Goal: Communication & Community: Answer question/provide support

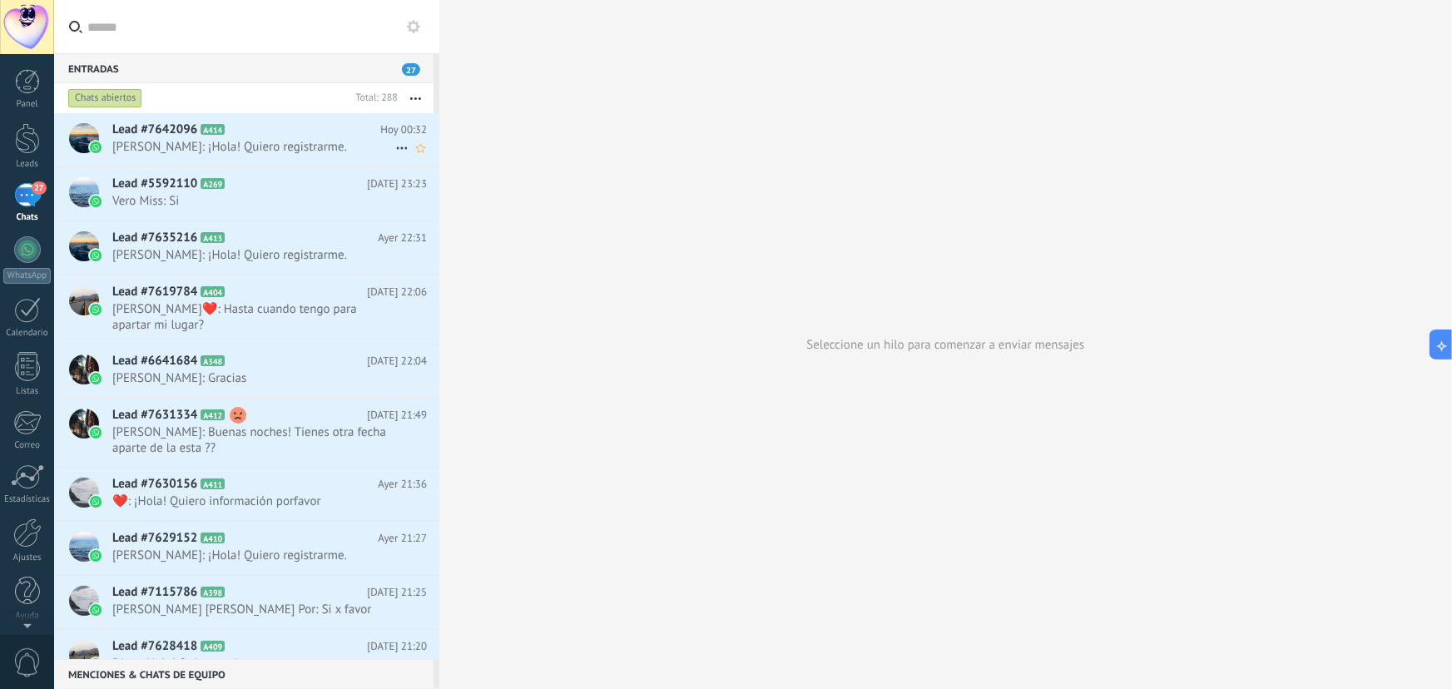
click at [277, 141] on span "[PERSON_NAME]: ¡Hola! Quiero registrarme." at bounding box center [253, 147] width 283 height 16
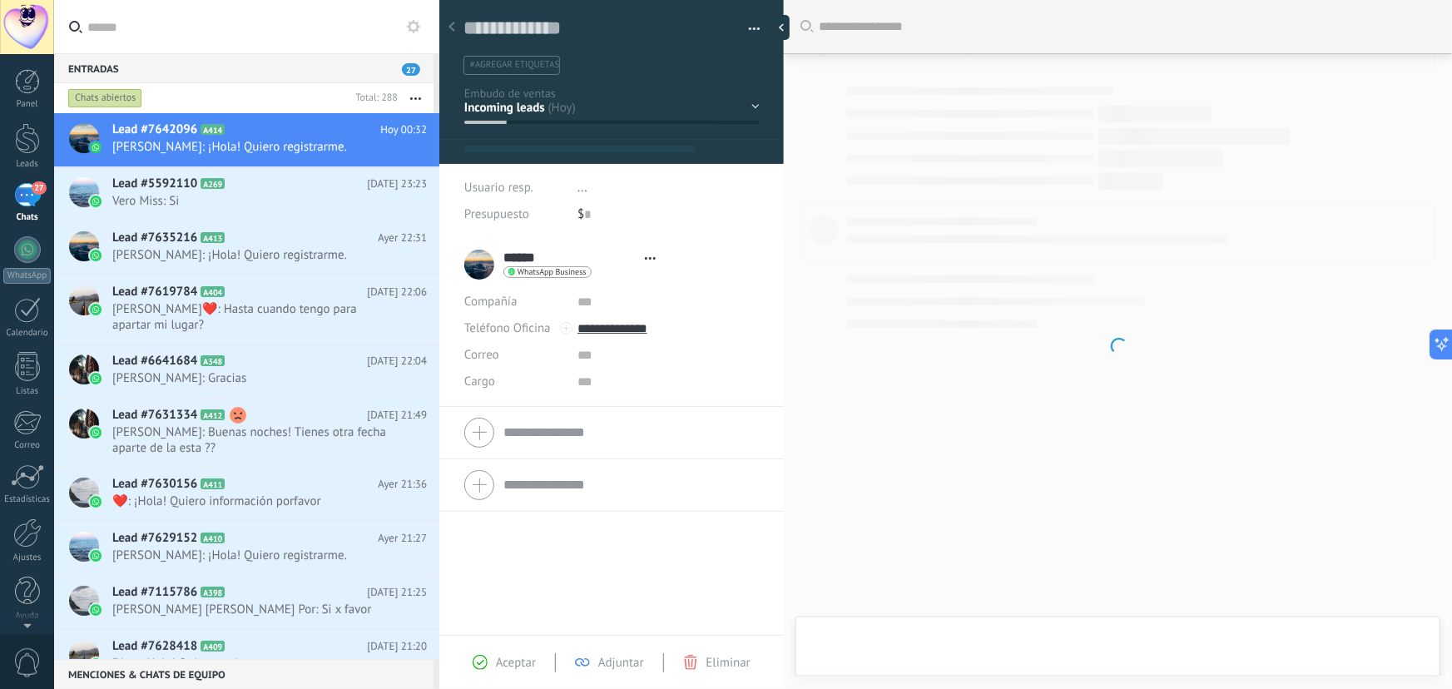
type textarea "**********"
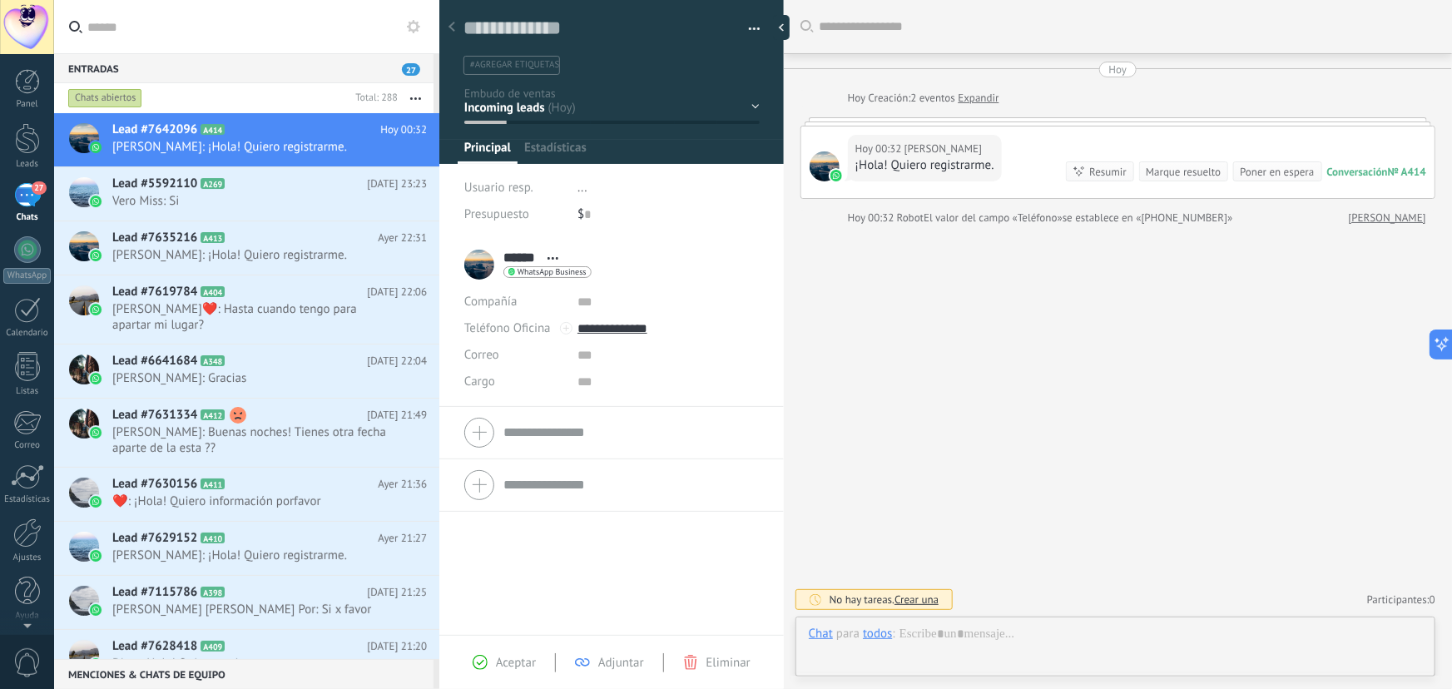
scroll to position [25, 0]
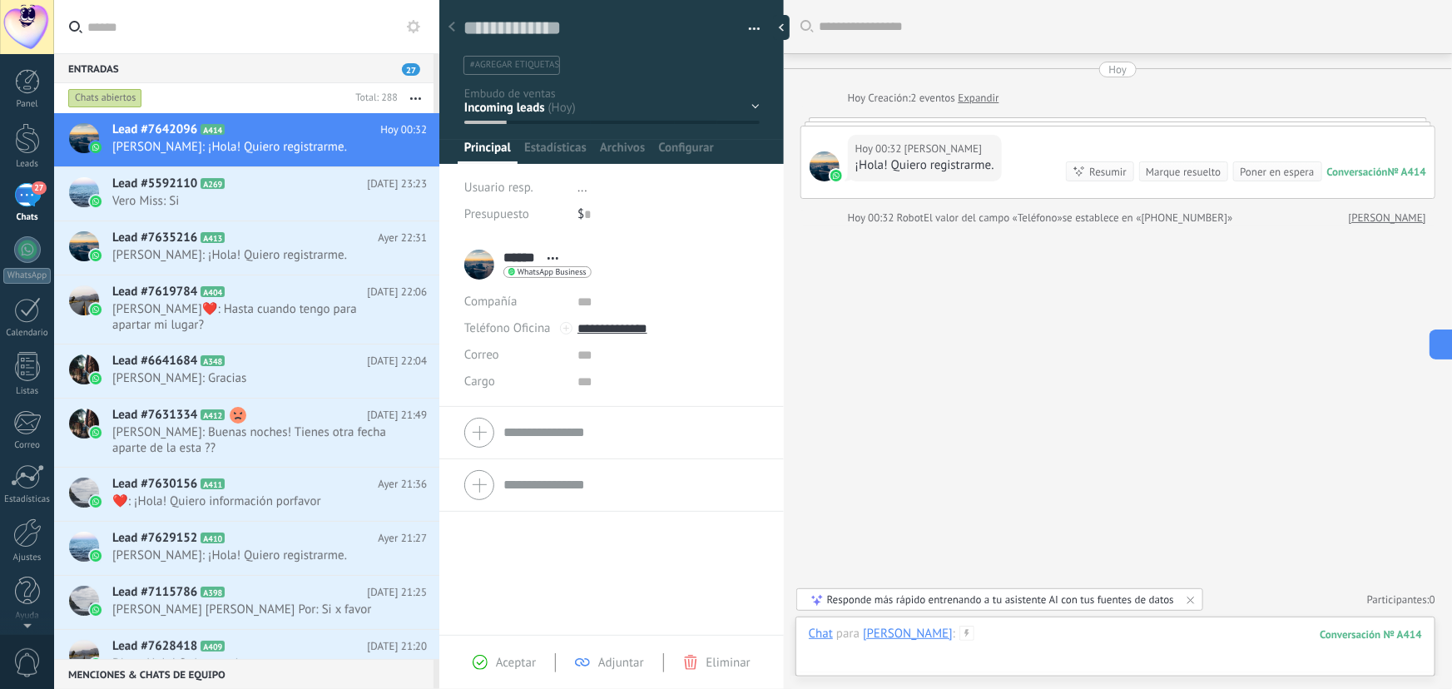
click at [957, 630] on div at bounding box center [1115, 651] width 613 height 50
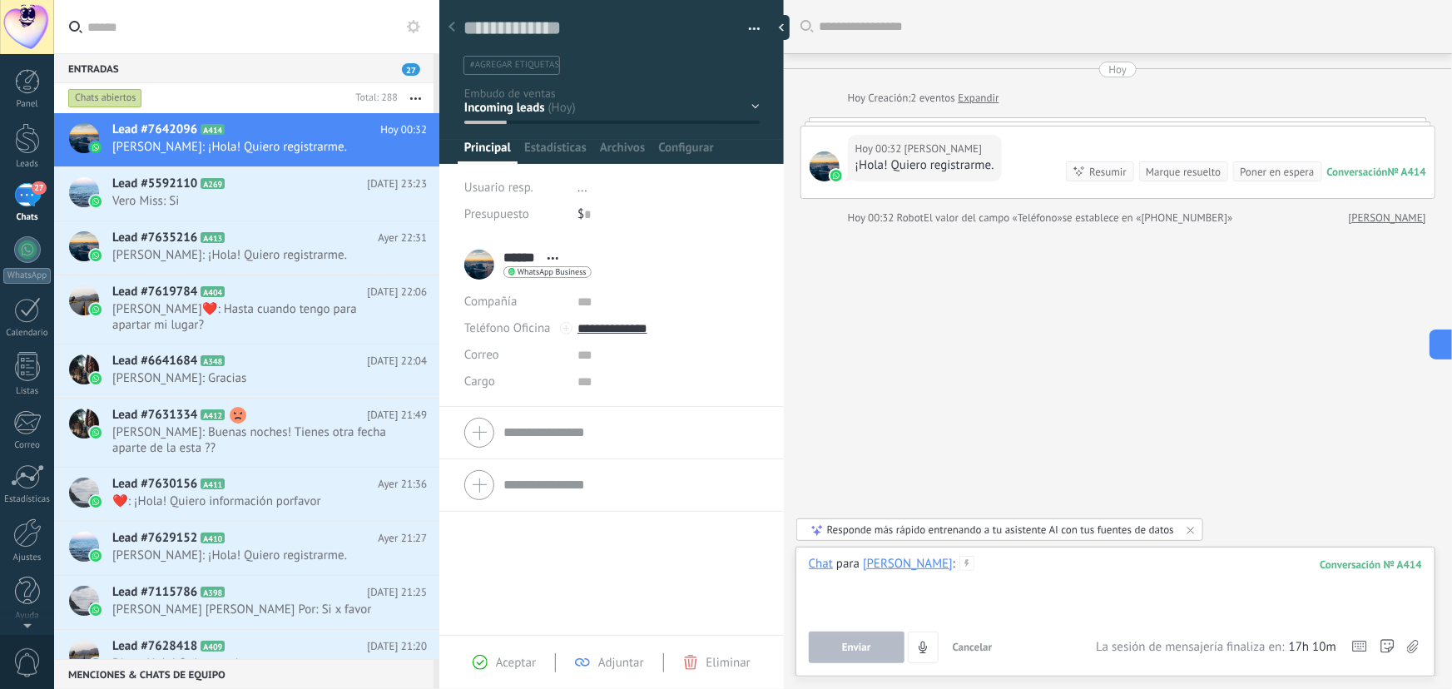
paste div
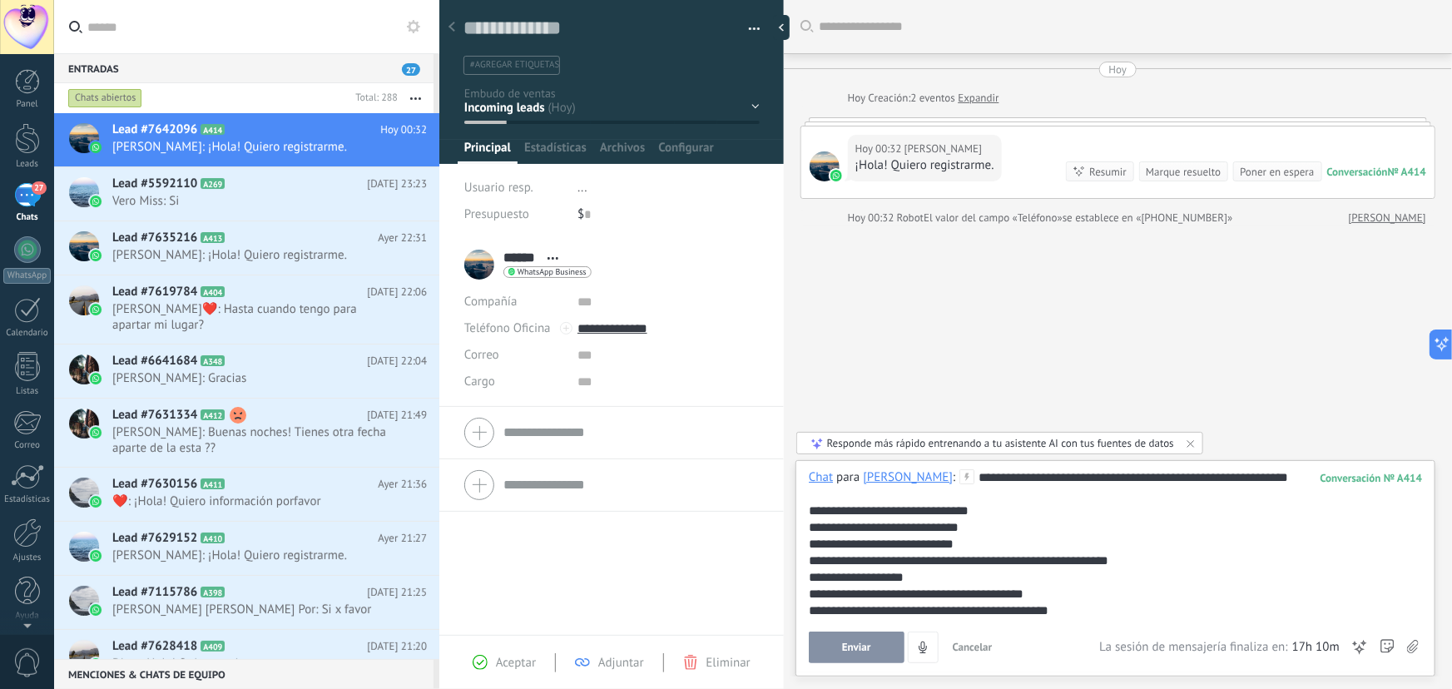
click at [875, 650] on button "Enviar" at bounding box center [857, 648] width 96 height 32
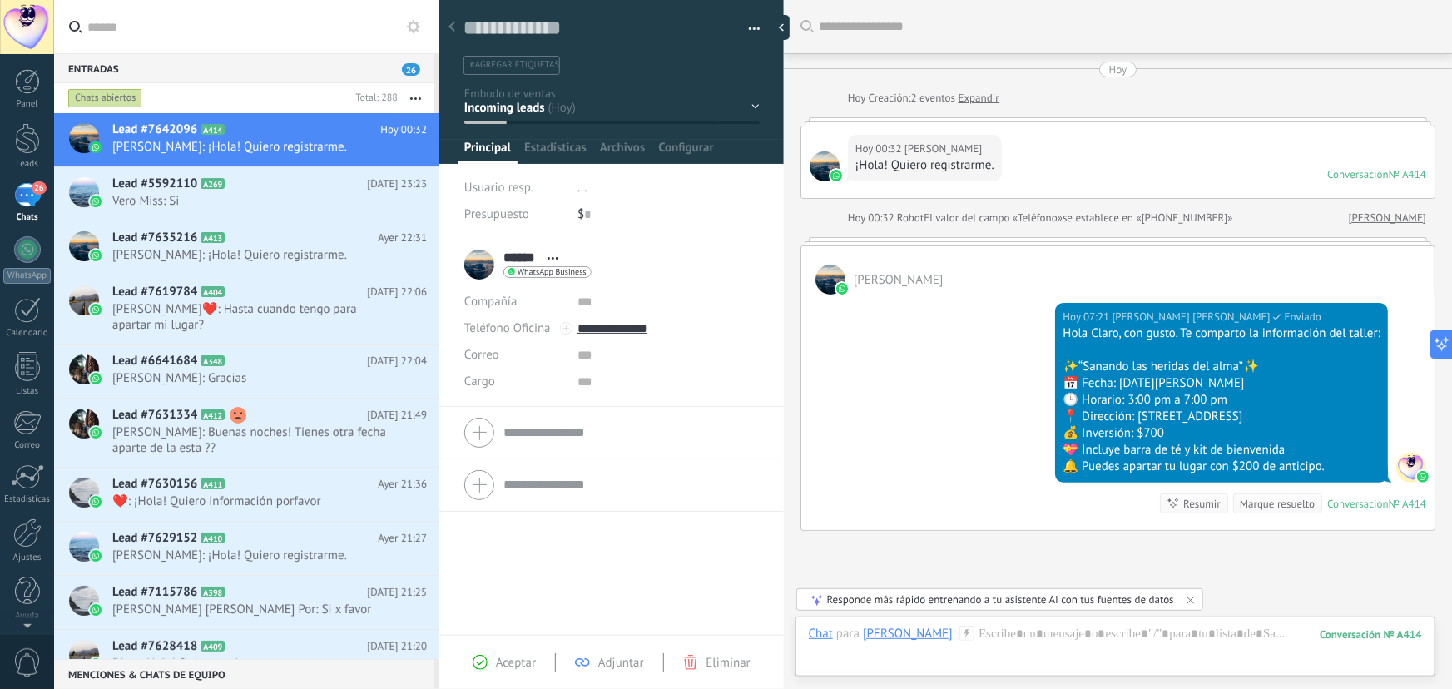
scroll to position [132, 0]
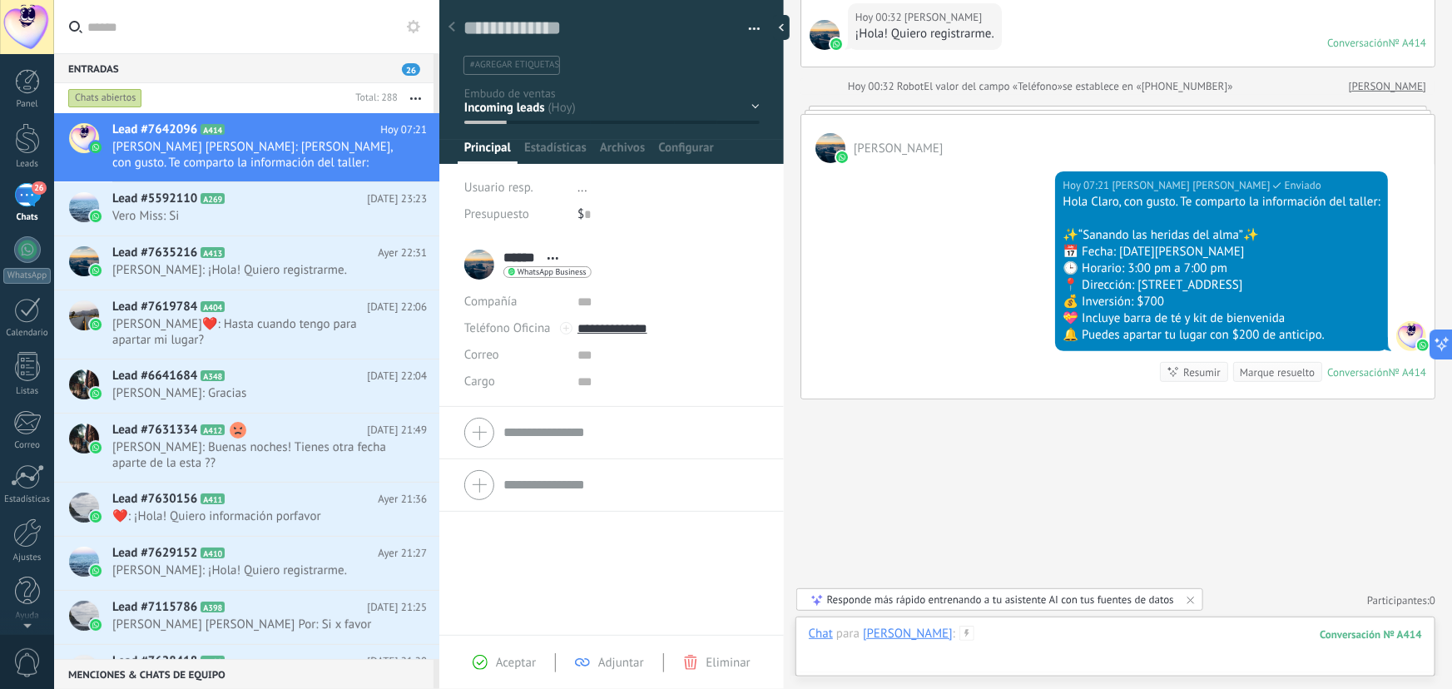
click at [964, 633] on div at bounding box center [1115, 651] width 613 height 50
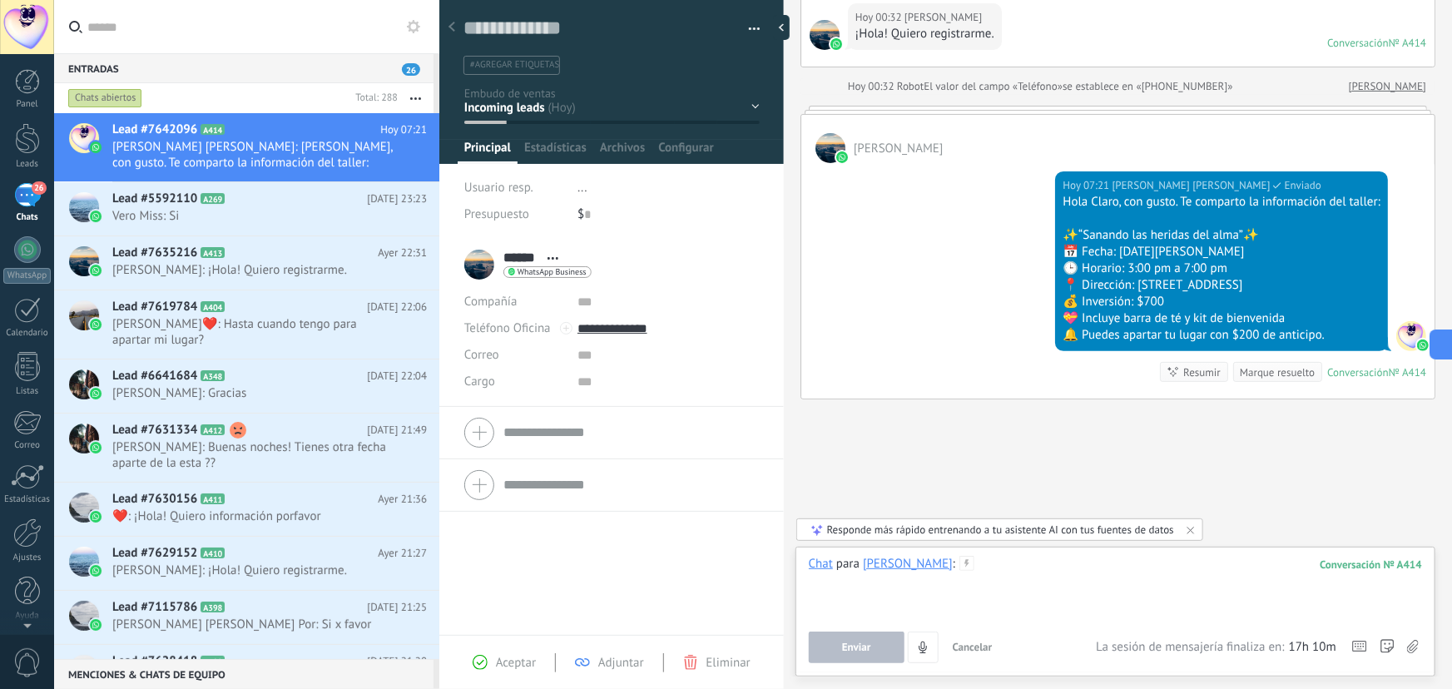
paste div
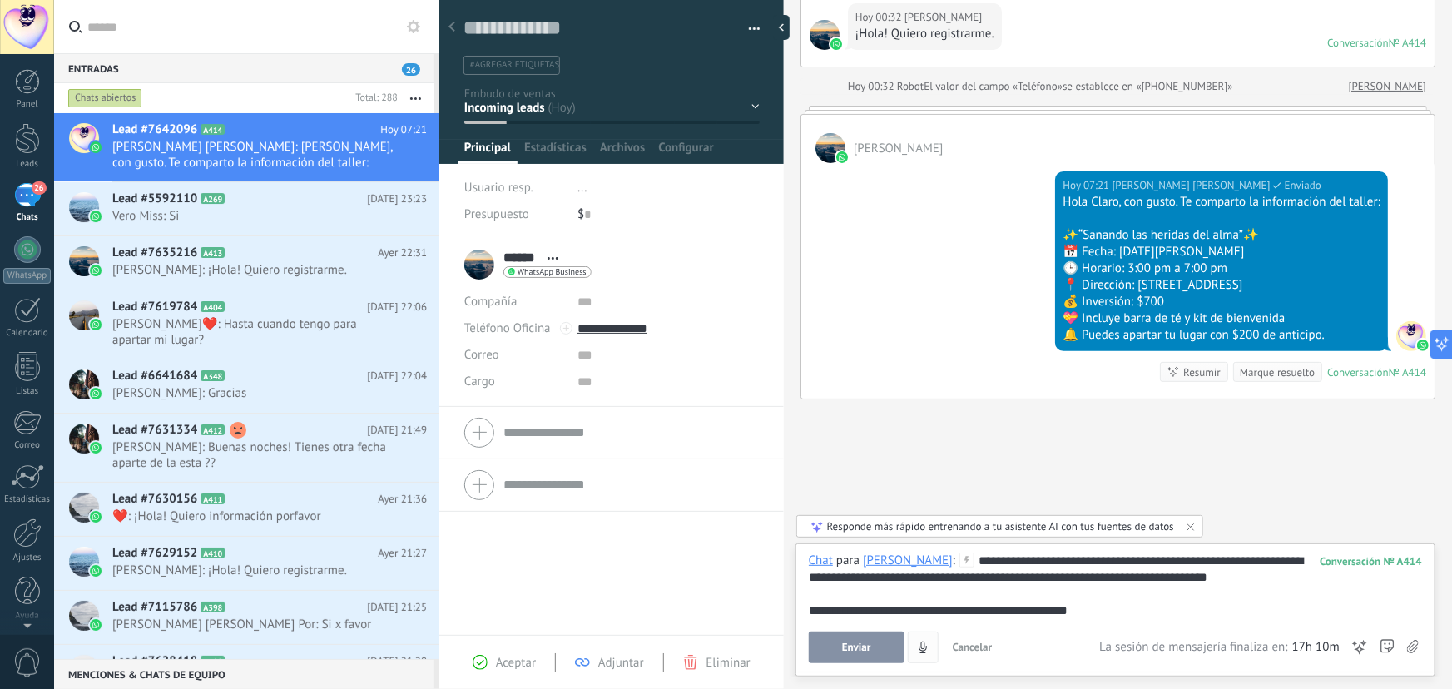
click at [876, 644] on button "Enviar" at bounding box center [857, 648] width 96 height 32
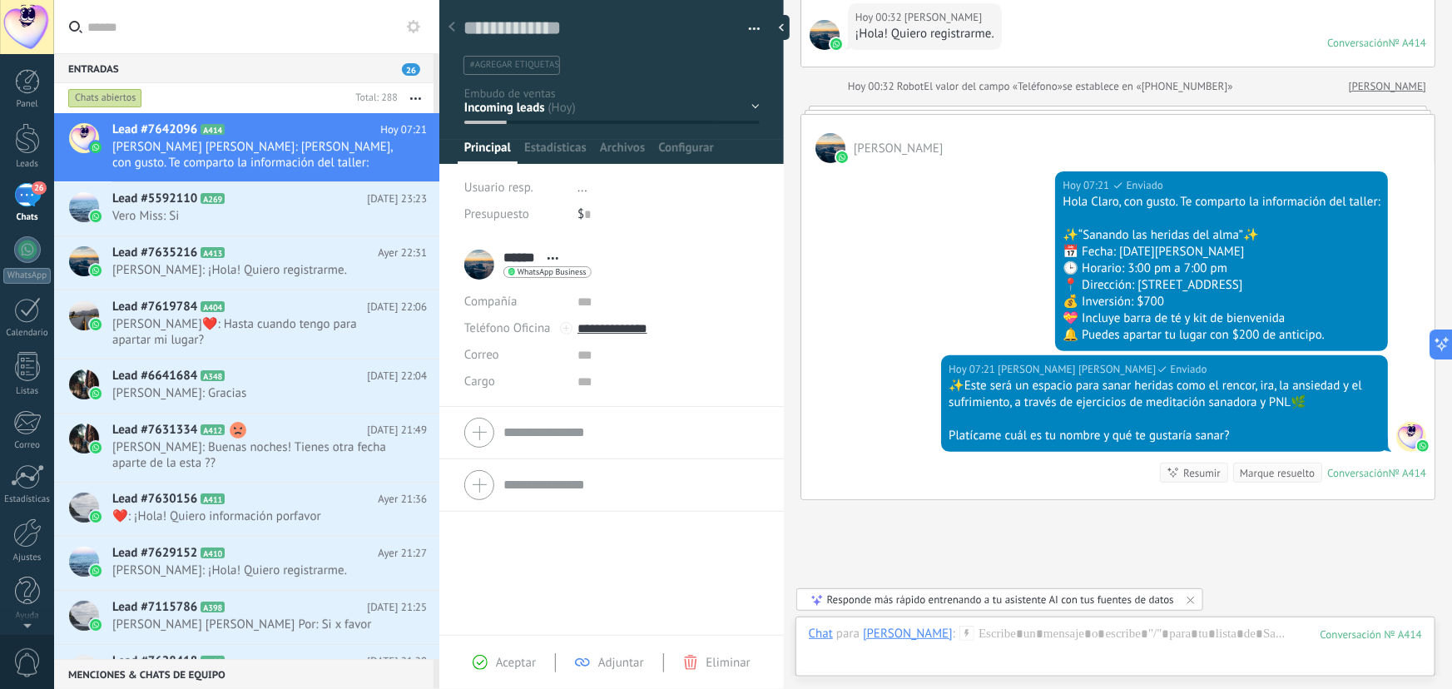
scroll to position [232, 0]
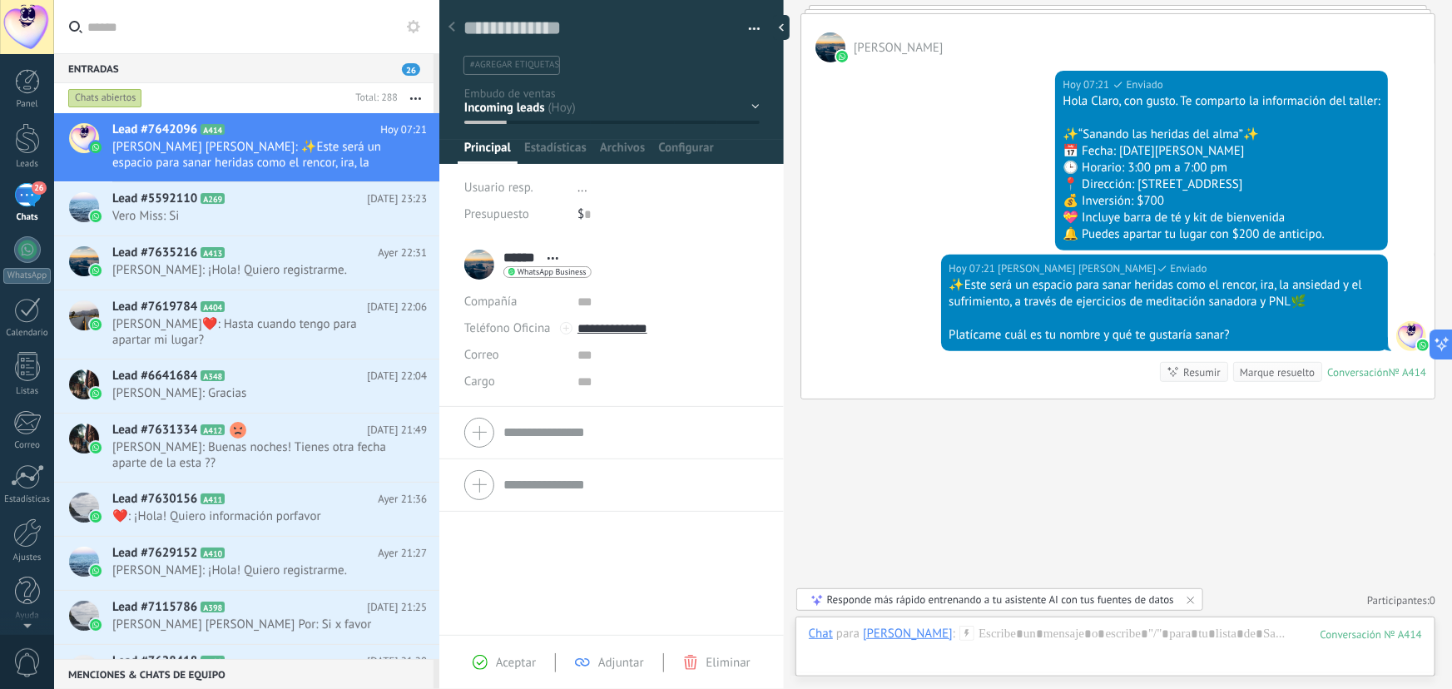
click at [0, 0] on div "Contacto inicial Segundo contacto - Reactivacion Envió de información Envio de …" at bounding box center [0, 0] width 0 height 0
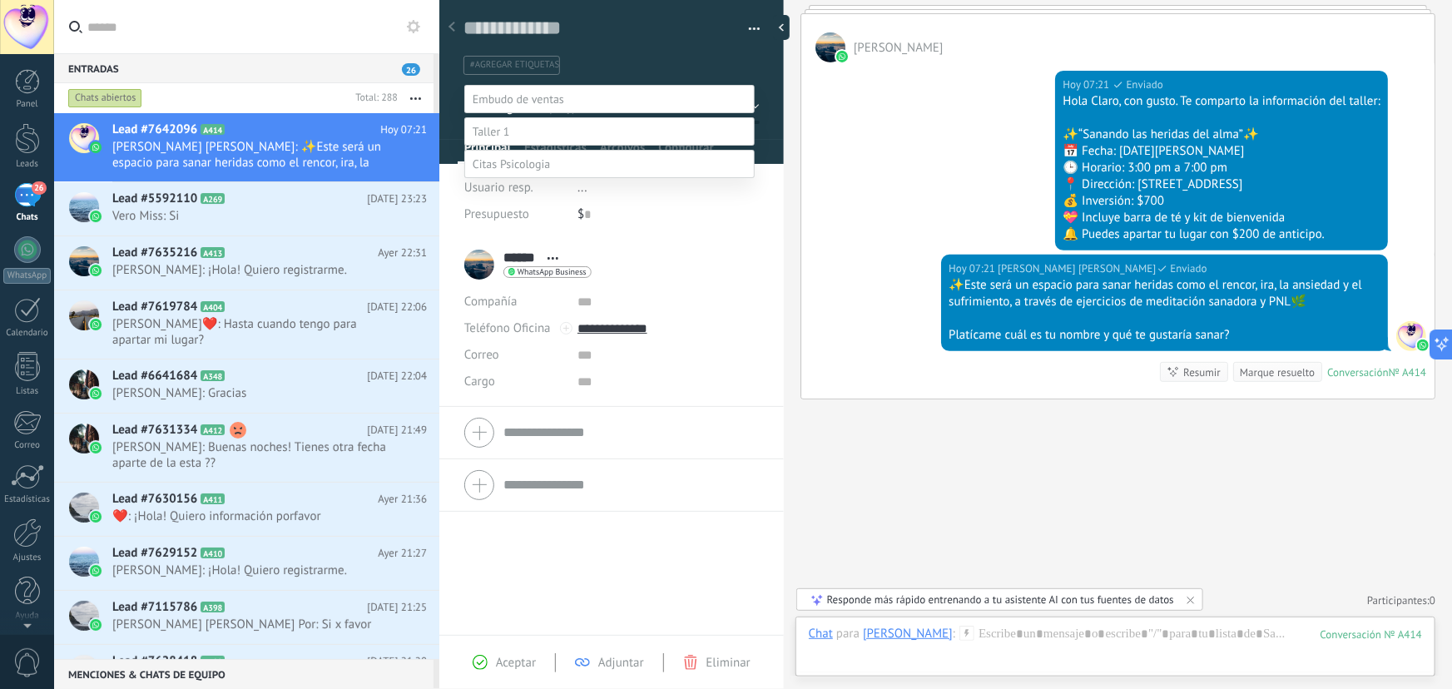
click at [0, 0] on label "Contacto inicial" at bounding box center [0, 0] width 0 height 0
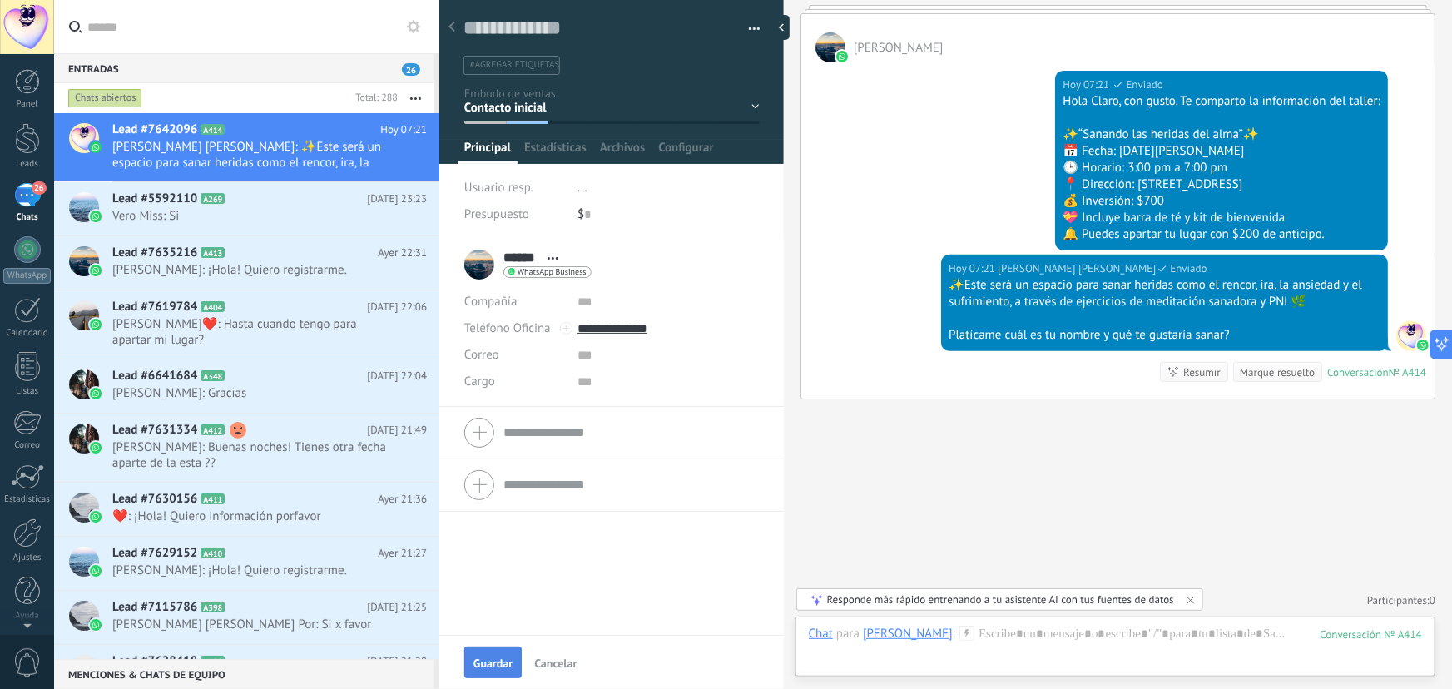
click at [498, 668] on span "Guardar" at bounding box center [493, 664] width 39 height 12
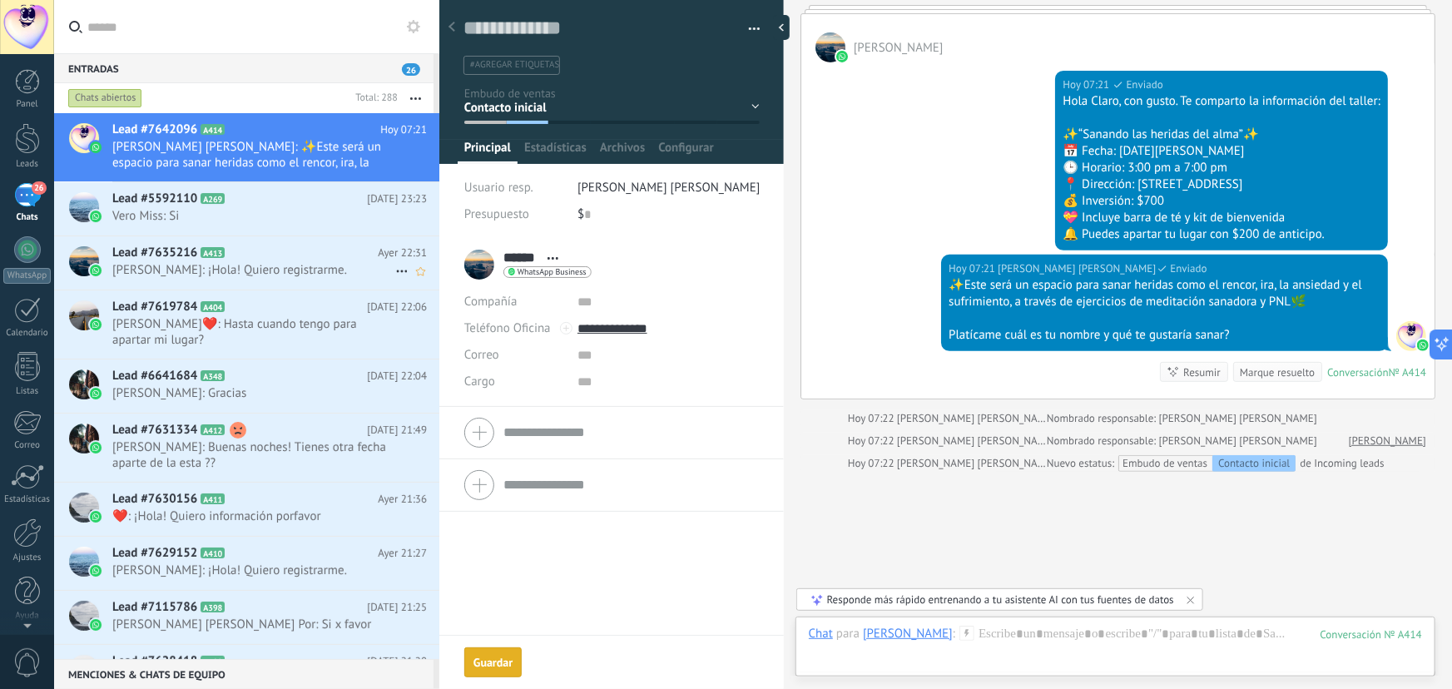
scroll to position [305, 0]
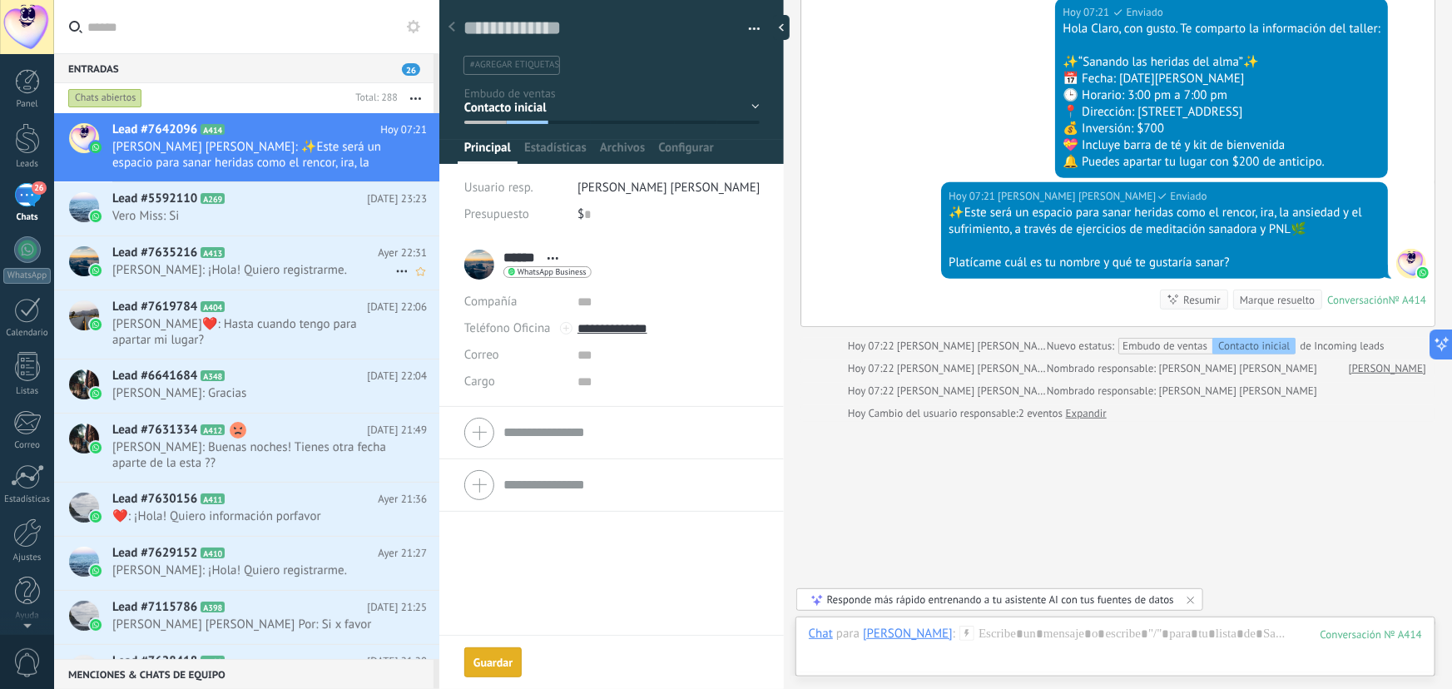
click at [239, 264] on span "[PERSON_NAME]: ¡Hola! Quiero registrarme." at bounding box center [253, 270] width 283 height 16
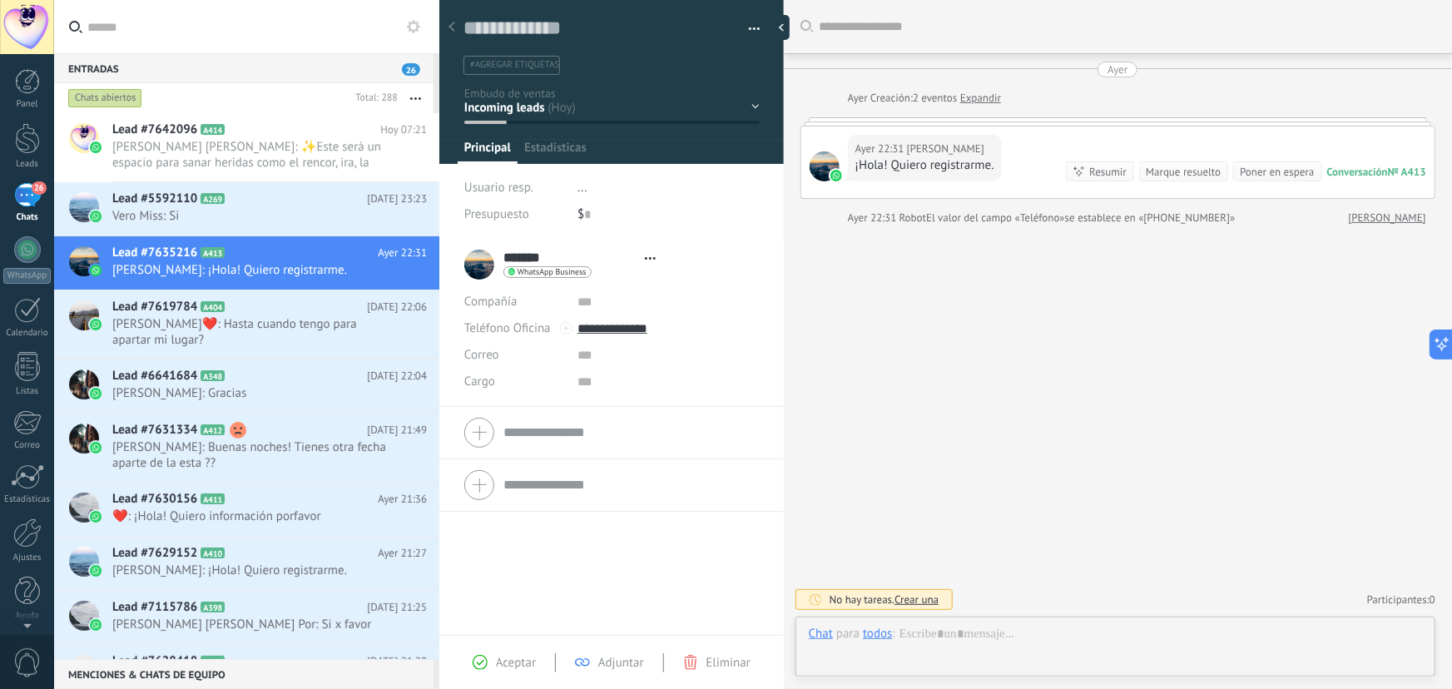
type textarea "**********"
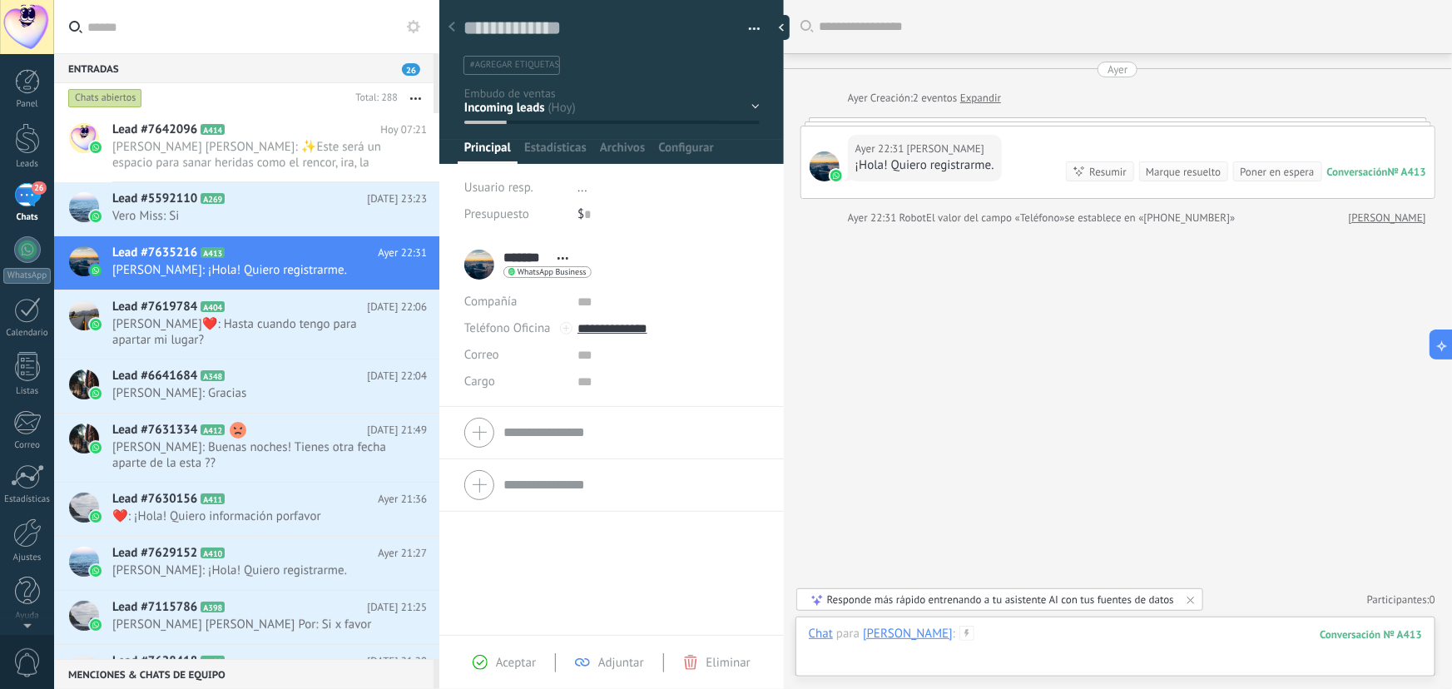
click at [977, 643] on div at bounding box center [1115, 651] width 613 height 50
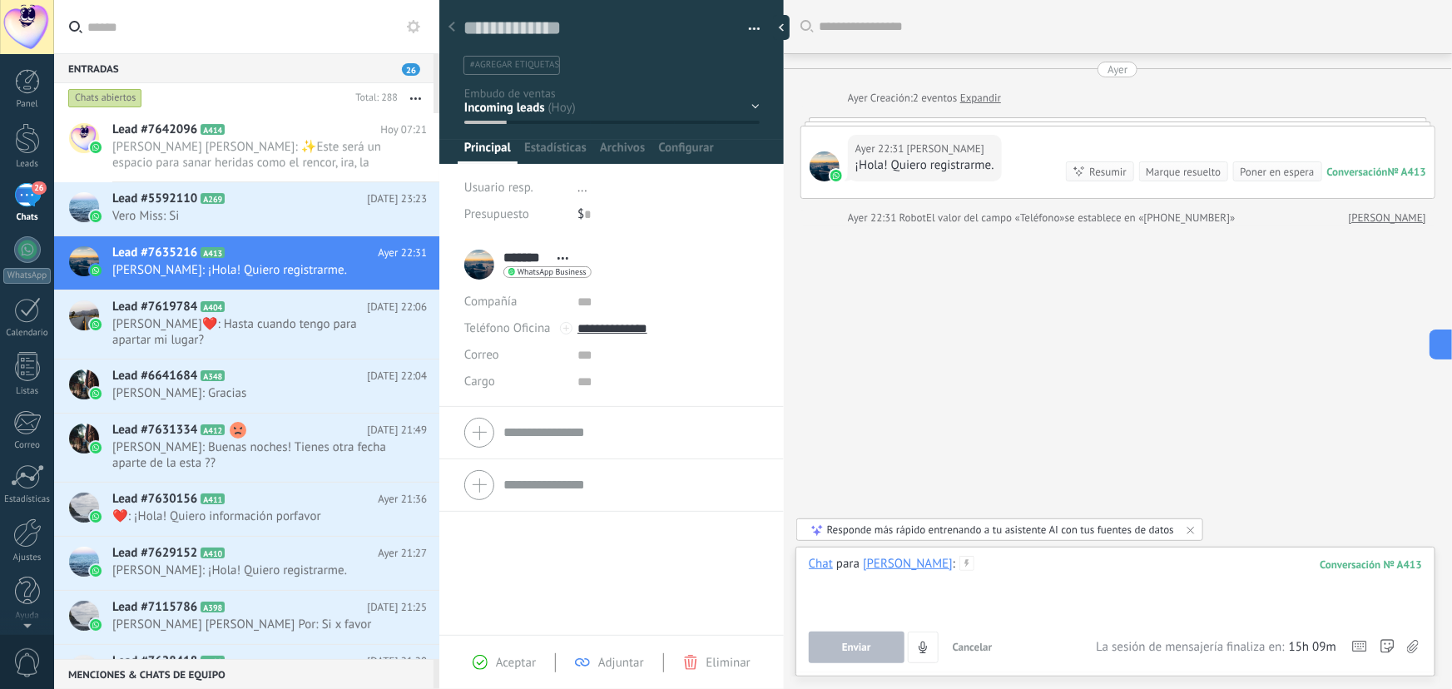
paste div
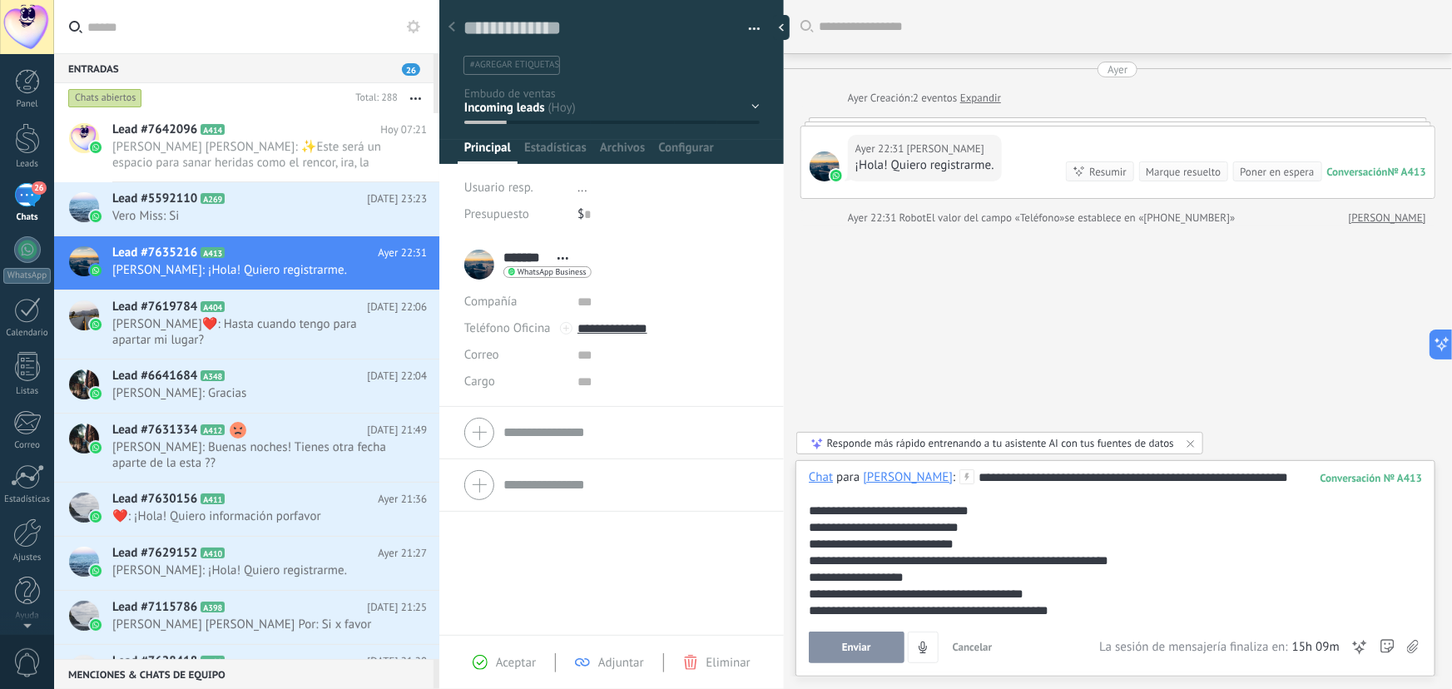
click at [877, 647] on button "Enviar" at bounding box center [857, 648] width 96 height 32
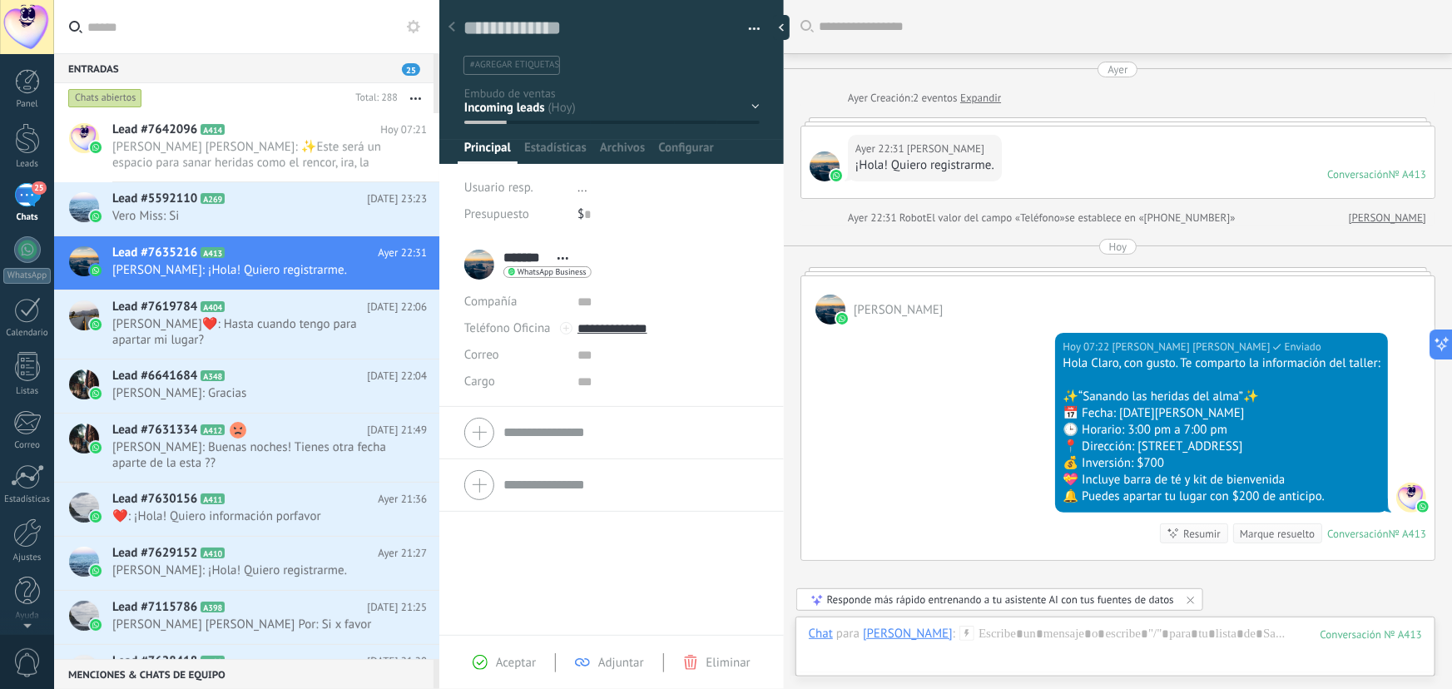
scroll to position [161, 0]
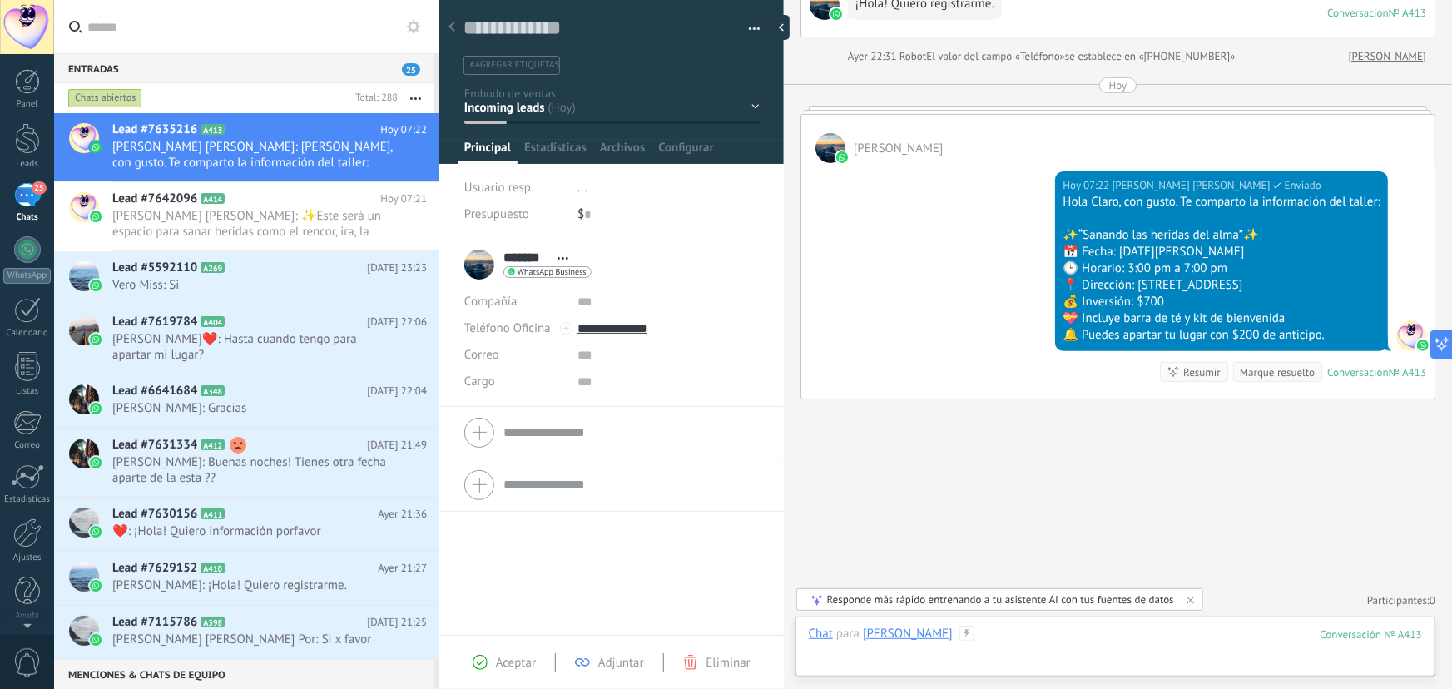
click at [973, 637] on div at bounding box center [1115, 651] width 613 height 50
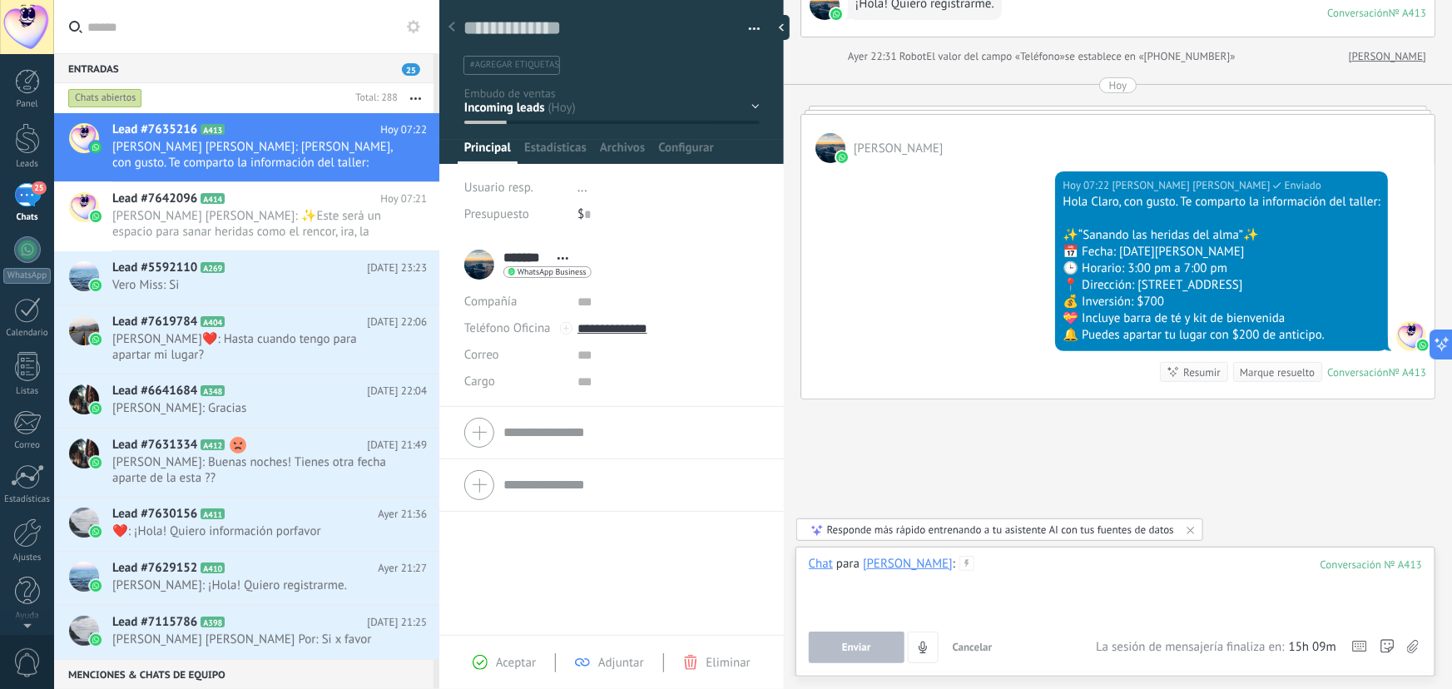
paste div
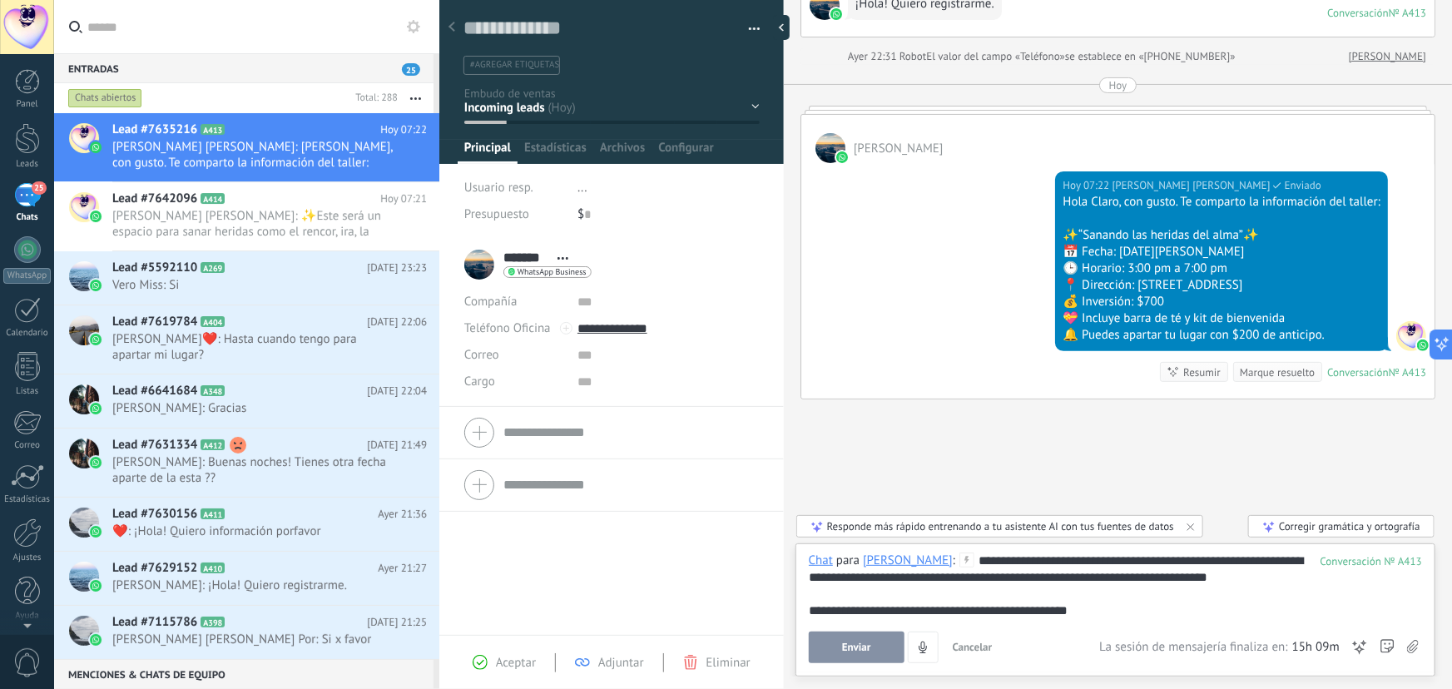
click at [866, 641] on button "Enviar" at bounding box center [857, 648] width 96 height 32
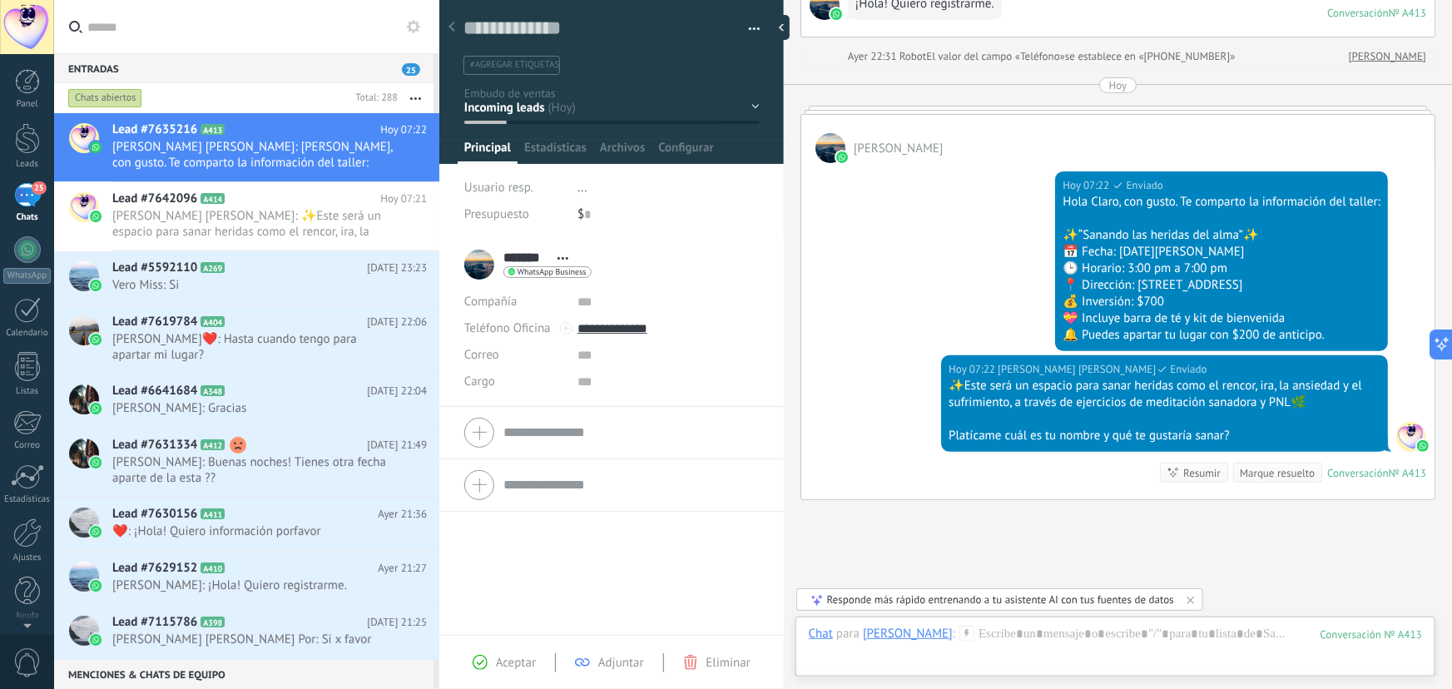
scroll to position [262, 0]
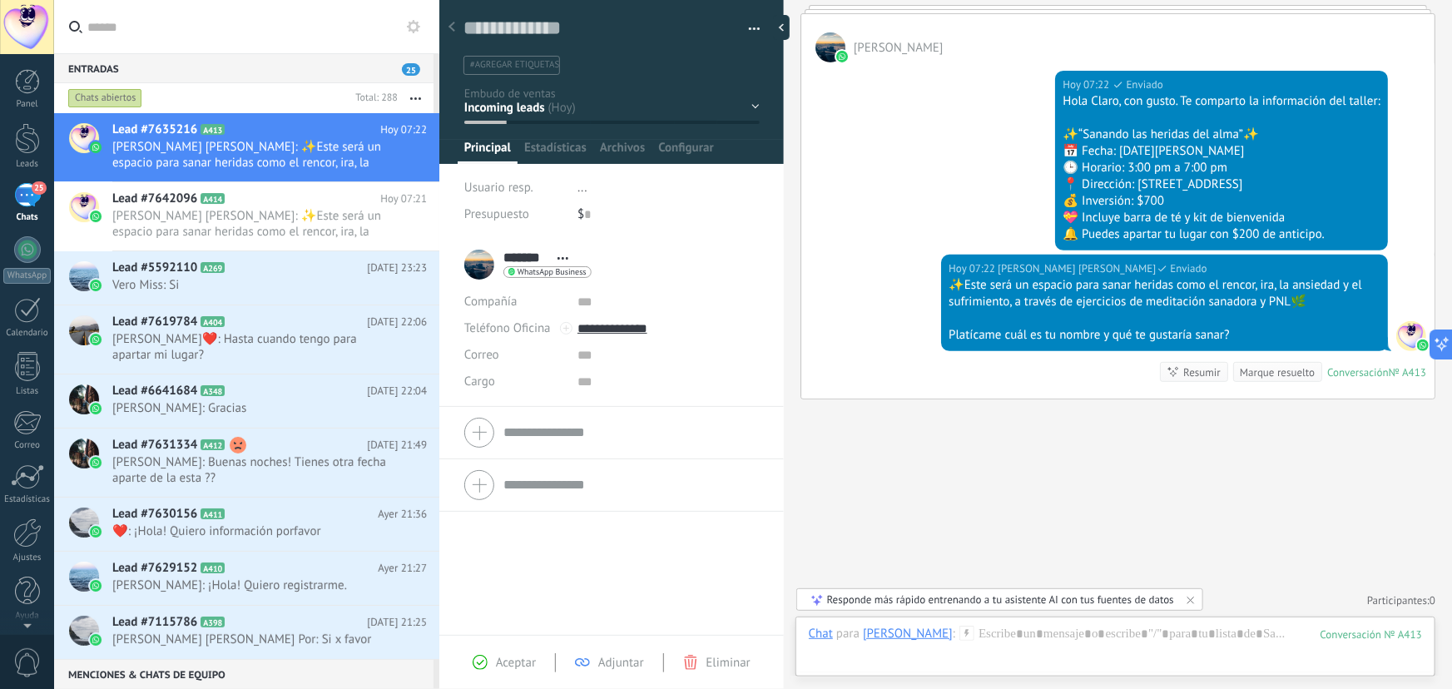
click at [0, 0] on div "Contacto inicial Segundo contacto - Reactivacion Envió de información Envio de …" at bounding box center [0, 0] width 0 height 0
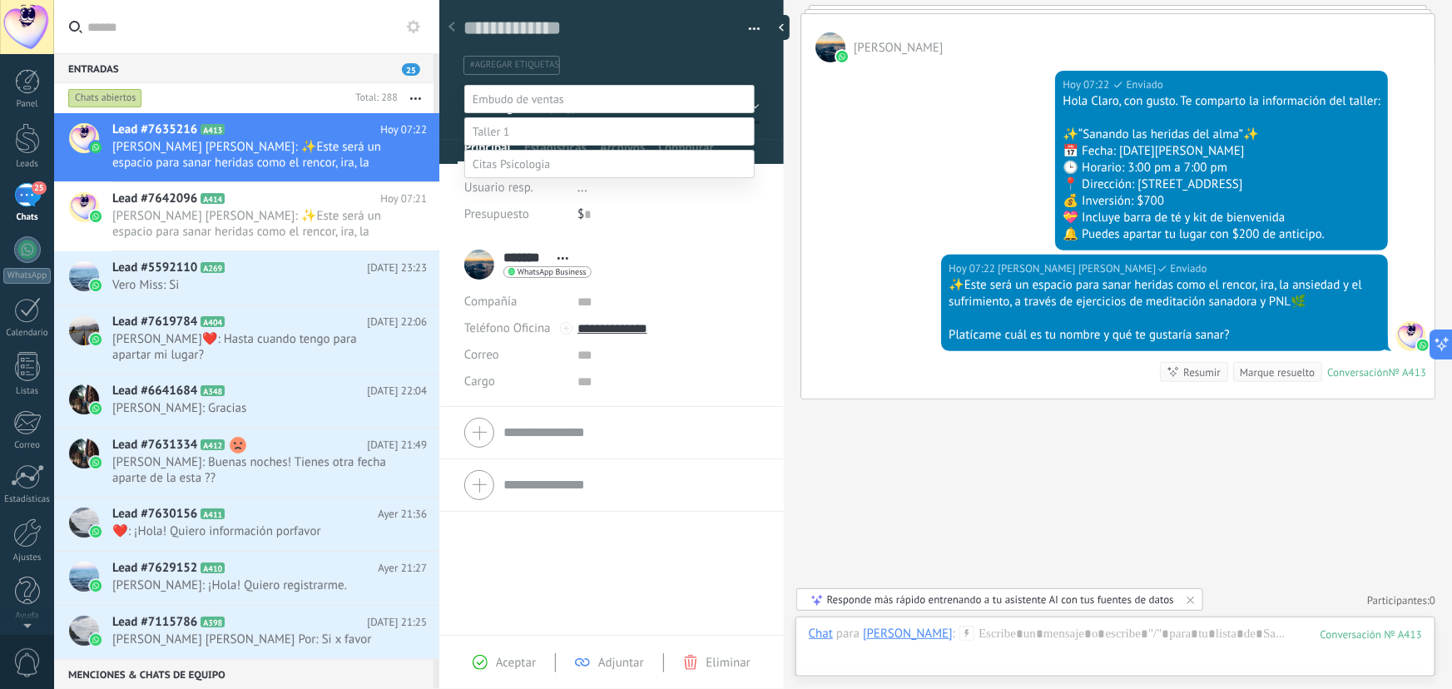
click at [0, 0] on label "Contacto inicial" at bounding box center [0, 0] width 0 height 0
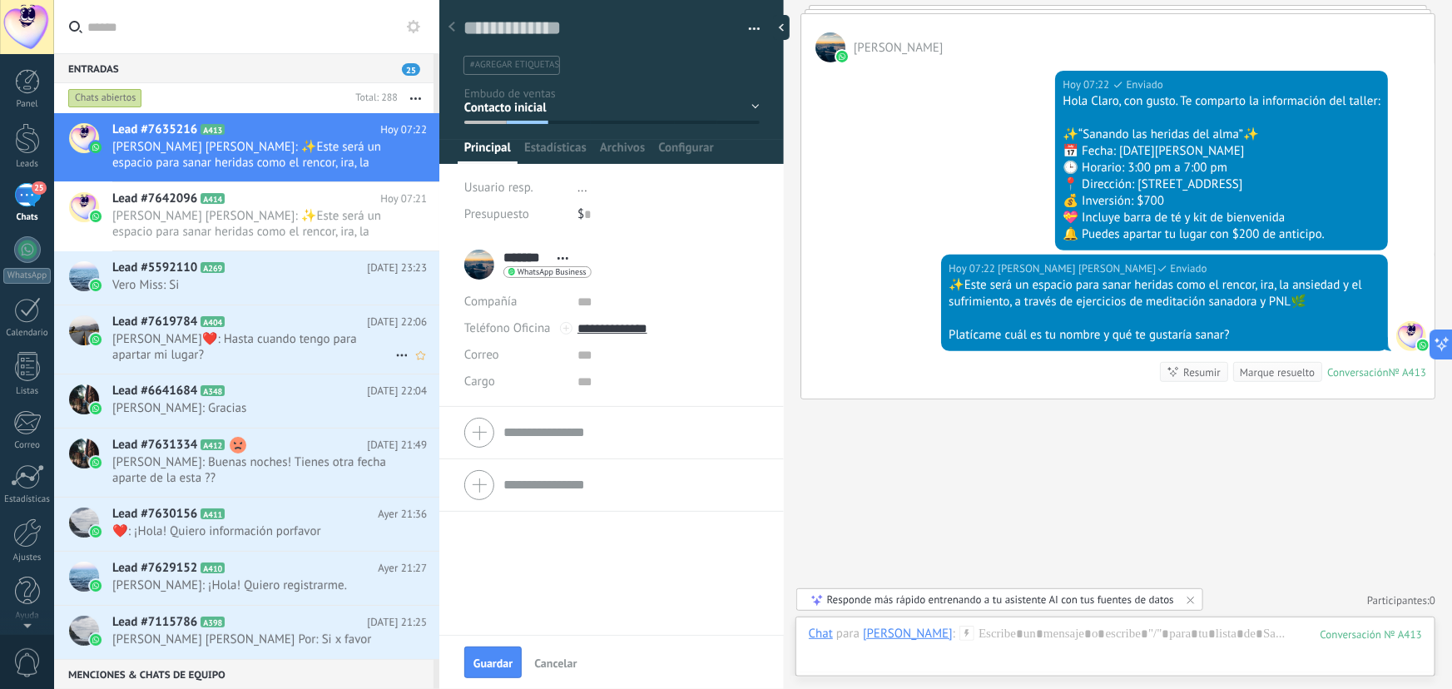
click at [304, 345] on span "[PERSON_NAME]❤️: Hasta cuando tengo para apartar mi lugar?" at bounding box center [253, 347] width 283 height 32
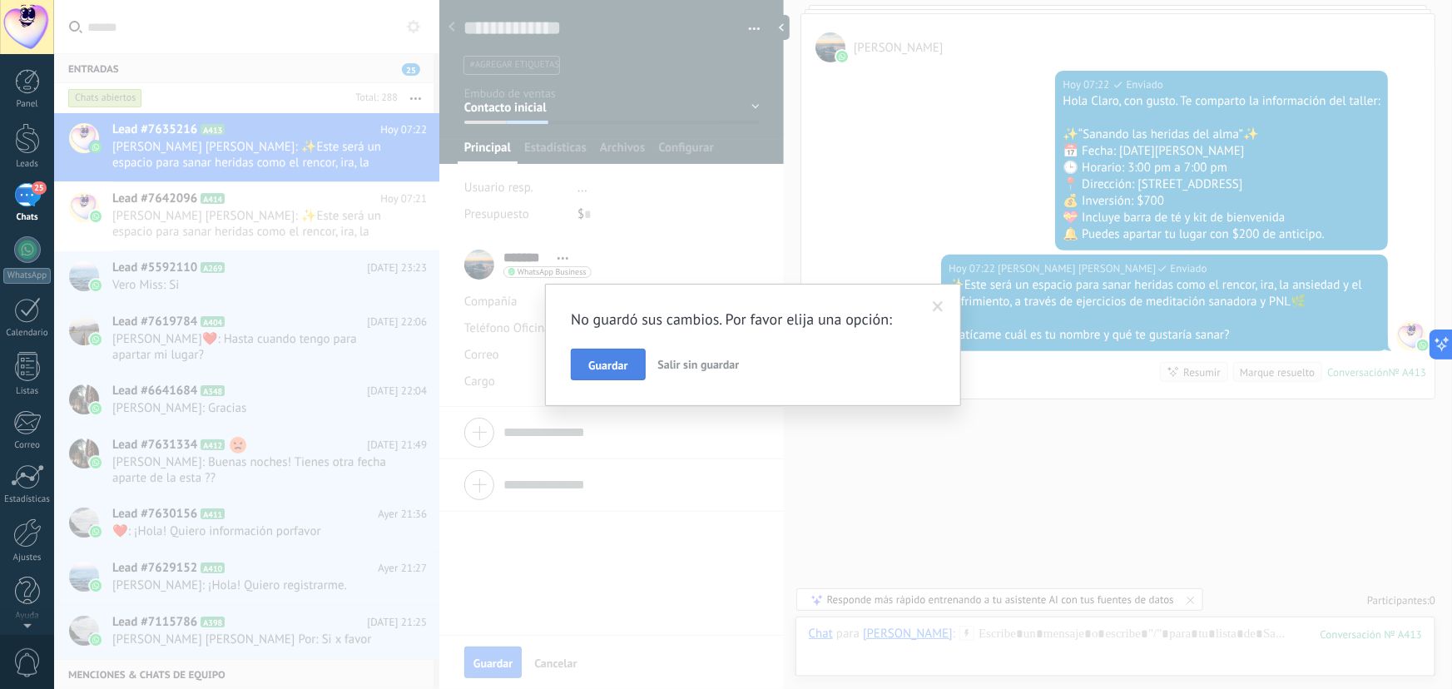
click at [615, 372] on button "Guardar" at bounding box center [608, 365] width 74 height 32
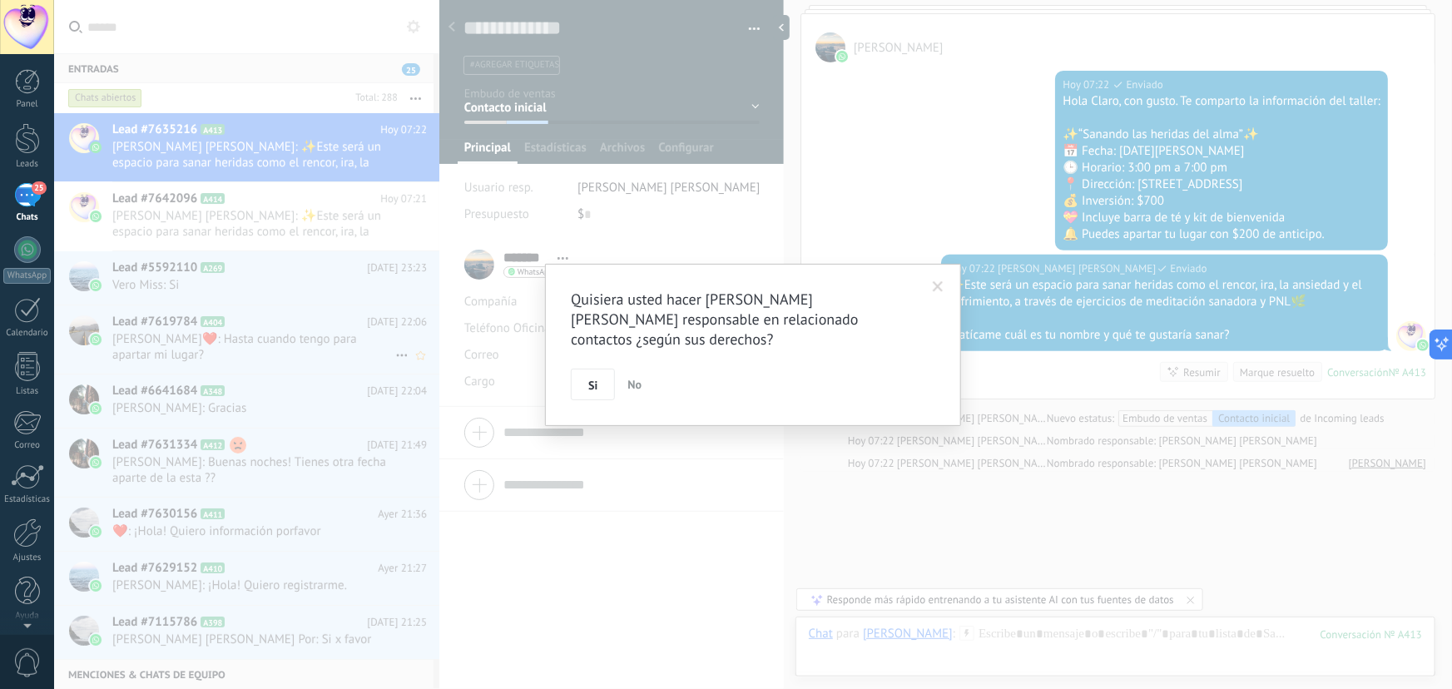
scroll to position [335, 0]
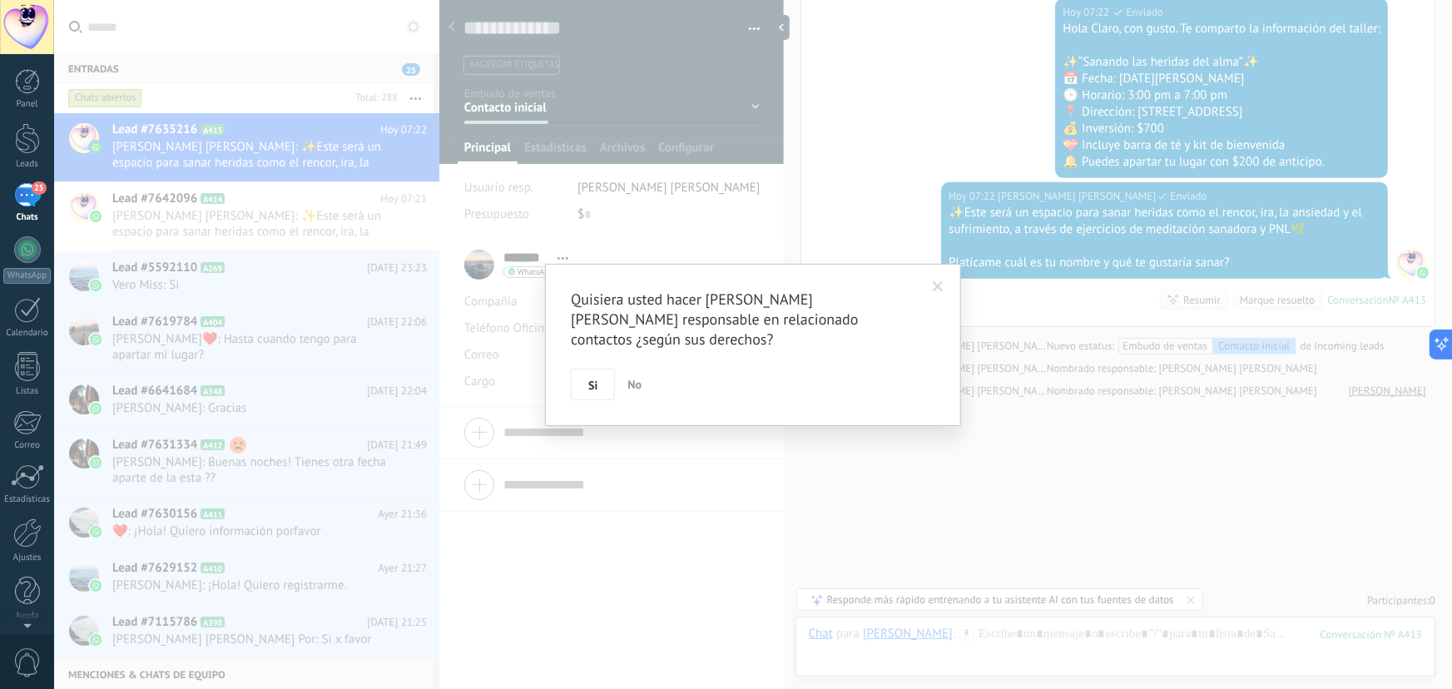
click at [628, 387] on span "No" at bounding box center [635, 384] width 14 height 15
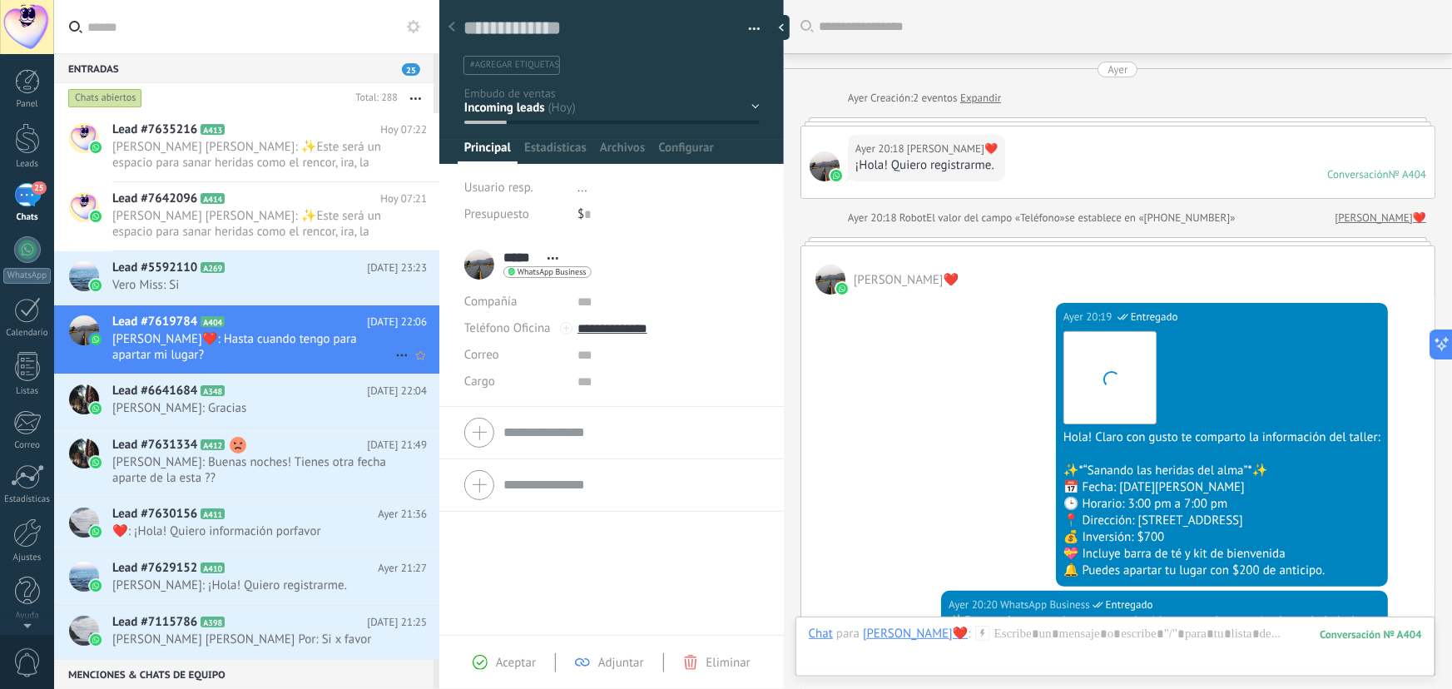
scroll to position [666, 0]
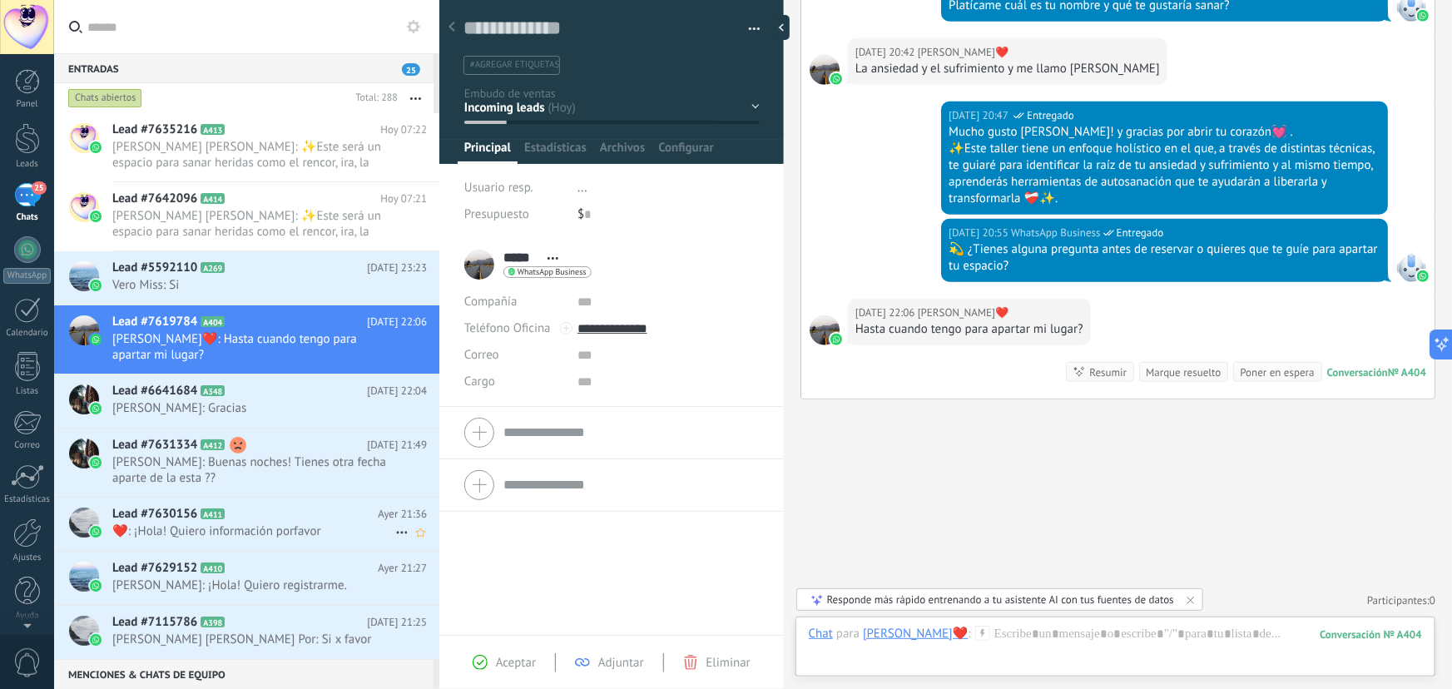
click at [281, 529] on div "Lead #7630156 A411 [DATE] 21:36 ❤️‍: ¡Hola! Quiero información porfavor" at bounding box center [275, 524] width 327 height 52
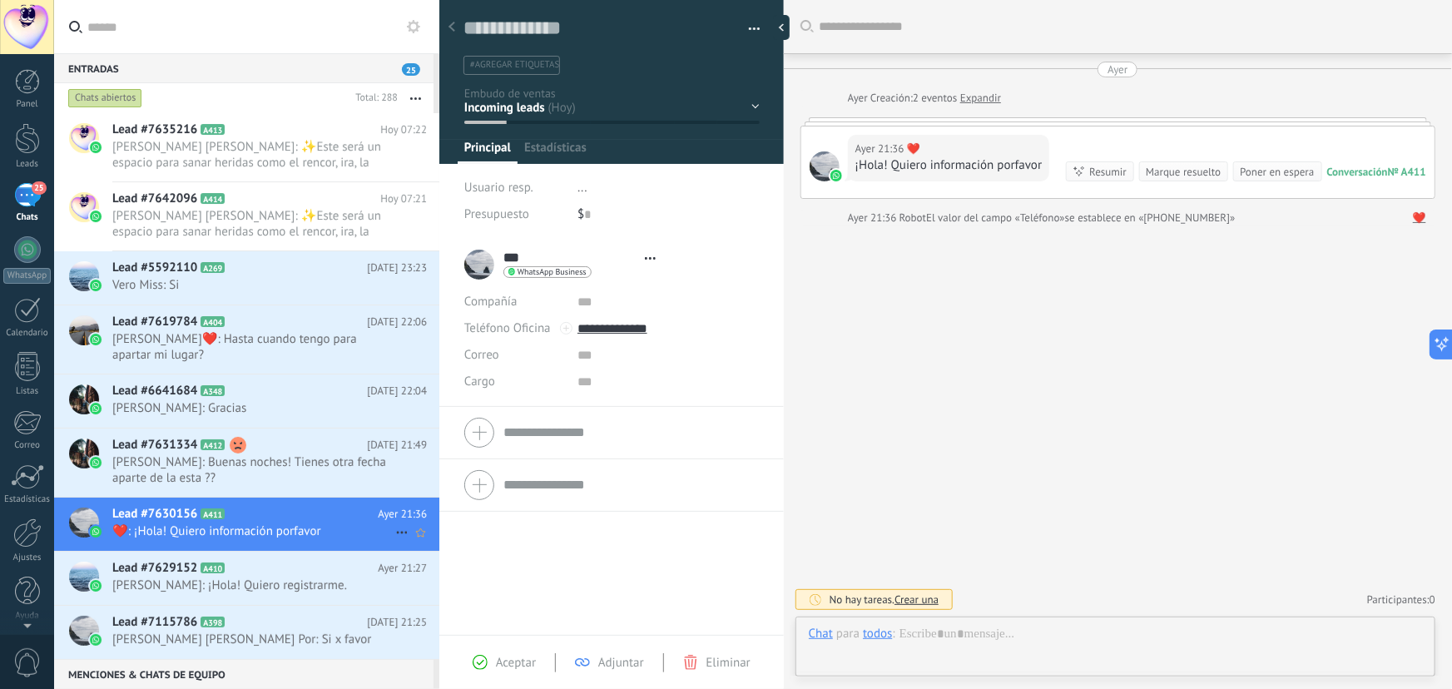
type textarea "**********"
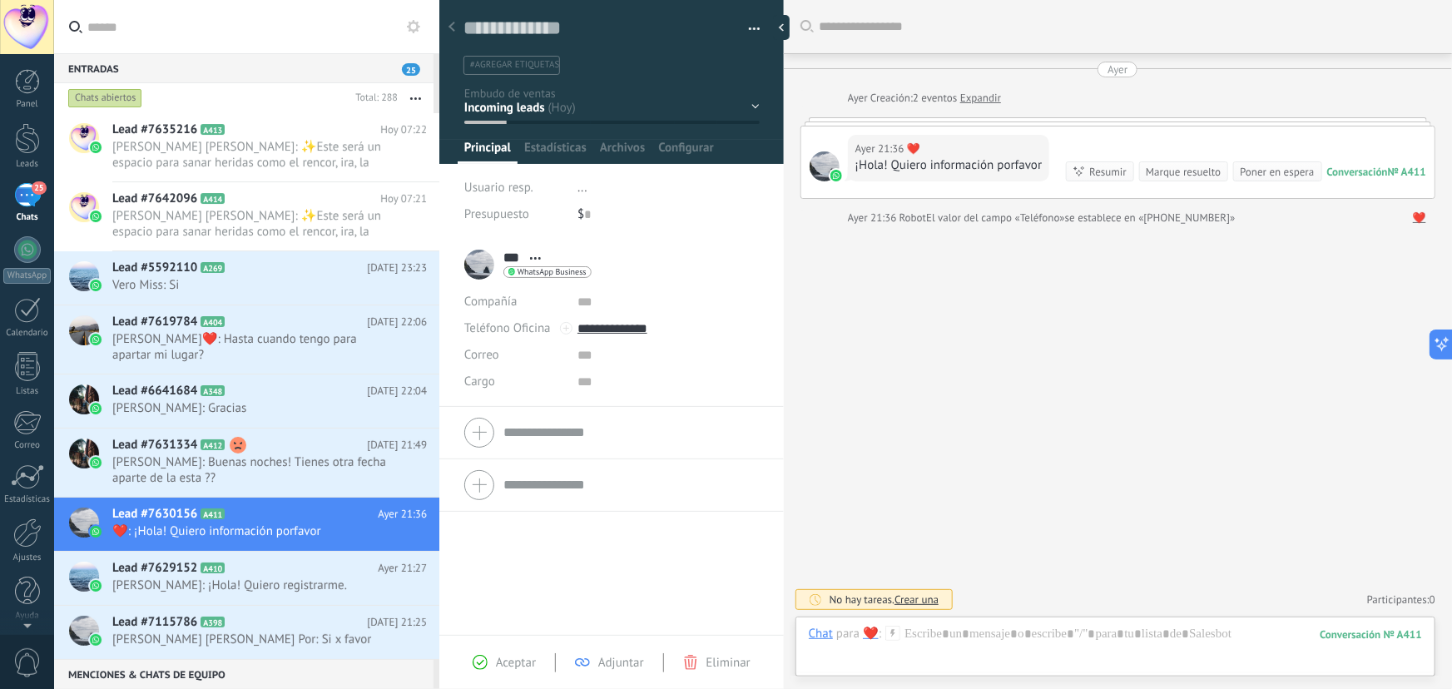
scroll to position [25, 0]
click at [1040, 623] on div "Chat Correo Nota Tarea Chat para ❤️‍ : 411 Enviar Cancelar Rastrear clics en li…" at bounding box center [1116, 647] width 640 height 60
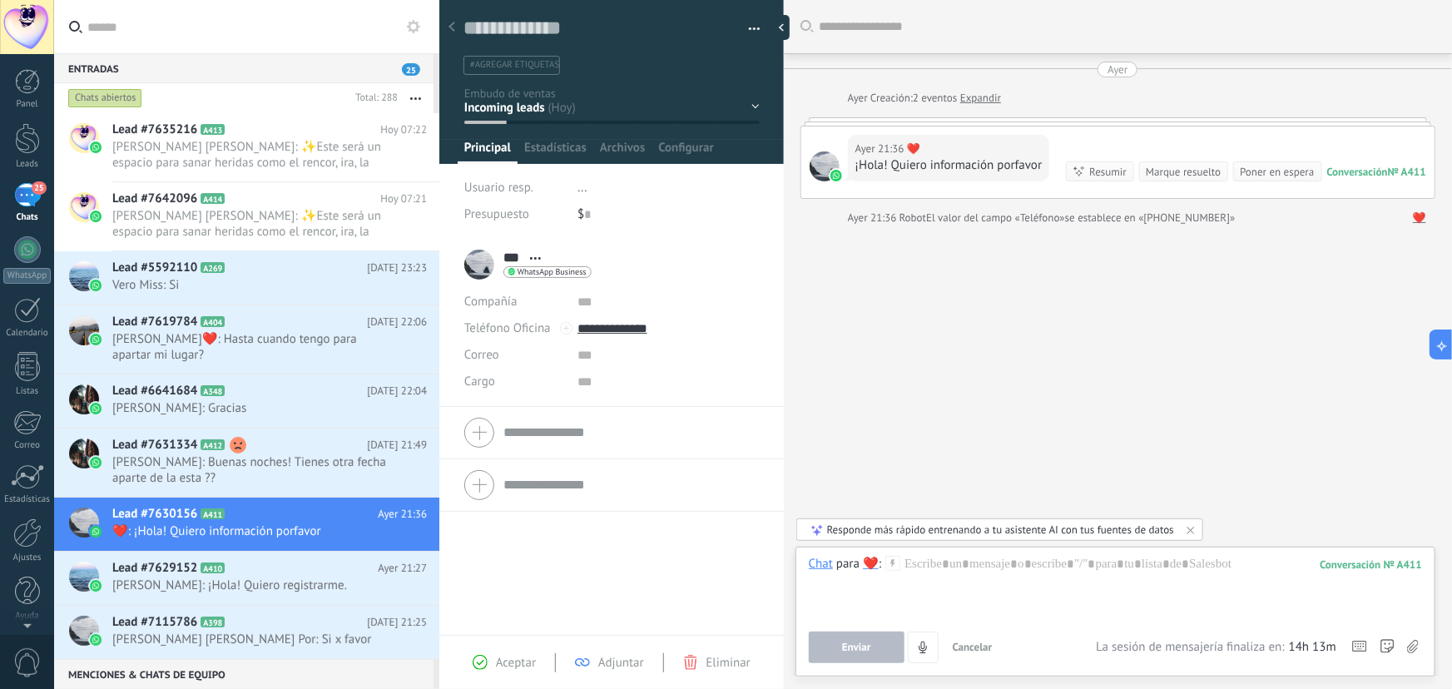
drag, startPoint x: 1026, startPoint y: 641, endPoint x: 998, endPoint y: 579, distance: 67.8
click at [1026, 638] on div "Enviar Cancelar Rastrear clics en links ? Reducir links largos y rastrear clics…" at bounding box center [953, 648] width 288 height 32
click at [994, 570] on div at bounding box center [1115, 587] width 613 height 63
paste div
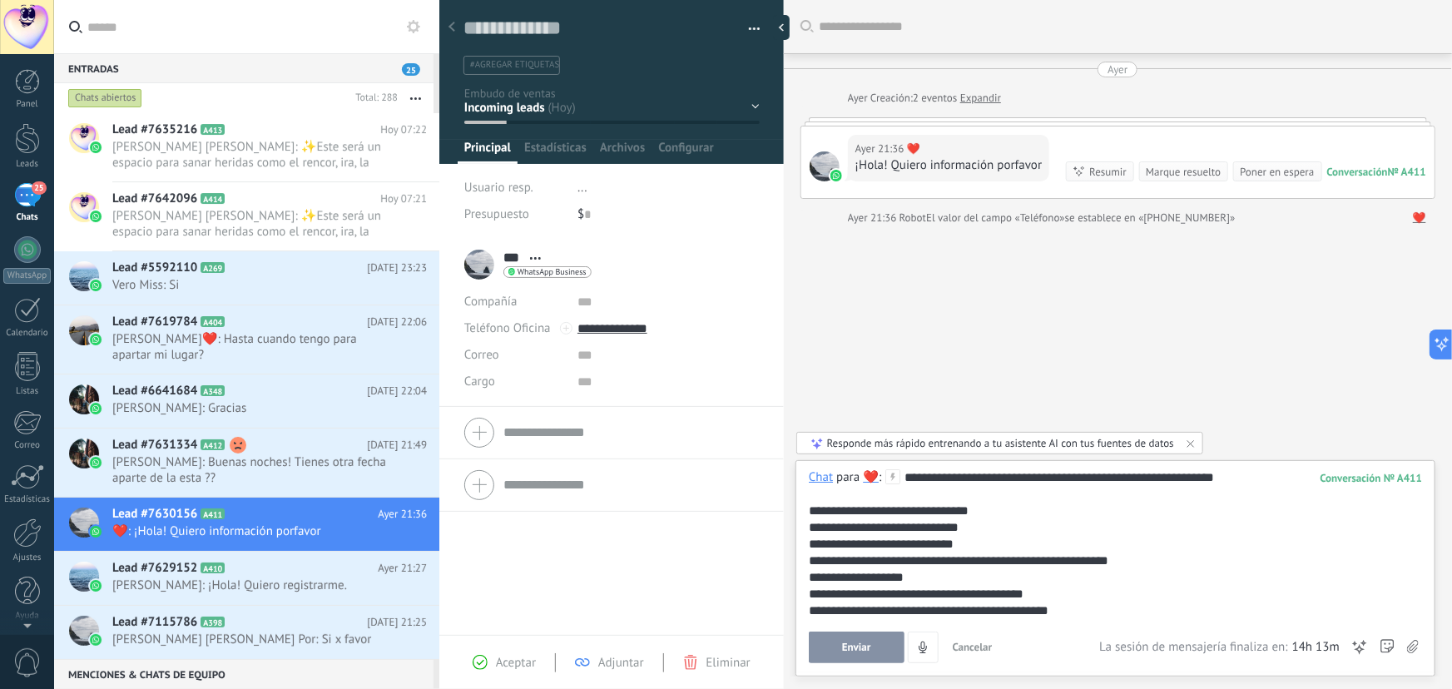
click at [880, 649] on button "Enviar" at bounding box center [857, 648] width 96 height 32
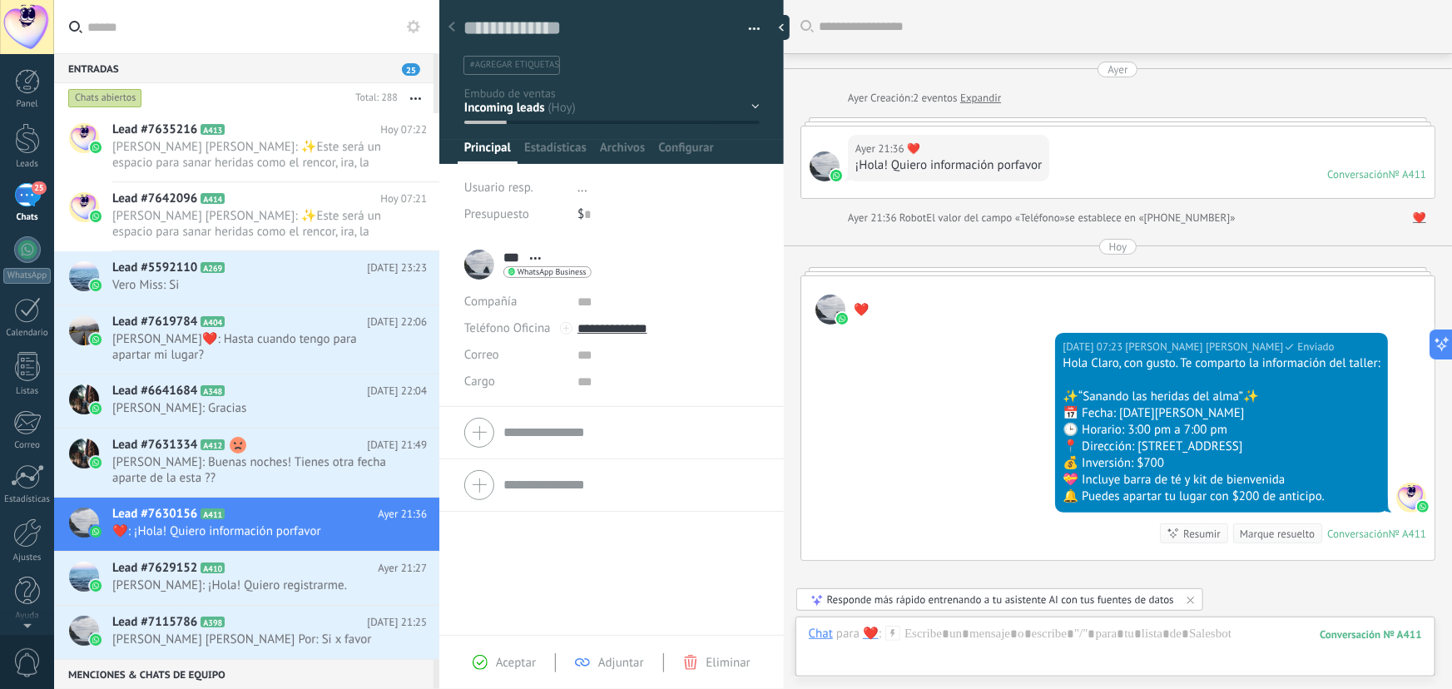
scroll to position [161, 0]
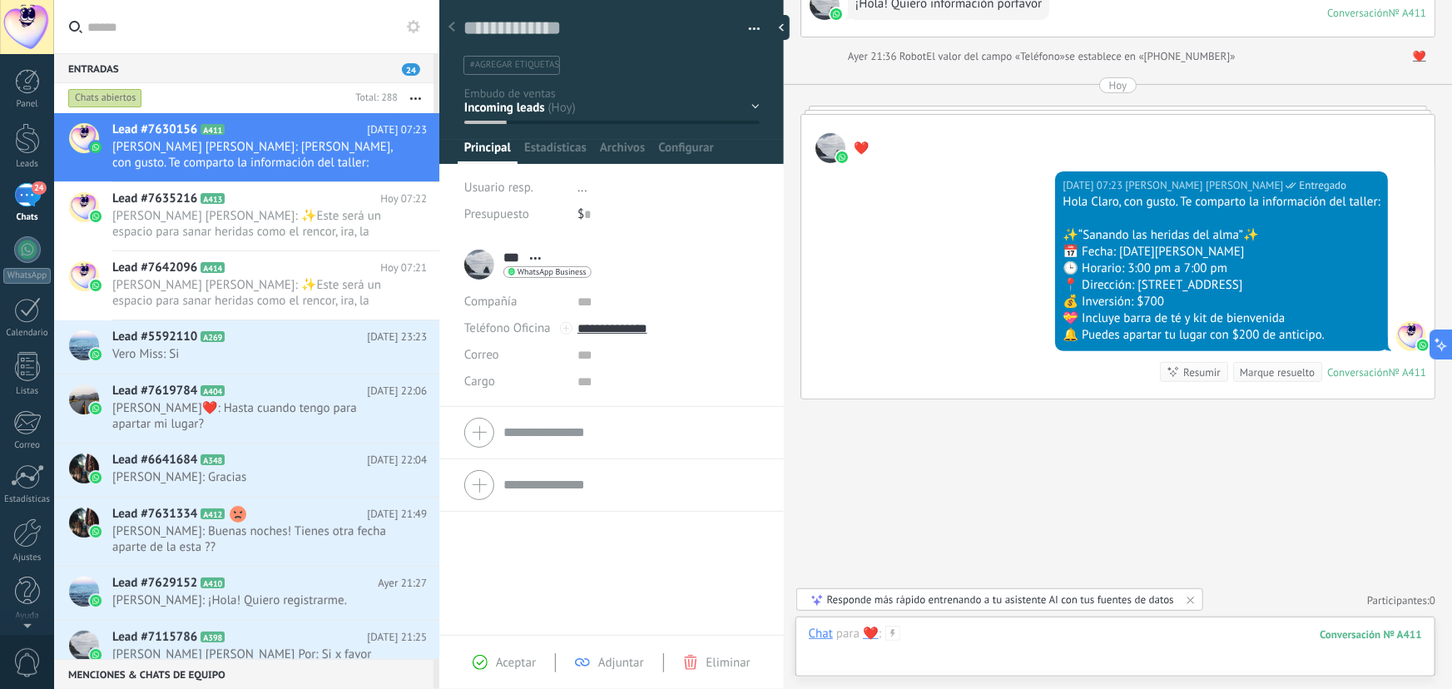
click at [998, 643] on div at bounding box center [1115, 651] width 613 height 50
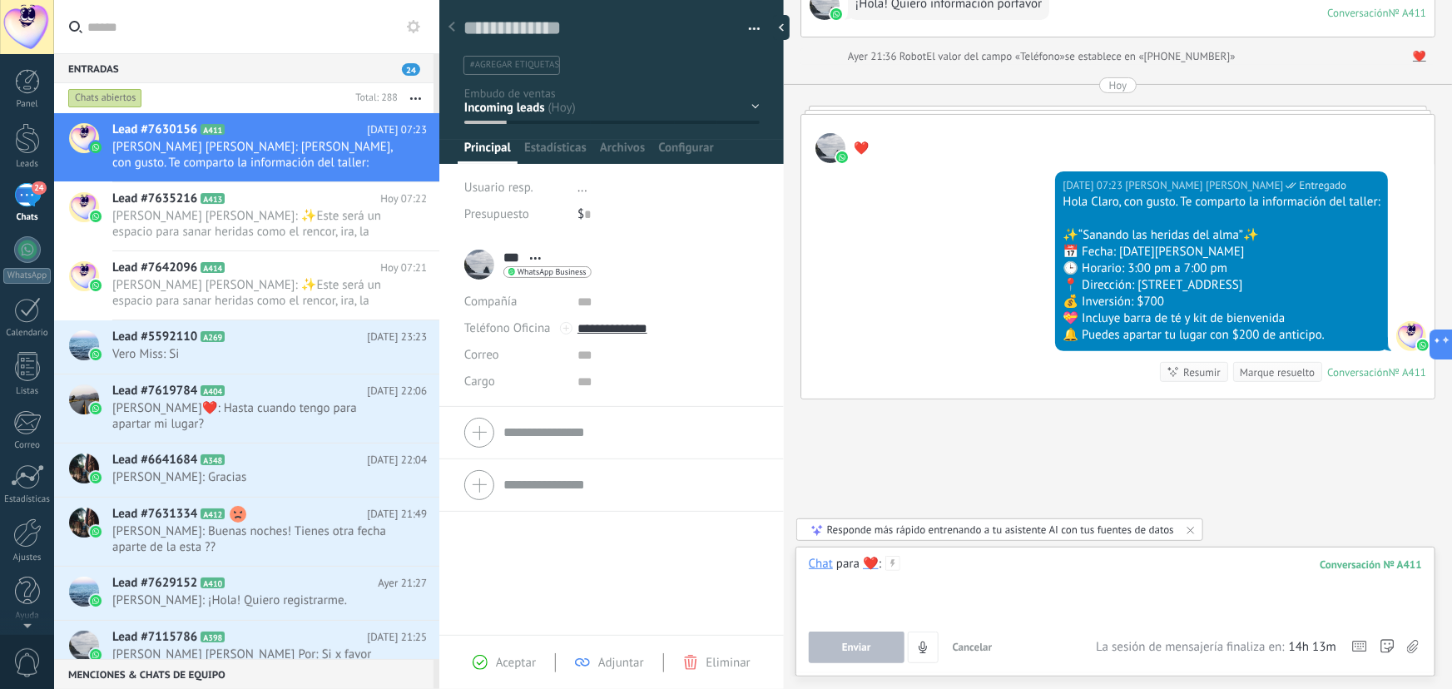
paste div
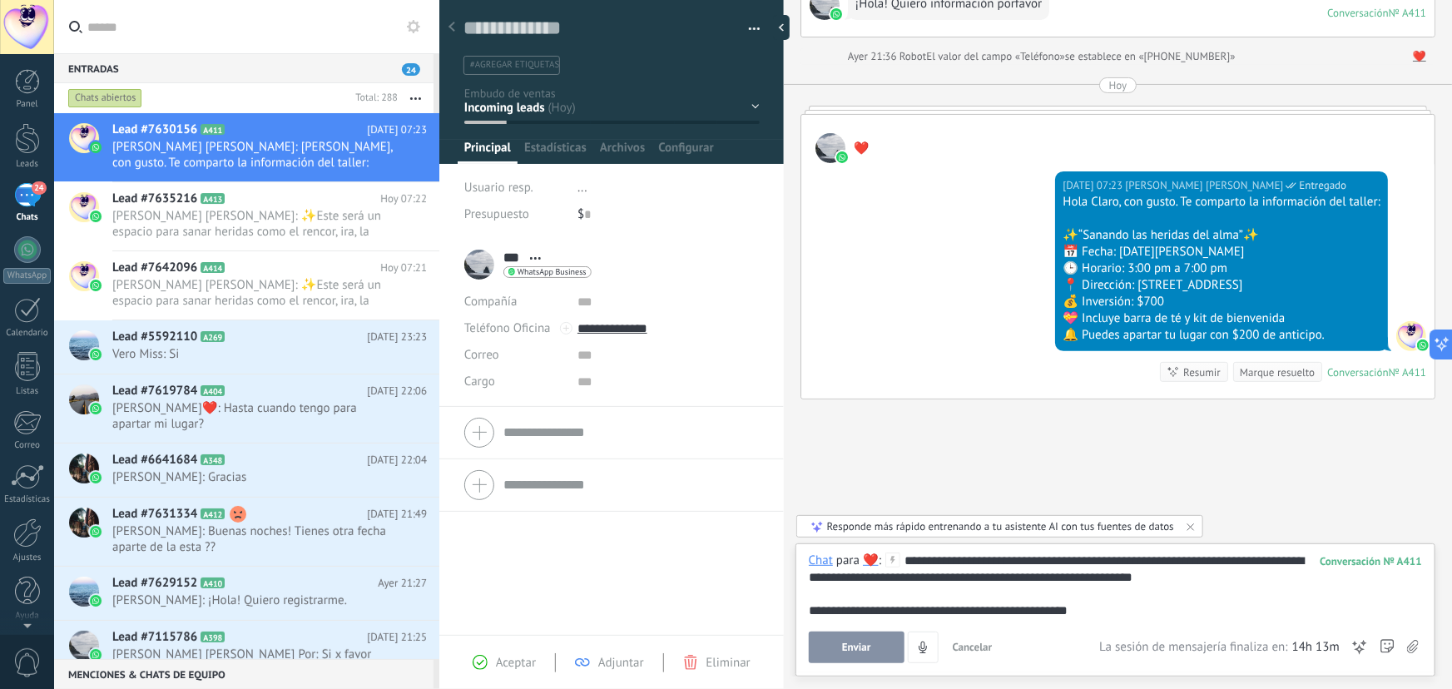
click at [875, 649] on button "Enviar" at bounding box center [857, 648] width 96 height 32
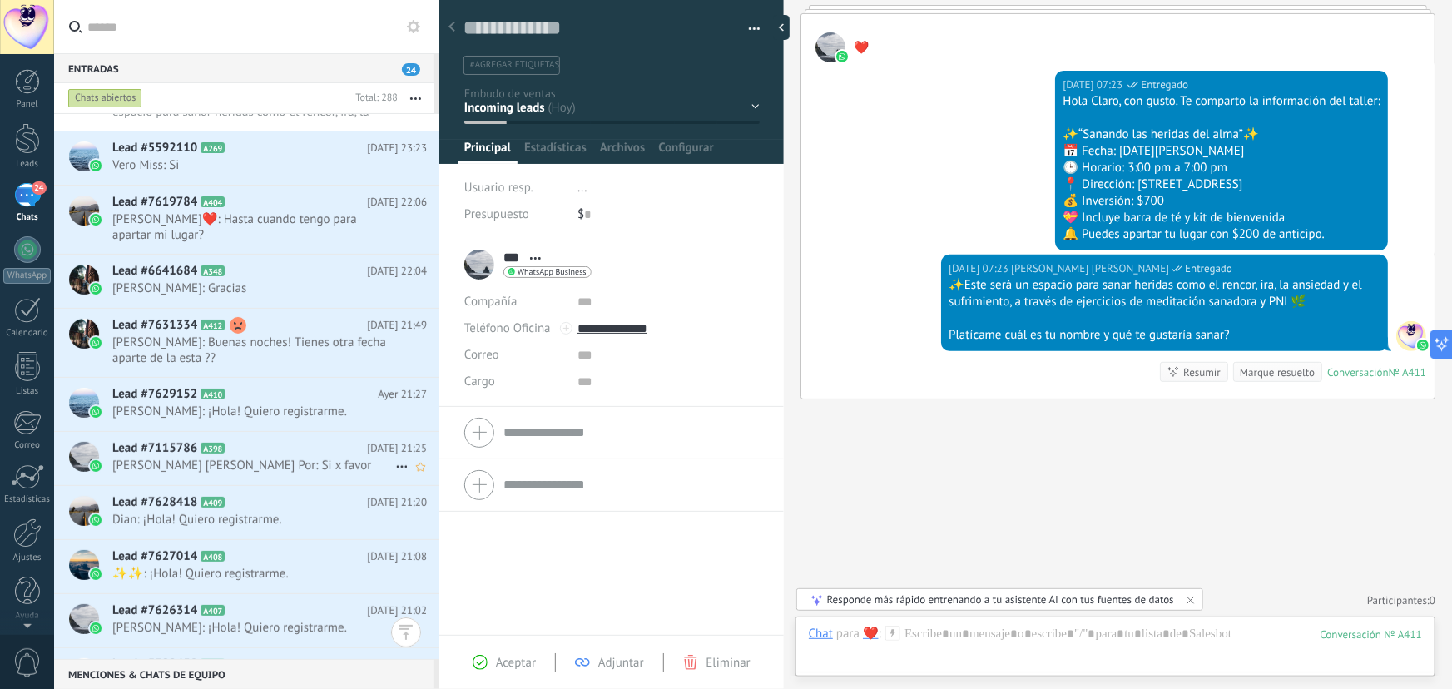
scroll to position [227, 0]
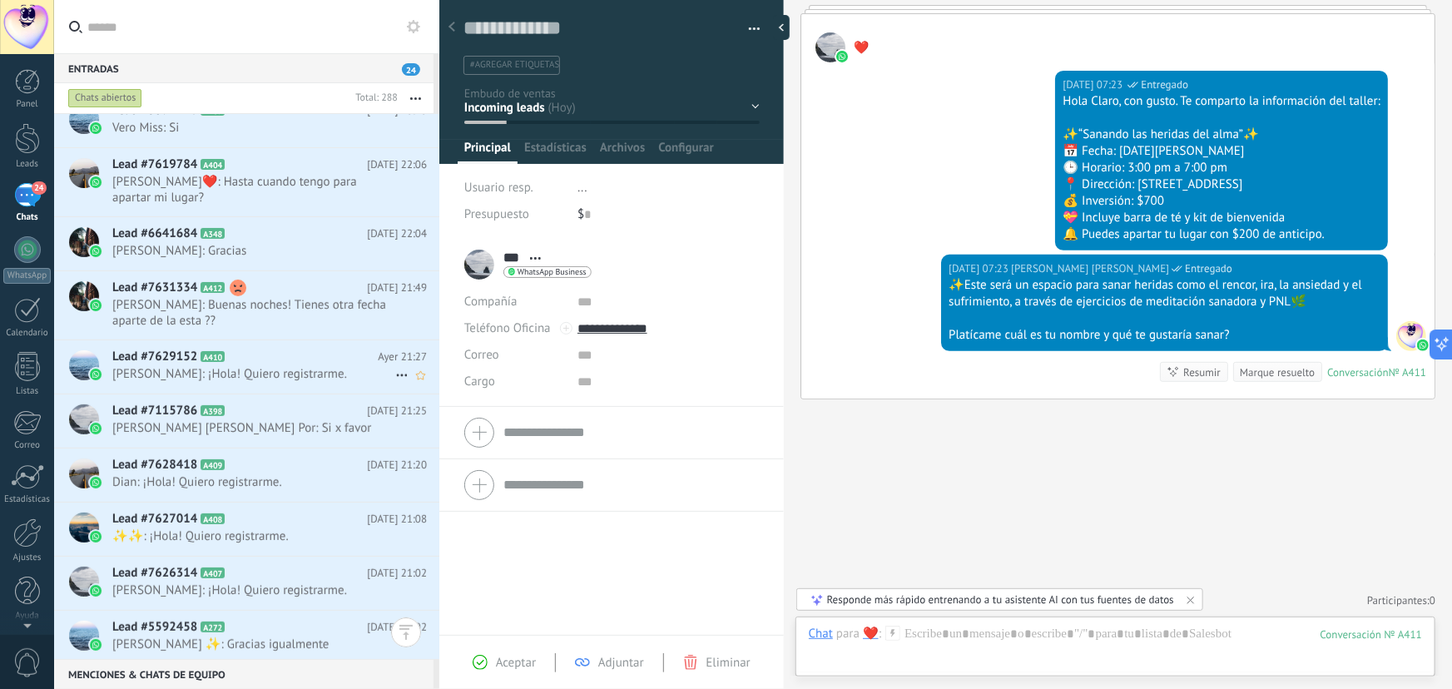
click at [300, 366] on span "[PERSON_NAME]: ¡Hola! Quiero registrarme." at bounding box center [253, 374] width 283 height 16
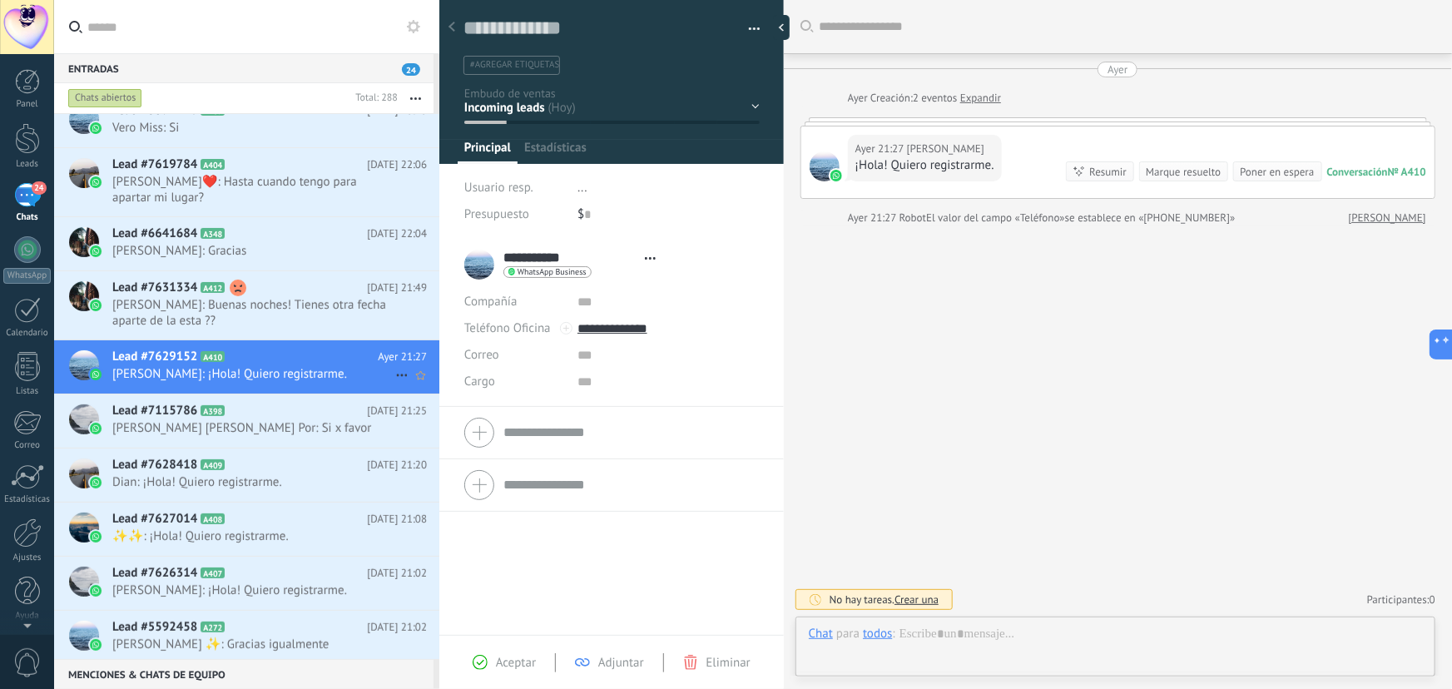
type textarea "**********"
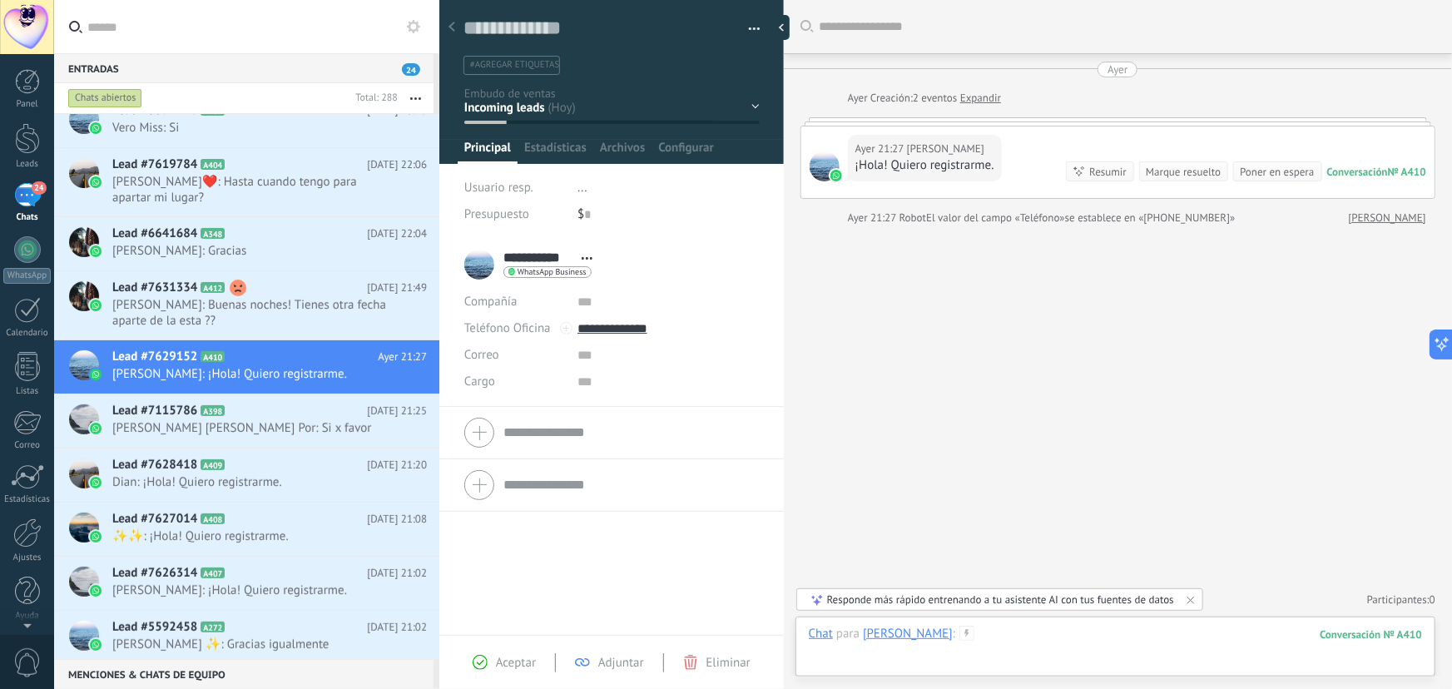
click at [974, 633] on div at bounding box center [1115, 651] width 613 height 50
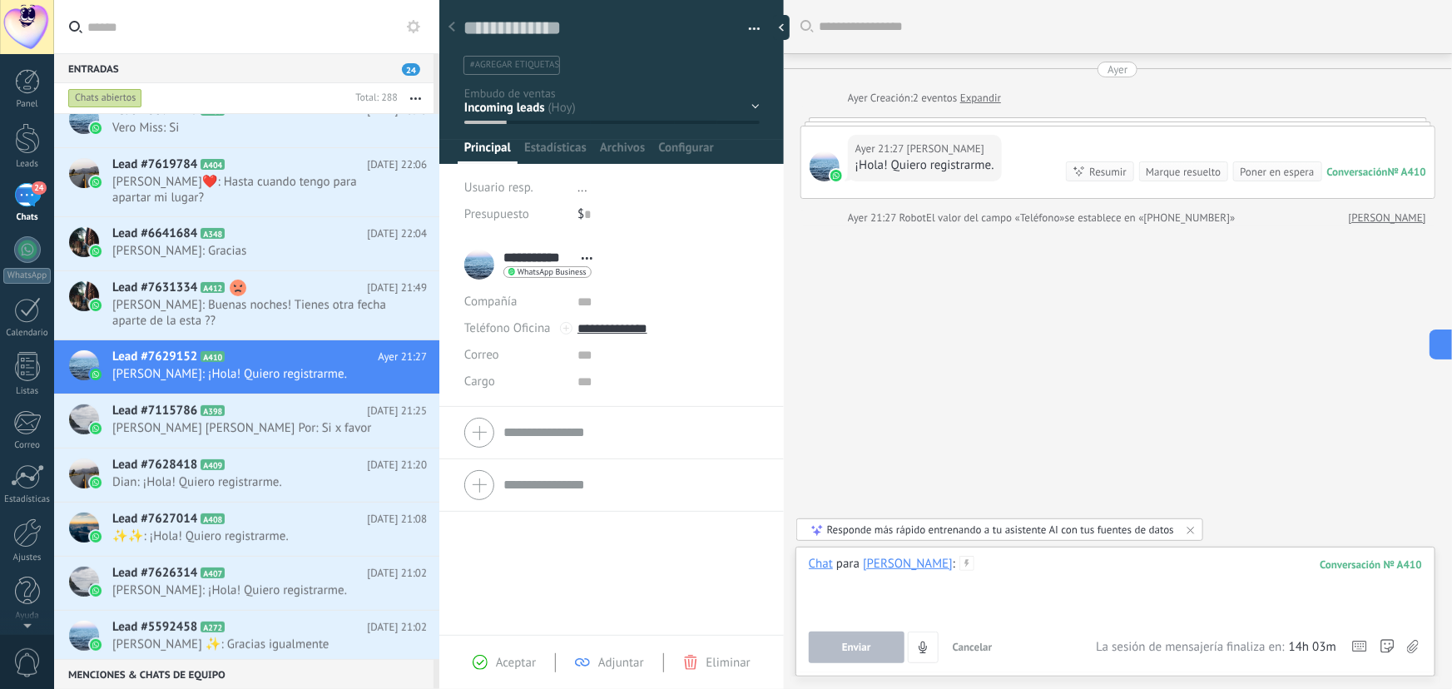
paste div
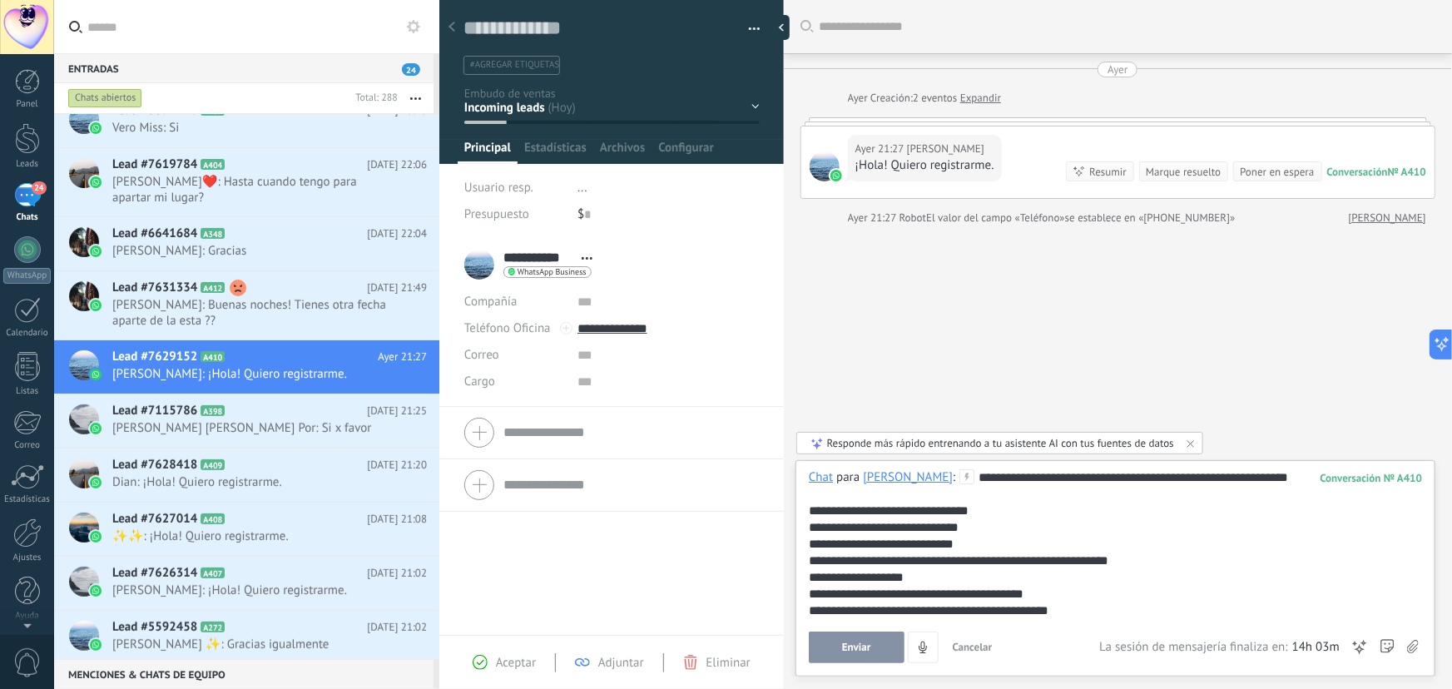
click at [881, 647] on button "Enviar" at bounding box center [857, 648] width 96 height 32
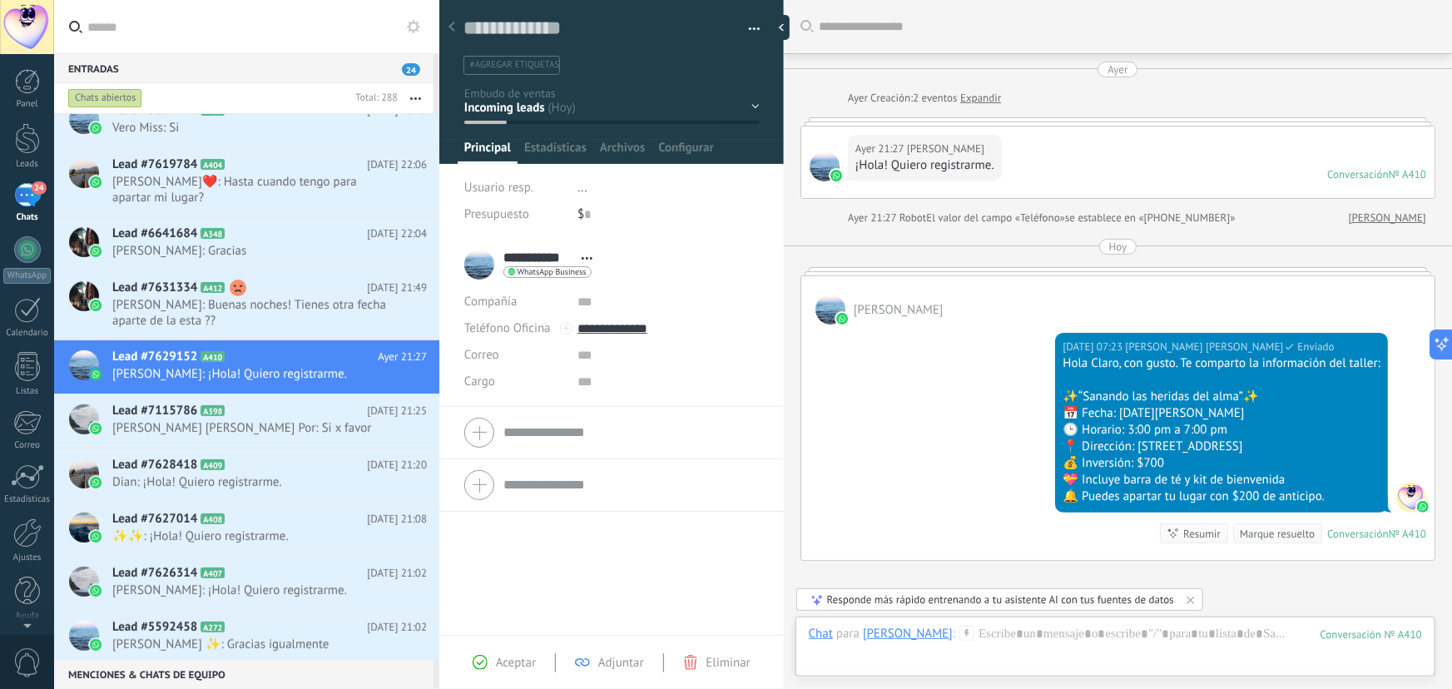
scroll to position [161, 0]
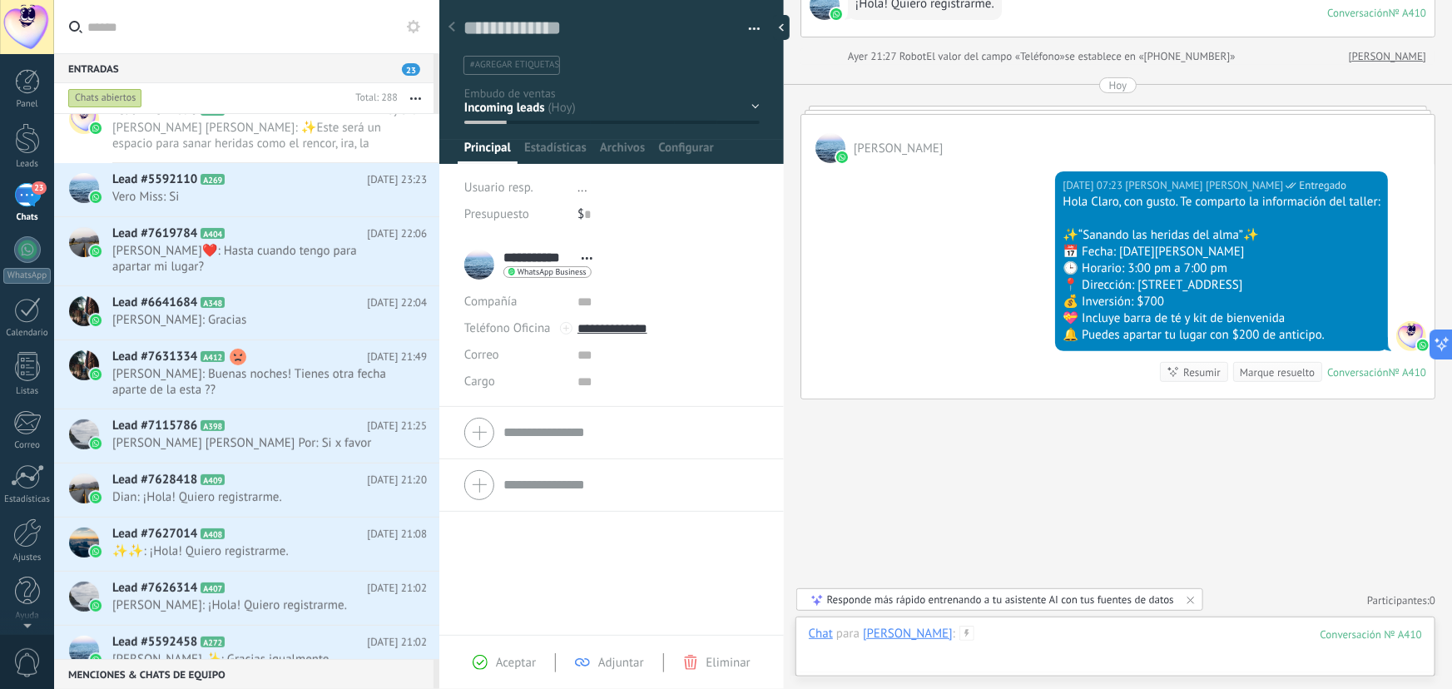
click at [1044, 641] on div at bounding box center [1115, 651] width 613 height 50
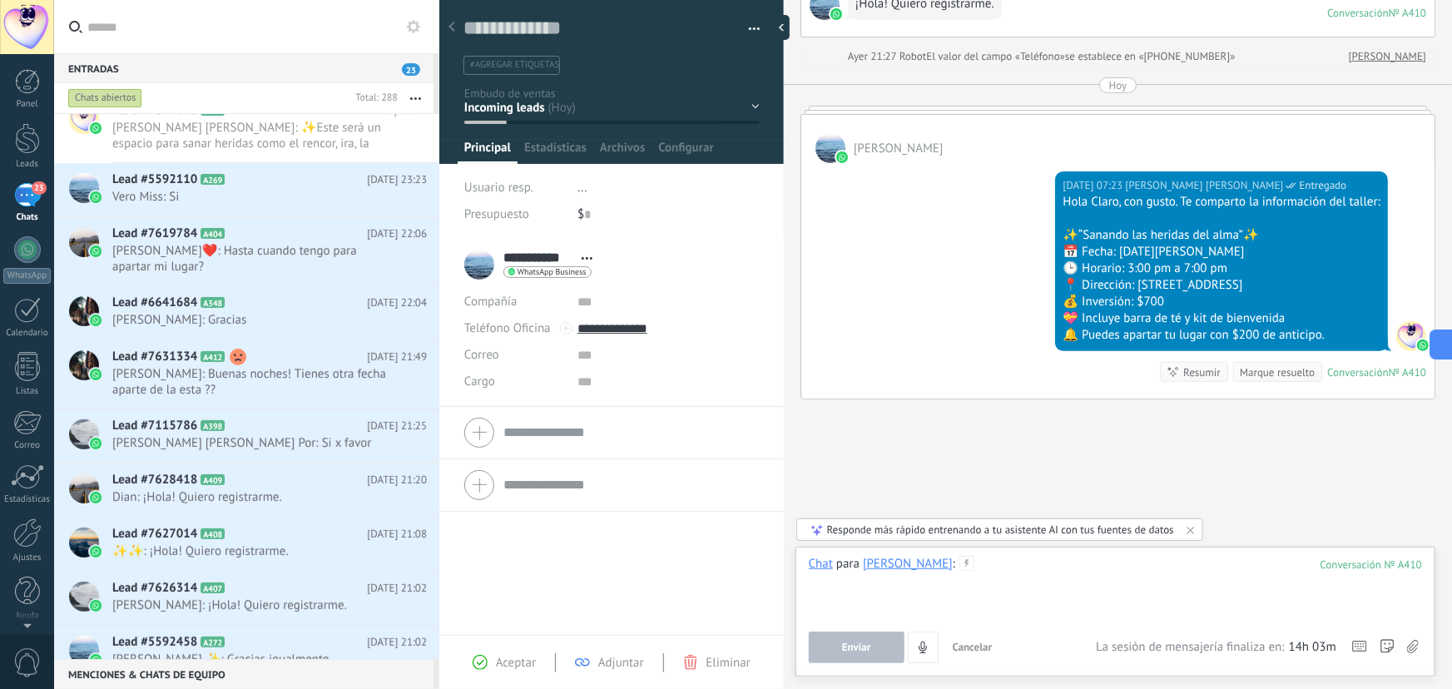
paste div
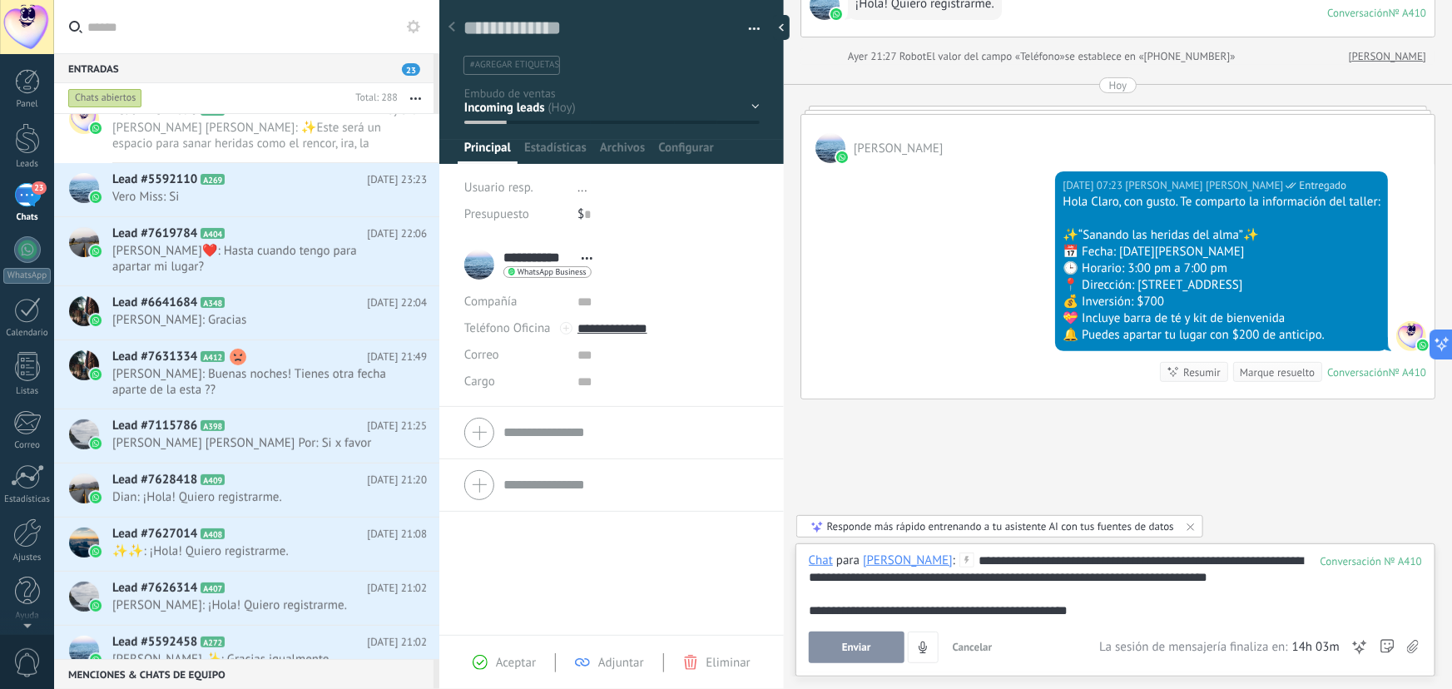
click at [874, 659] on button "Enviar" at bounding box center [857, 648] width 96 height 32
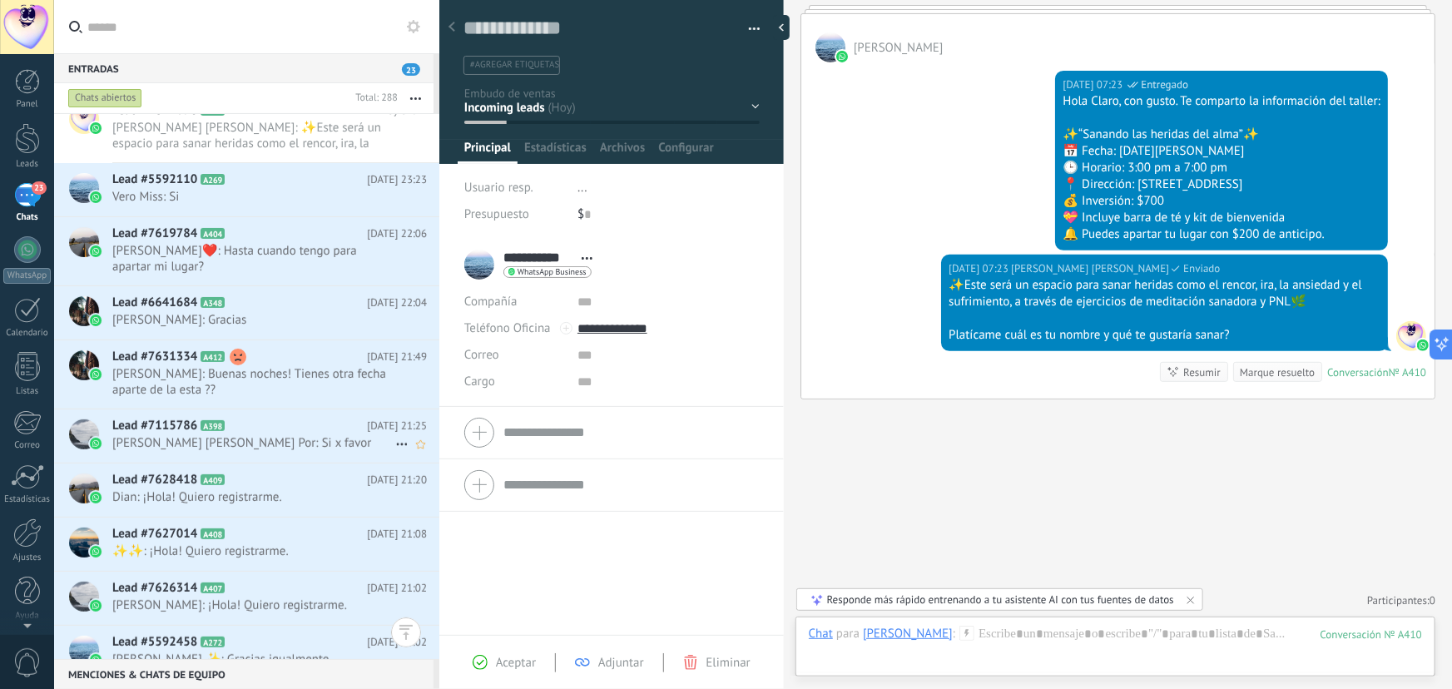
scroll to position [303, 0]
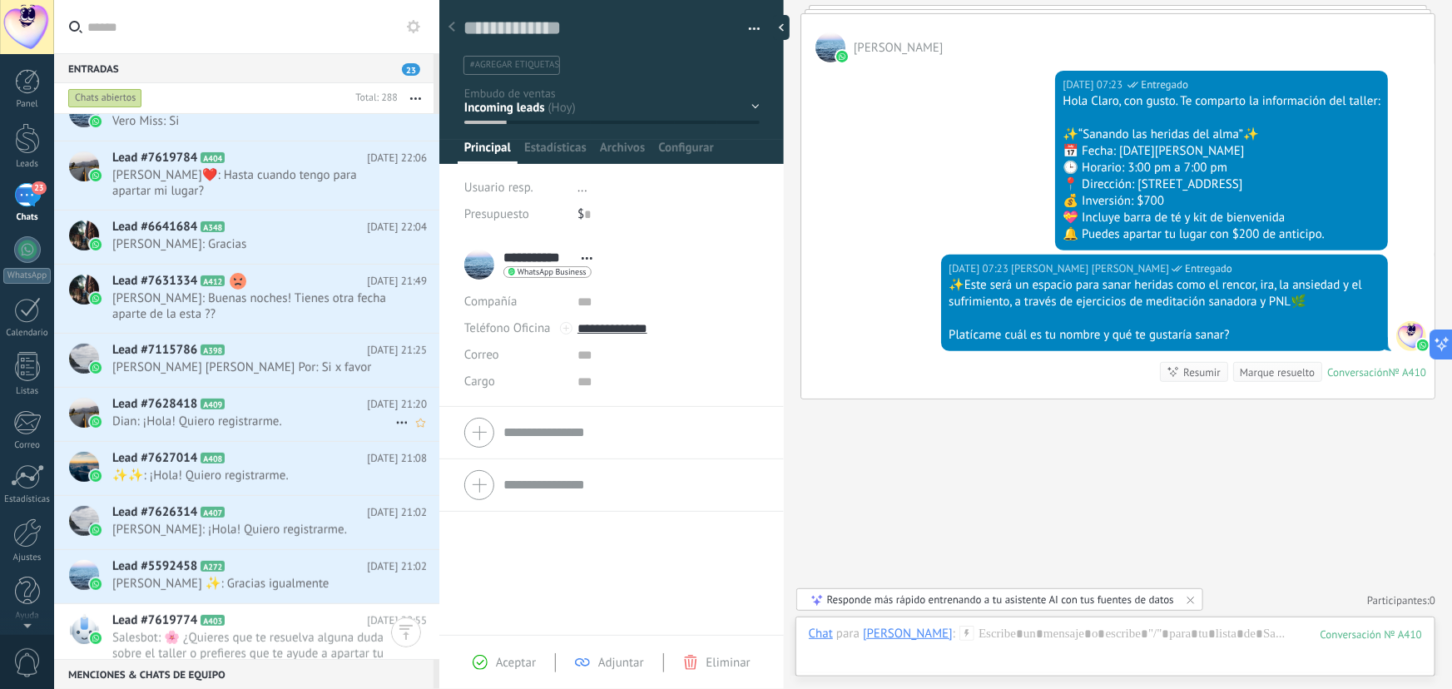
click at [309, 414] on span "Dian: ¡Hola! Quiero registrarme." at bounding box center [253, 422] width 283 height 16
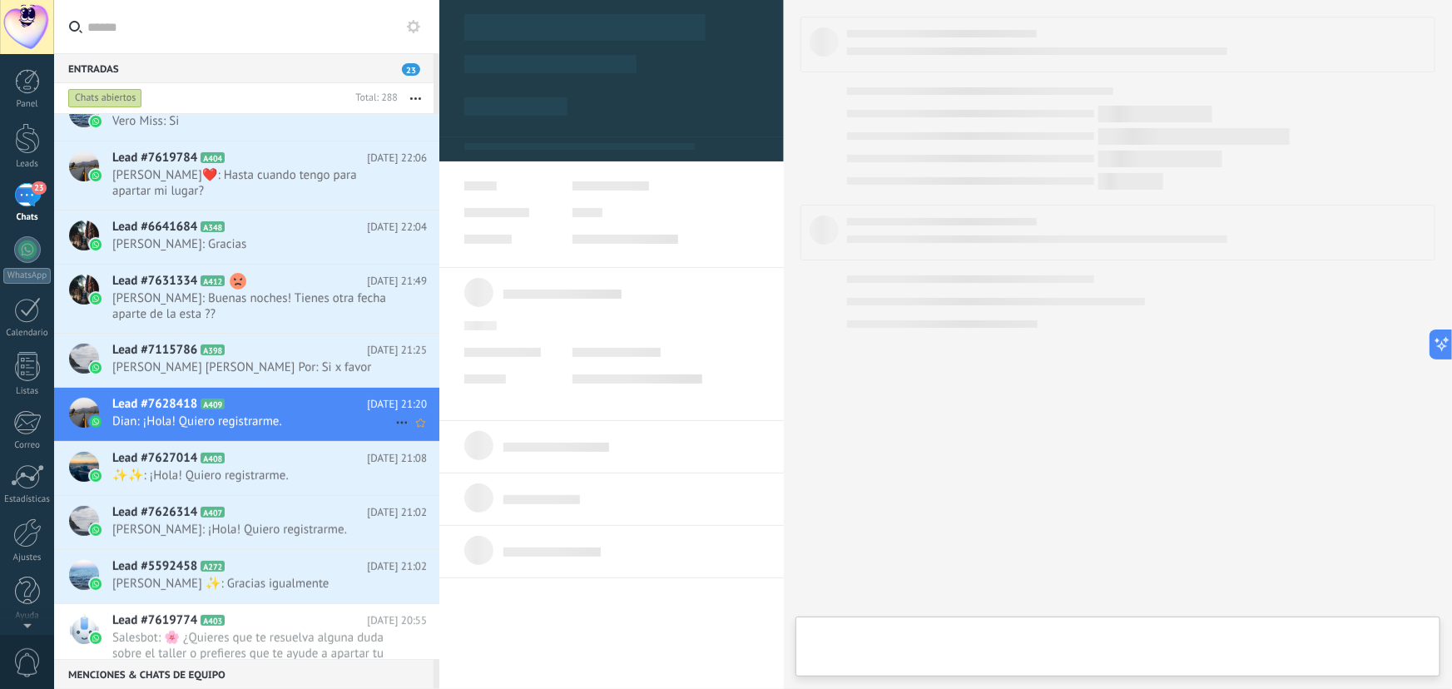
type textarea "**********"
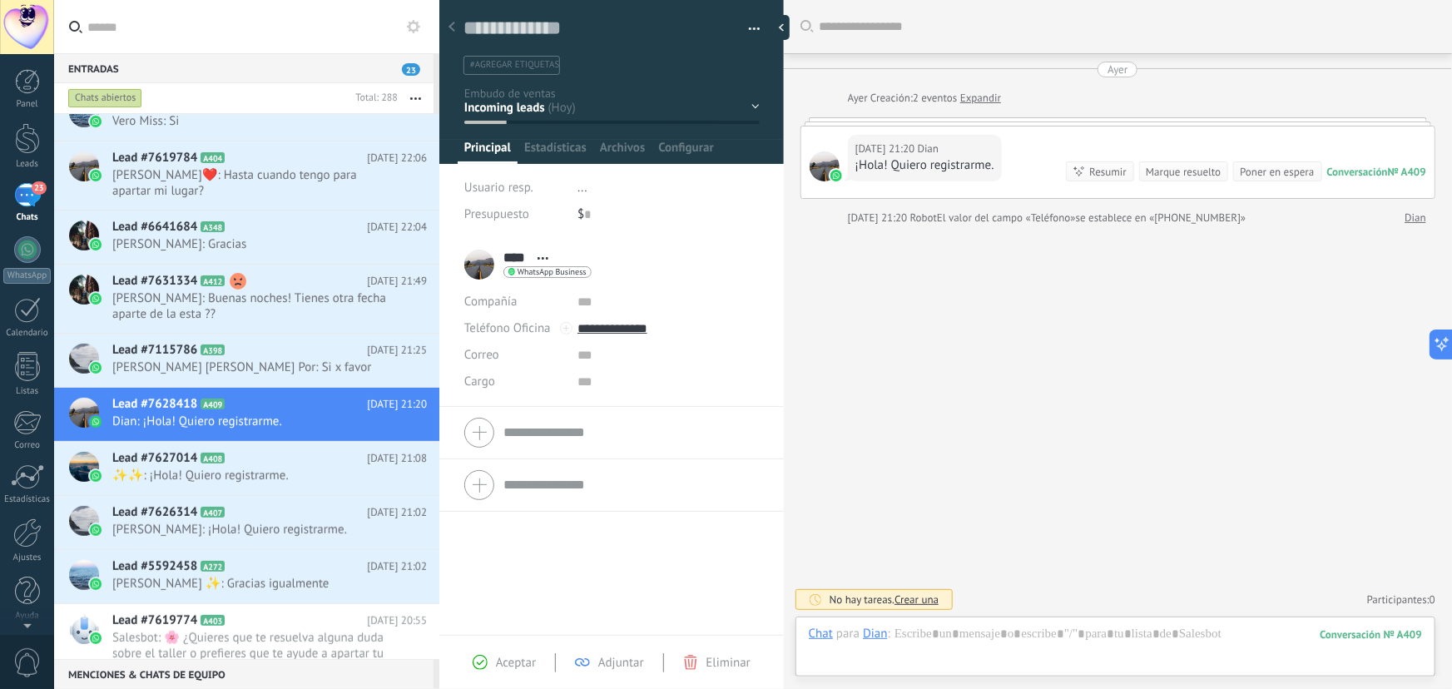
scroll to position [25, 0]
click at [1024, 621] on div "Chat Correo Nota Tarea Chat para Dian : 409 Enviar Cancelar Rastrear clics en l…" at bounding box center [1116, 647] width 640 height 60
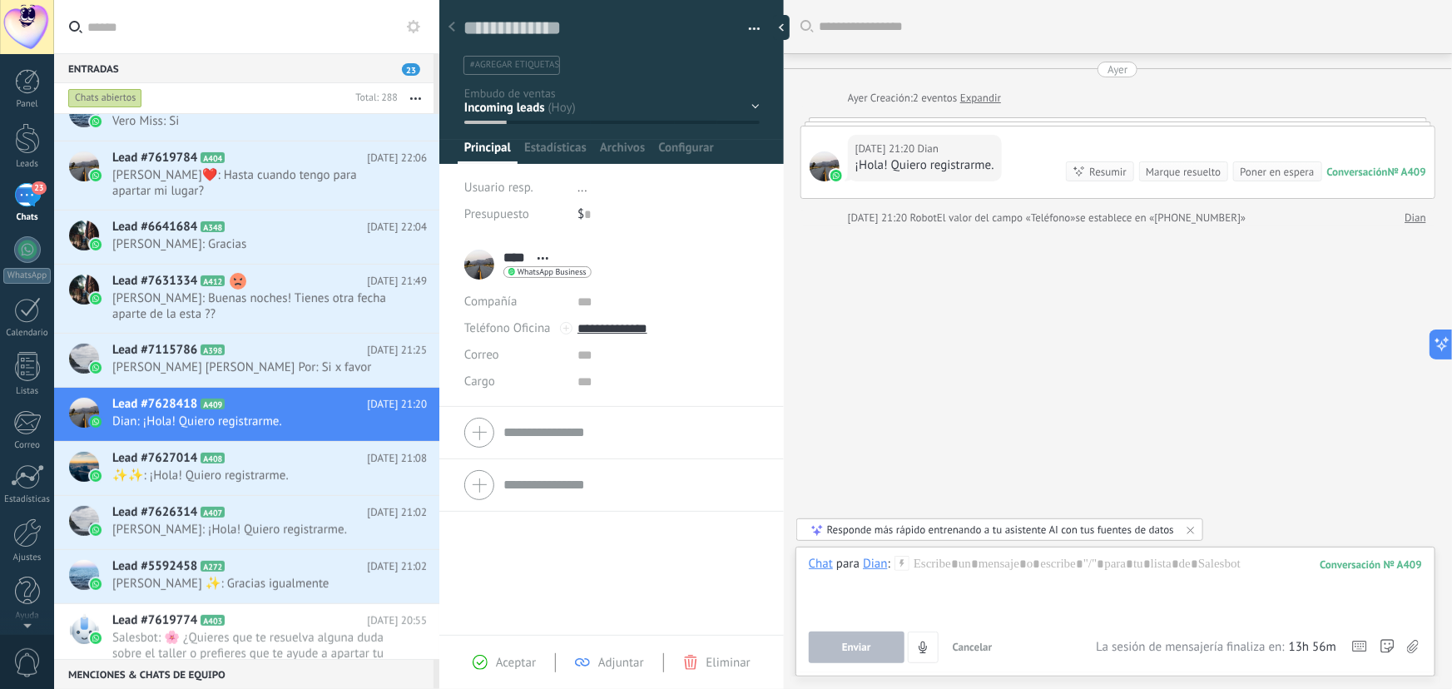
click at [1020, 633] on div "Enviar Cancelar Rastrear clics en links ? Reducir links largos y rastrear clics…" at bounding box center [953, 648] width 288 height 32
click at [981, 572] on div at bounding box center [1115, 587] width 613 height 63
paste div
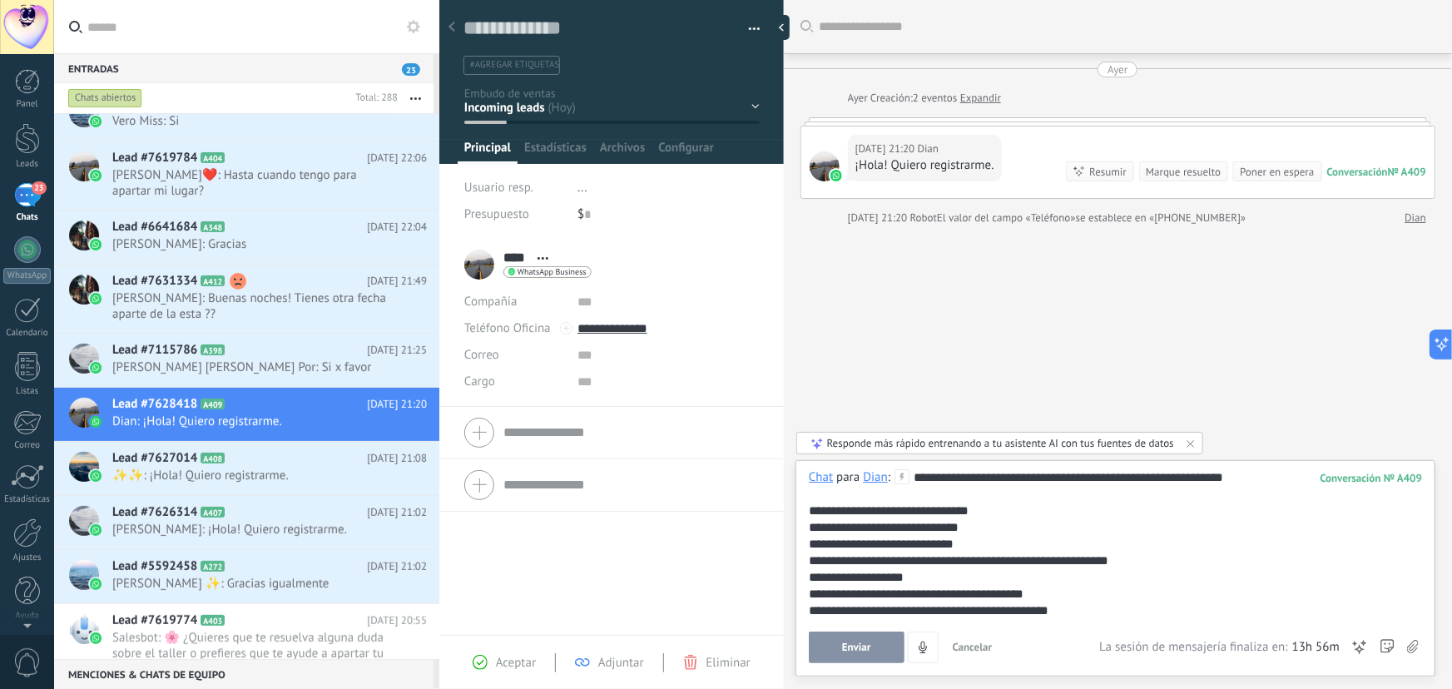
click at [870, 642] on span "Enviar" at bounding box center [856, 648] width 29 height 12
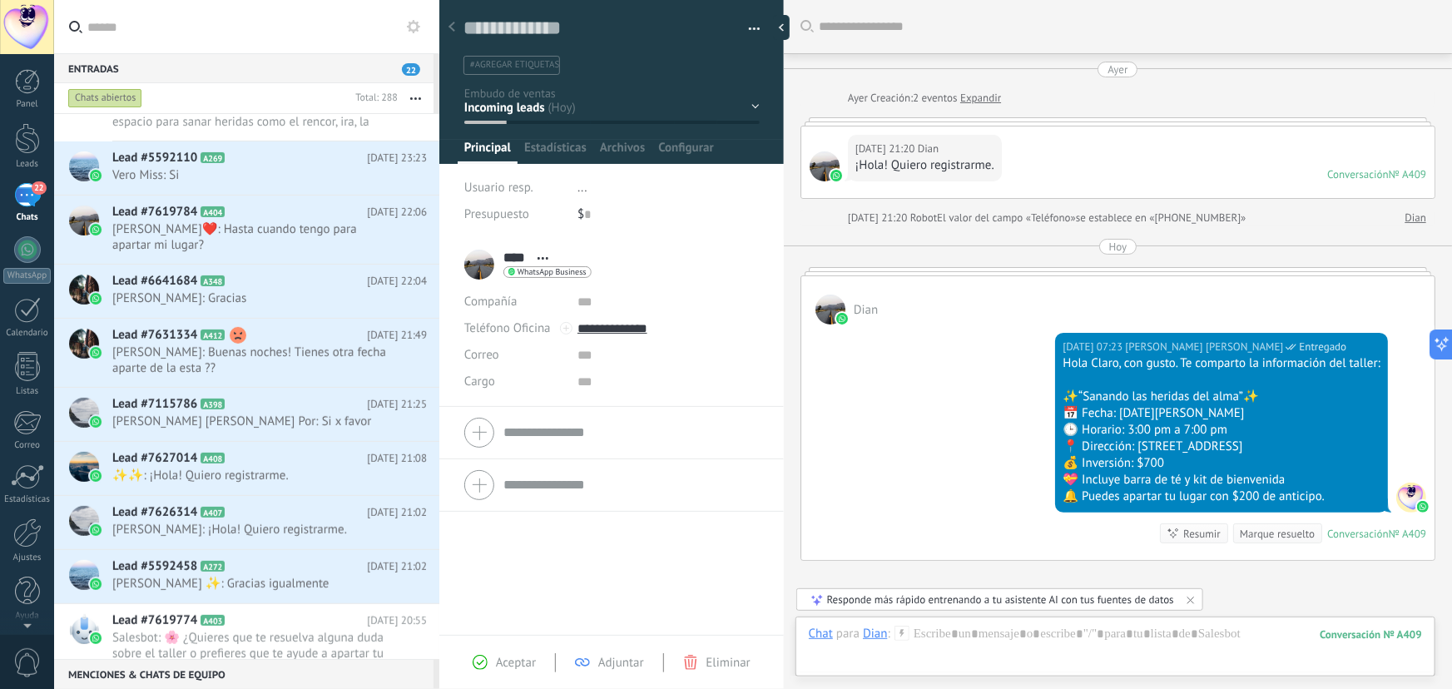
scroll to position [161, 0]
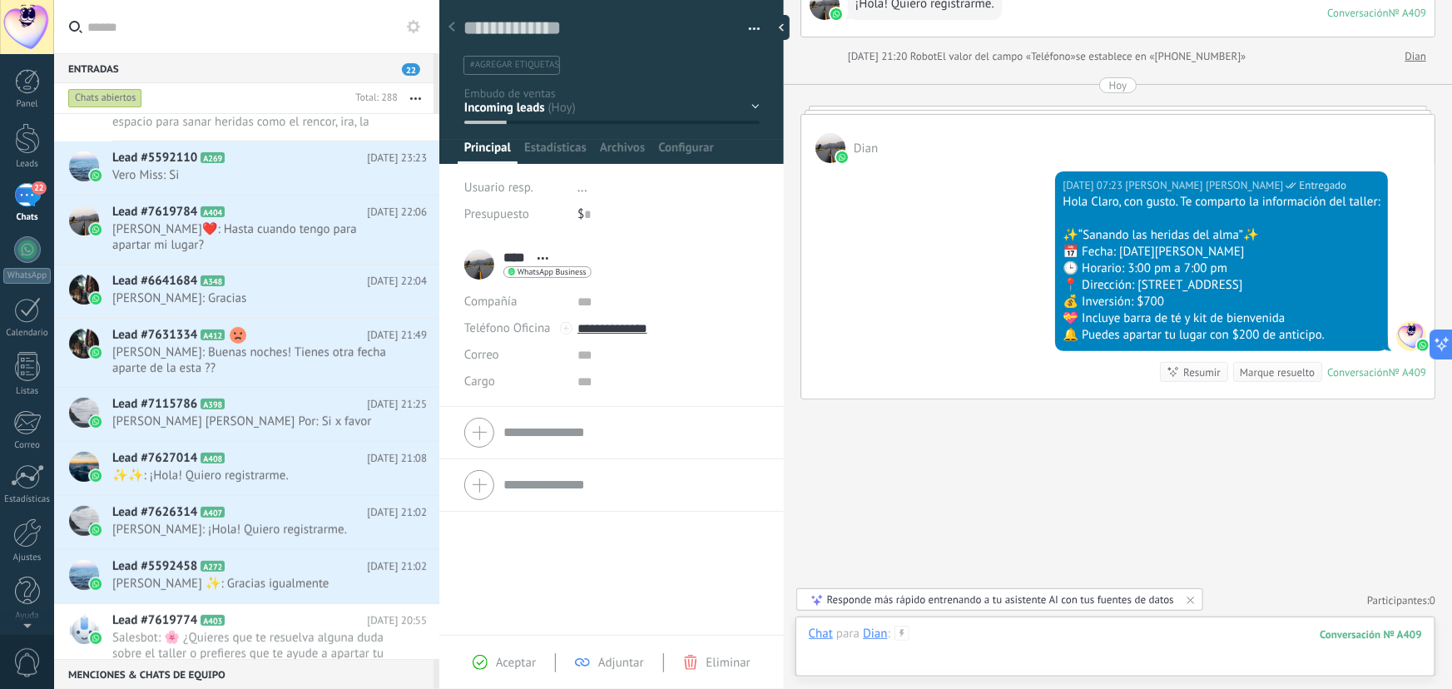
click at [1055, 634] on div at bounding box center [1115, 651] width 613 height 50
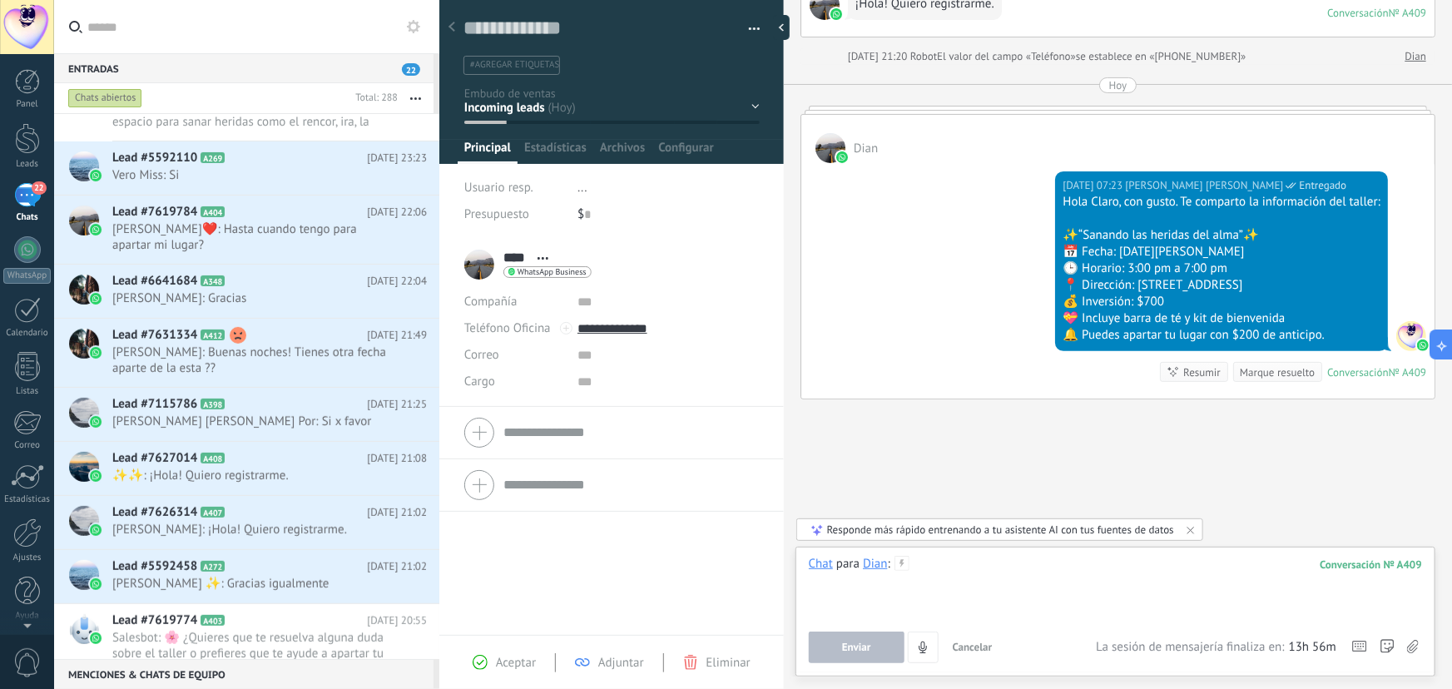
paste div
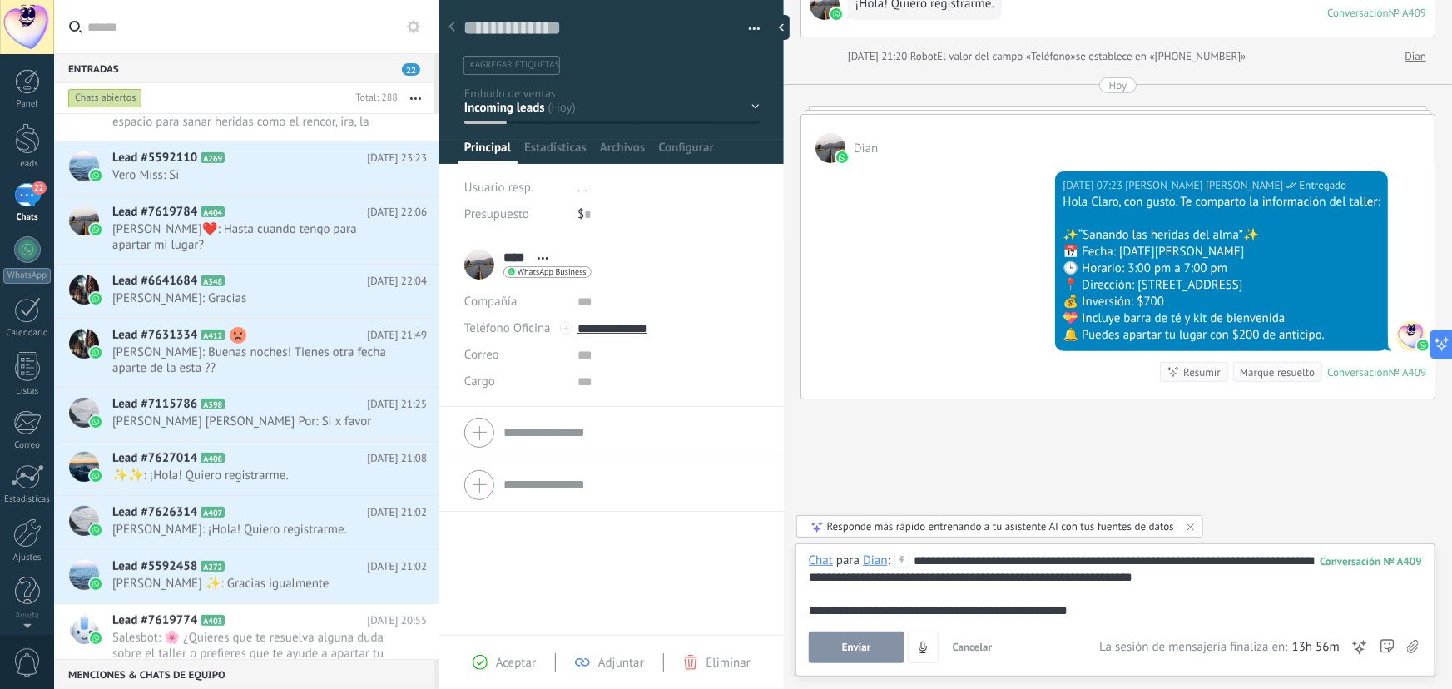
click at [846, 642] on span "Enviar" at bounding box center [856, 648] width 29 height 12
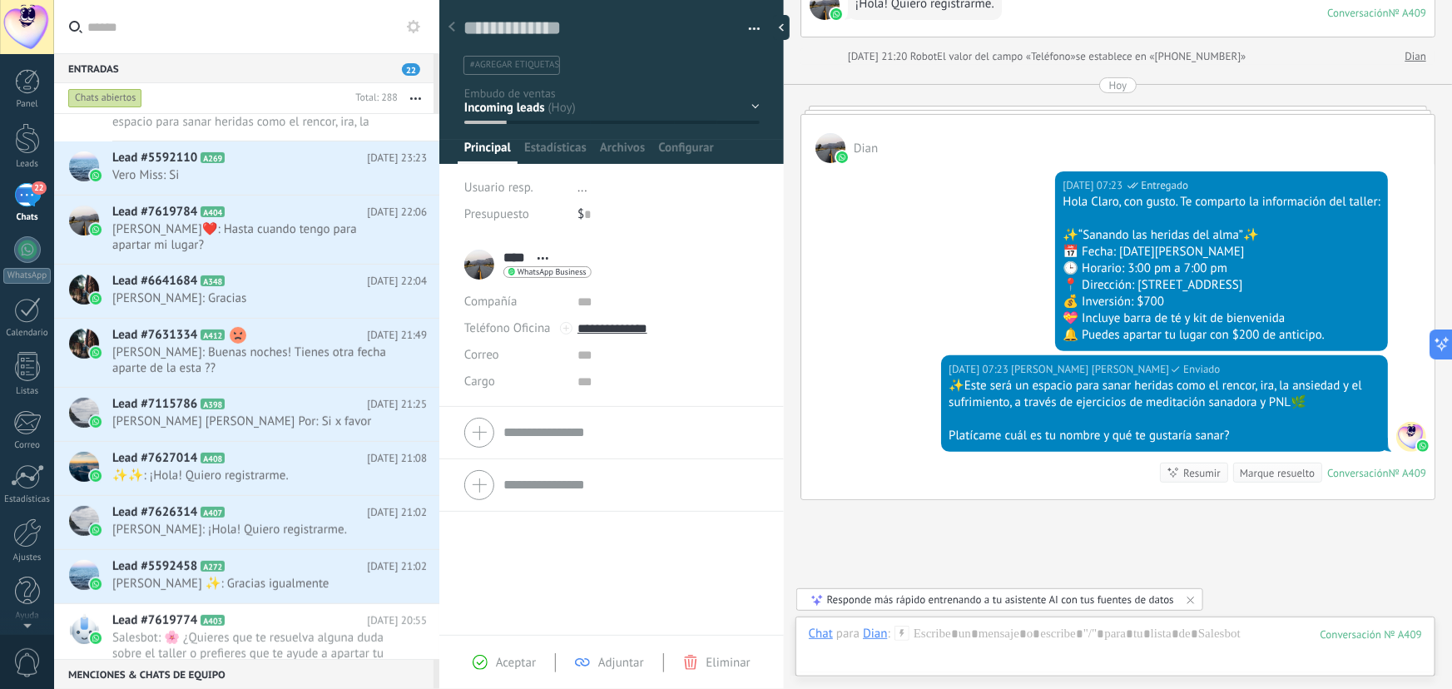
scroll to position [262, 0]
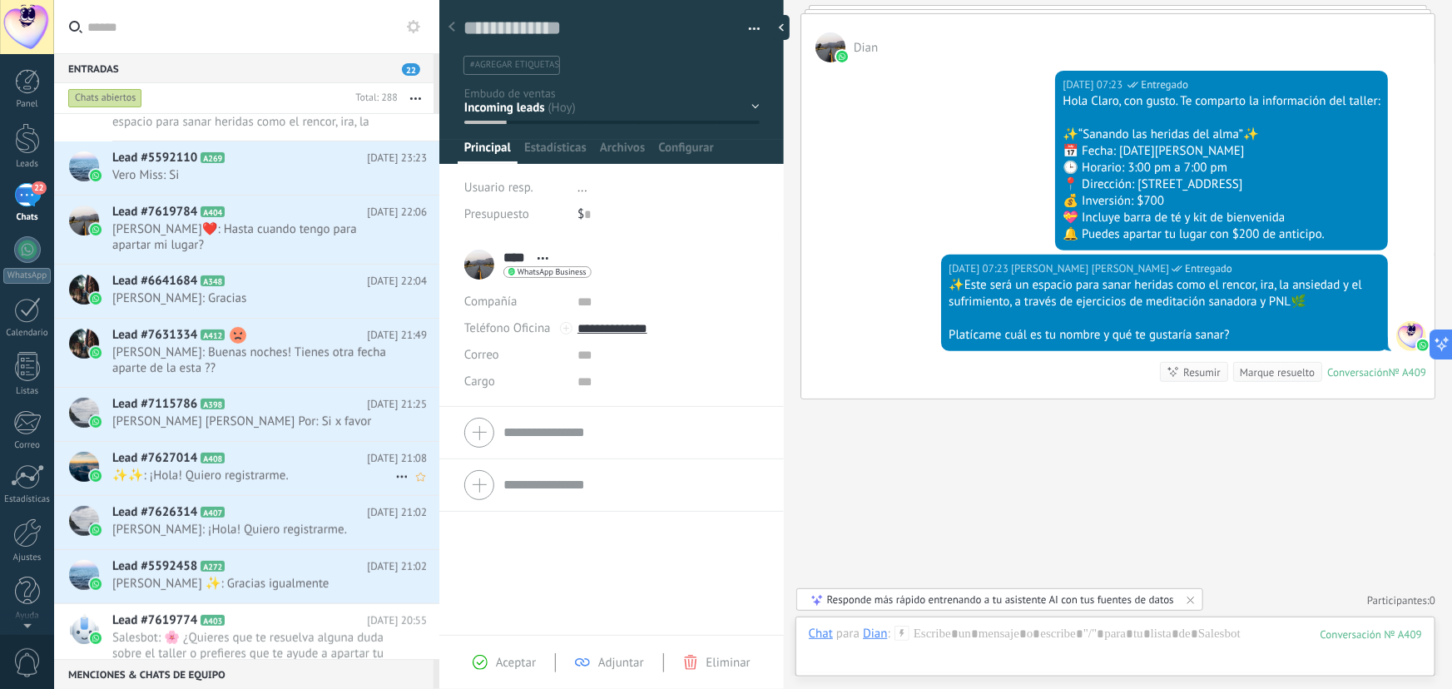
click at [303, 468] on span "✨✨: ¡Hola! Quiero registrarme." at bounding box center [253, 476] width 283 height 16
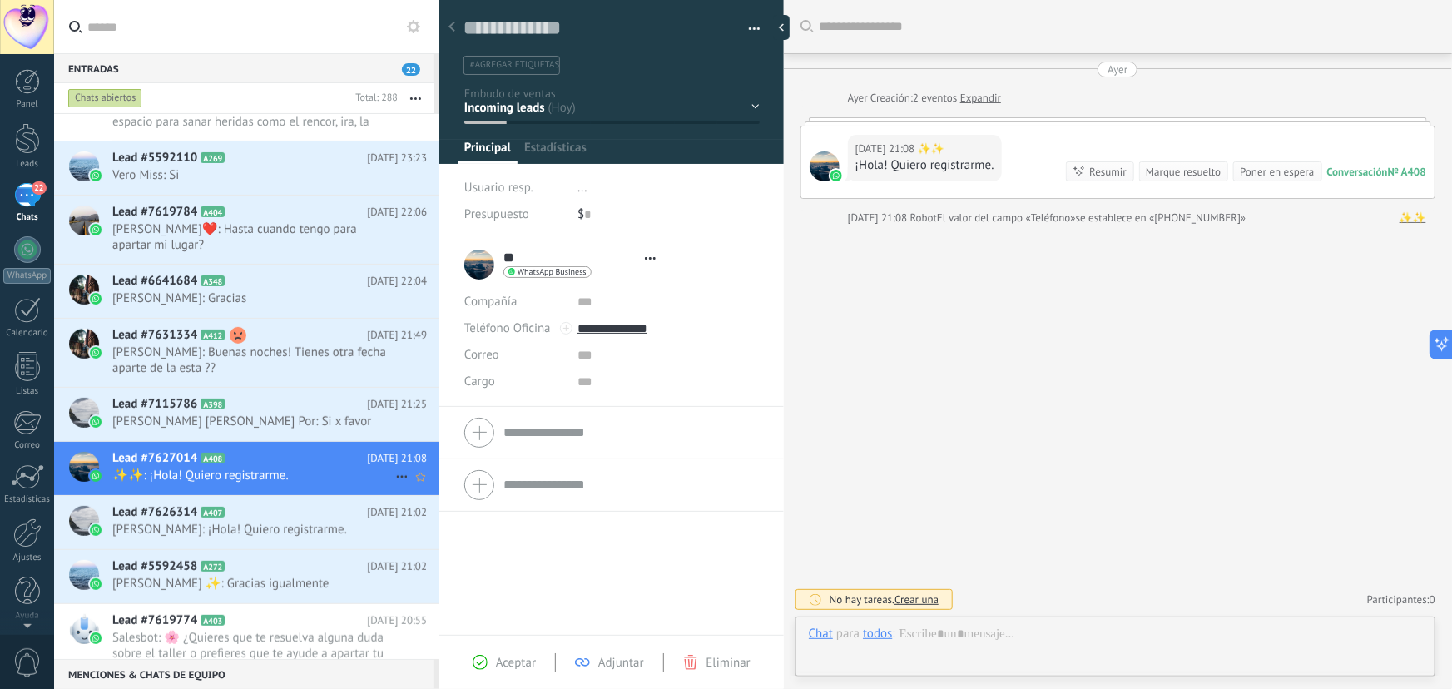
type textarea "**********"
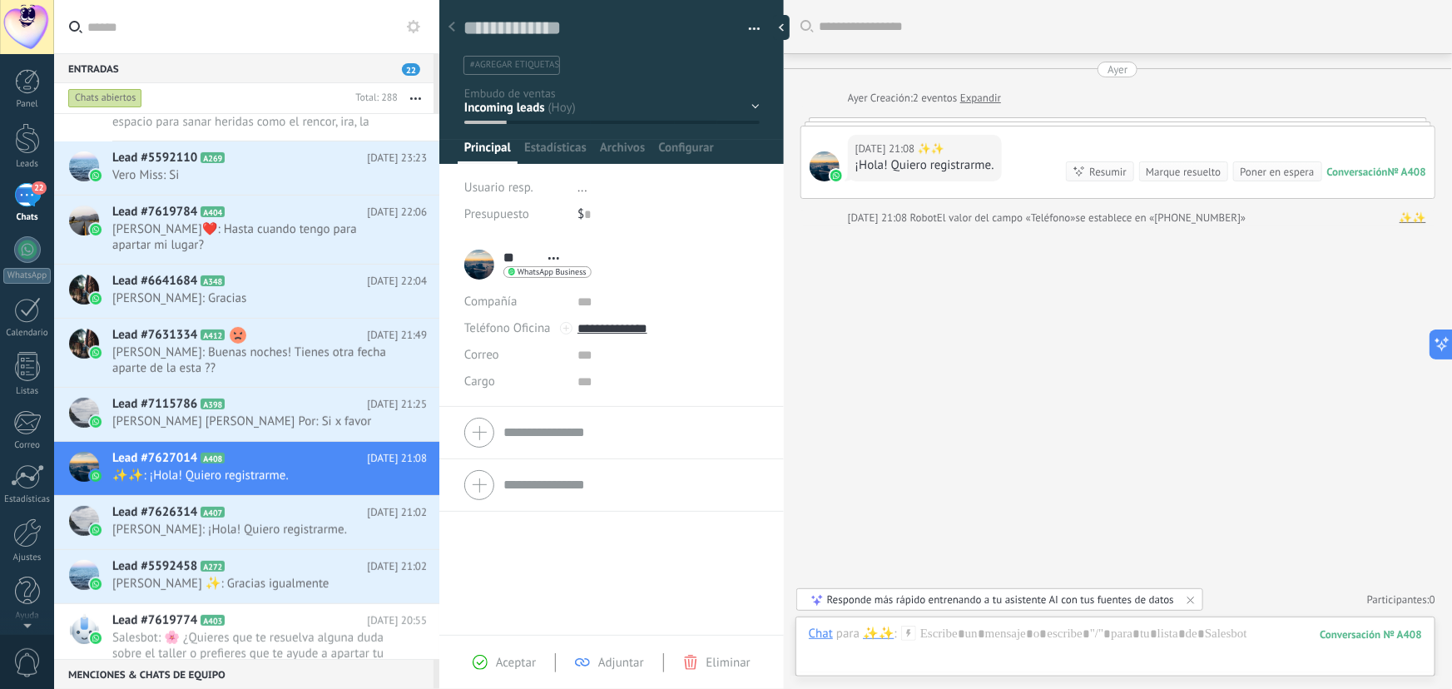
click at [1020, 624] on div "Chat Correo Nota Tarea Chat para ✨✨ : 408 Enviar Cancelar Rastrear clics en lin…" at bounding box center [1116, 647] width 640 height 60
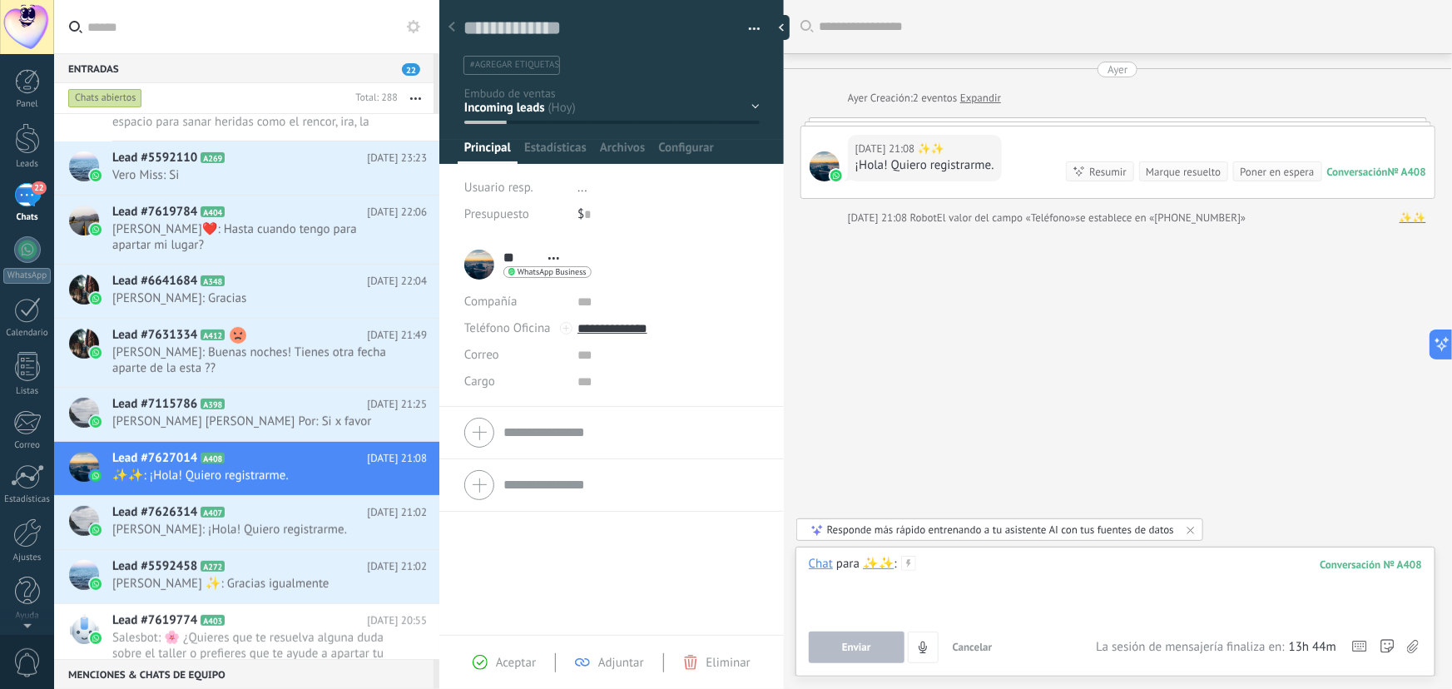
click at [990, 573] on div at bounding box center [1115, 587] width 613 height 63
paste div
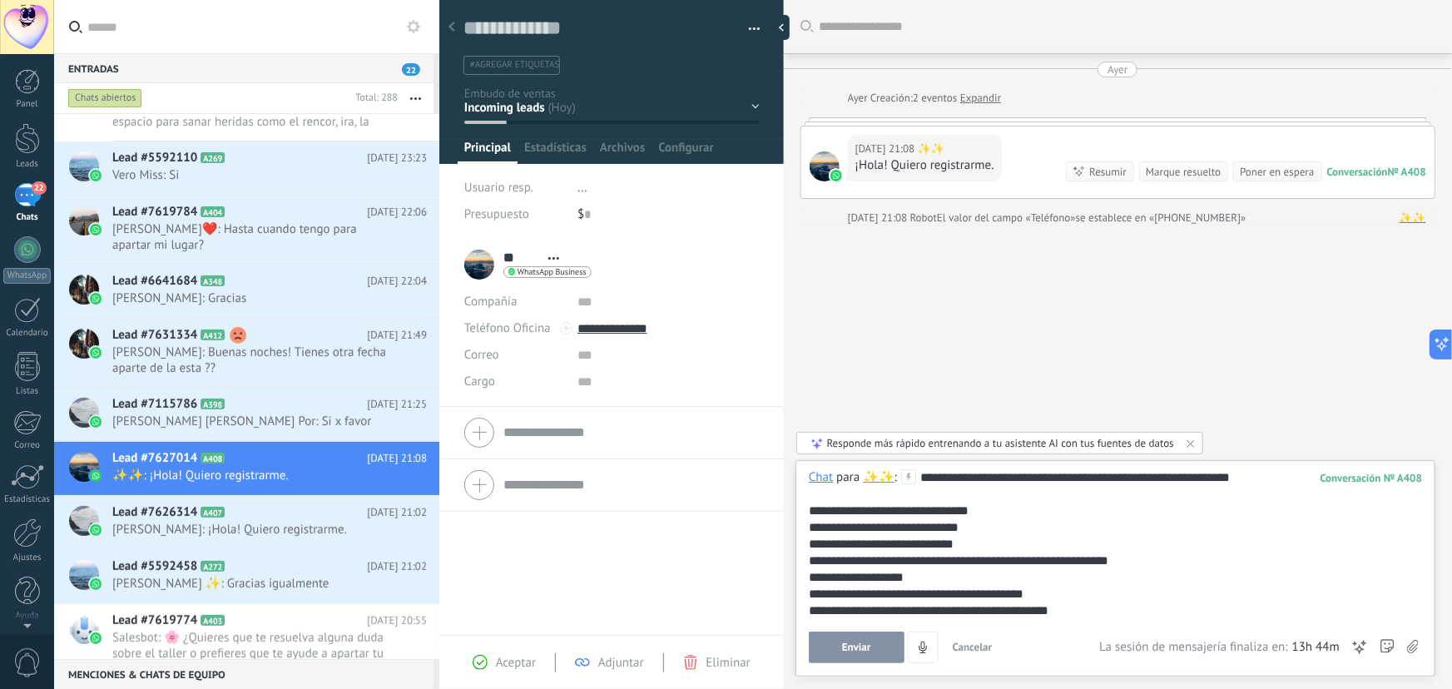
click at [861, 650] on span "Enviar" at bounding box center [856, 648] width 29 height 12
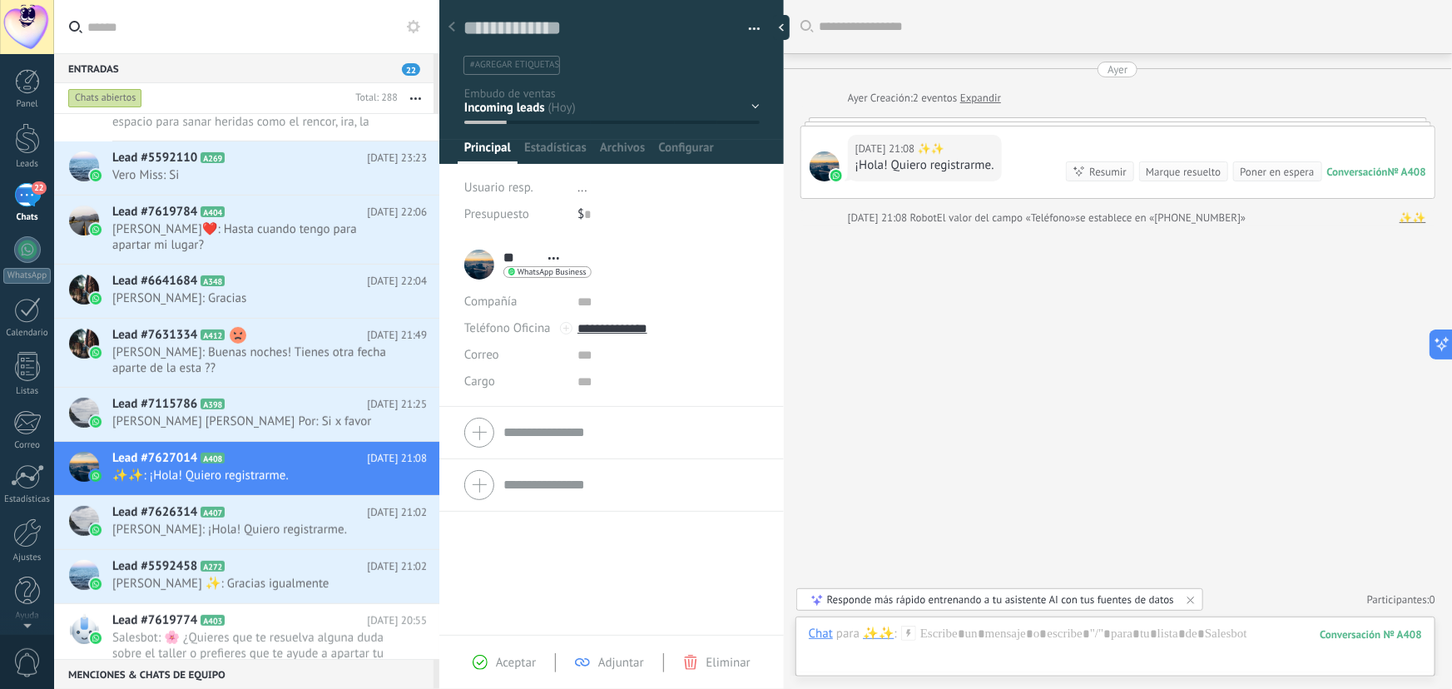
scroll to position [161, 0]
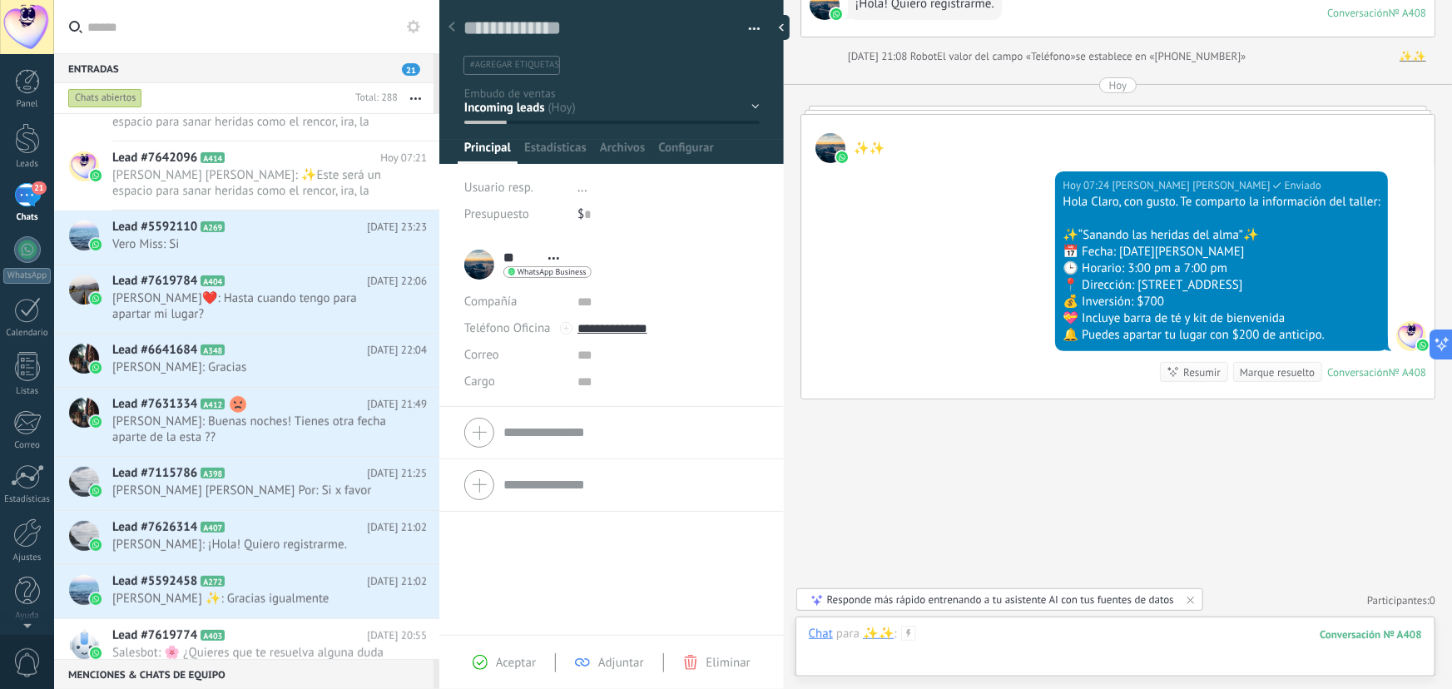
click at [1000, 633] on div at bounding box center [1115, 651] width 613 height 50
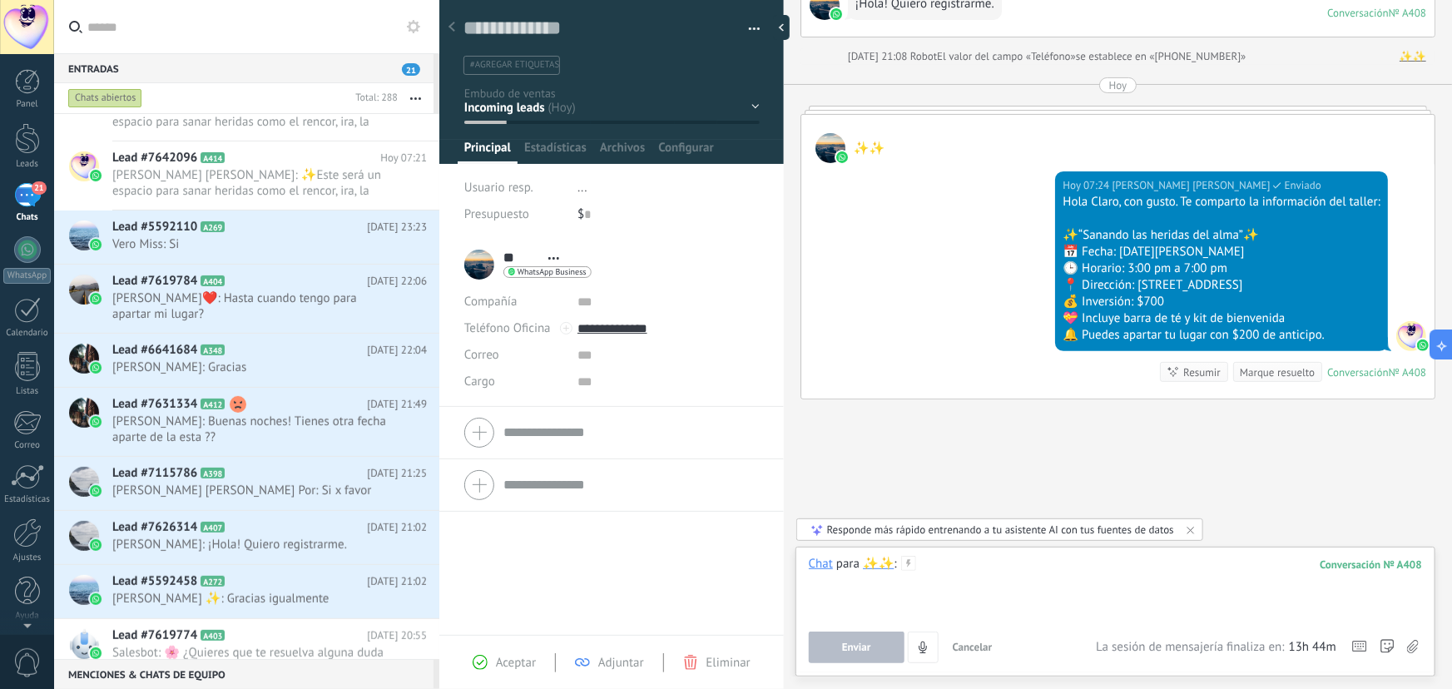
paste div
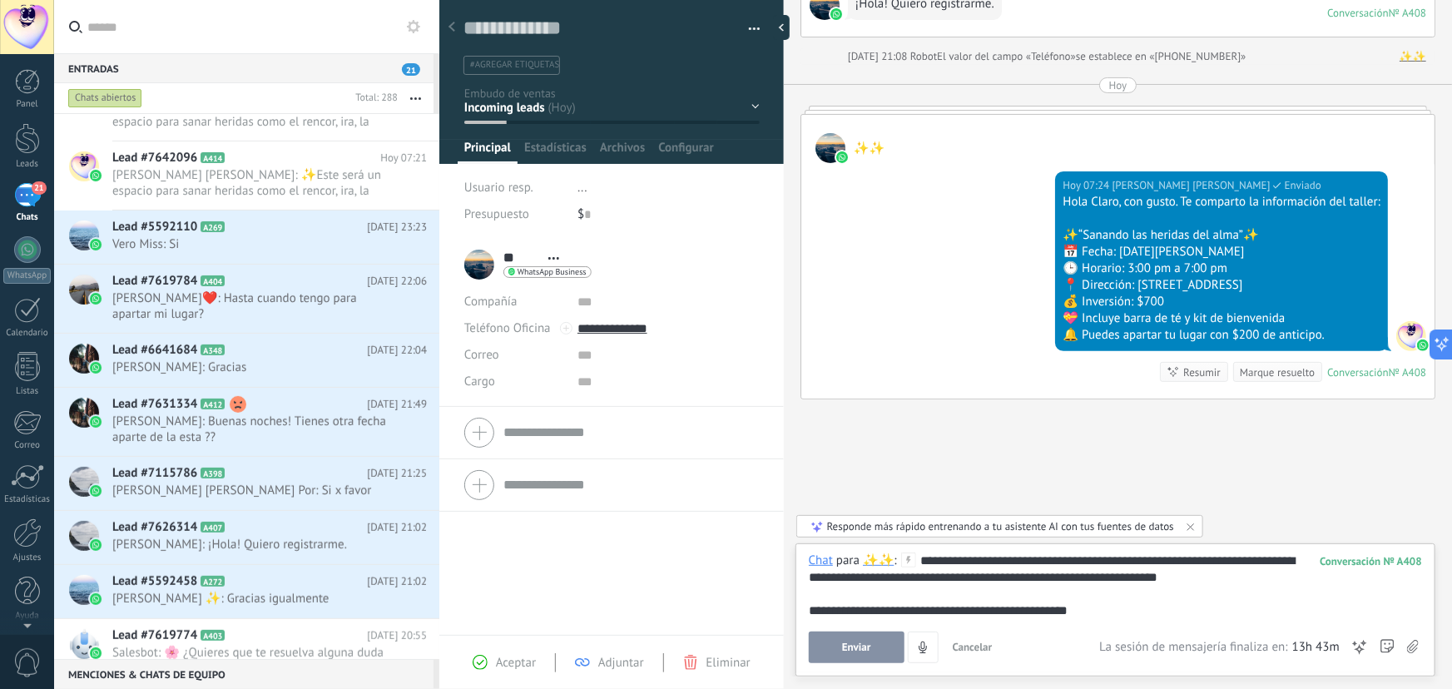
click at [840, 641] on button "Enviar" at bounding box center [857, 648] width 96 height 32
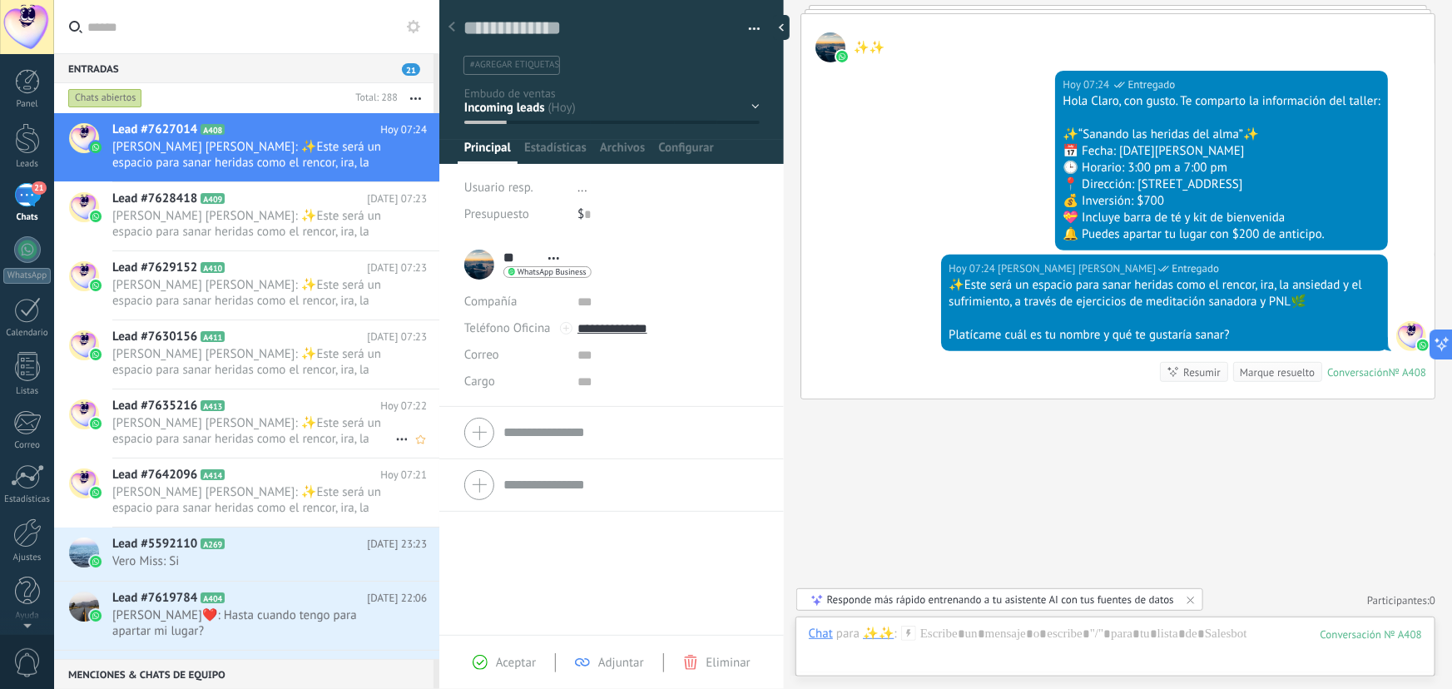
scroll to position [0, 0]
click at [314, 151] on span "[PERSON_NAME] [PERSON_NAME]: ✨Este será un espacio para sanar heridas como el r…" at bounding box center [253, 155] width 283 height 32
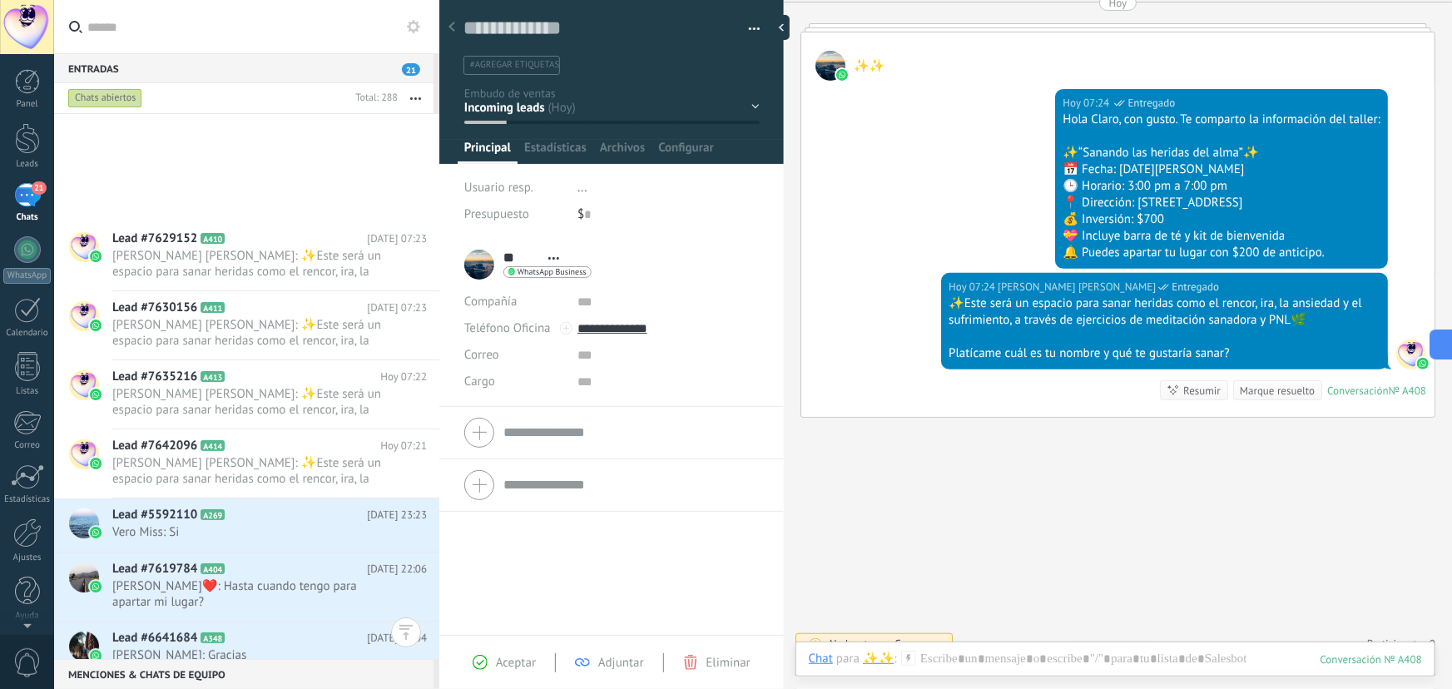
scroll to position [379, 0]
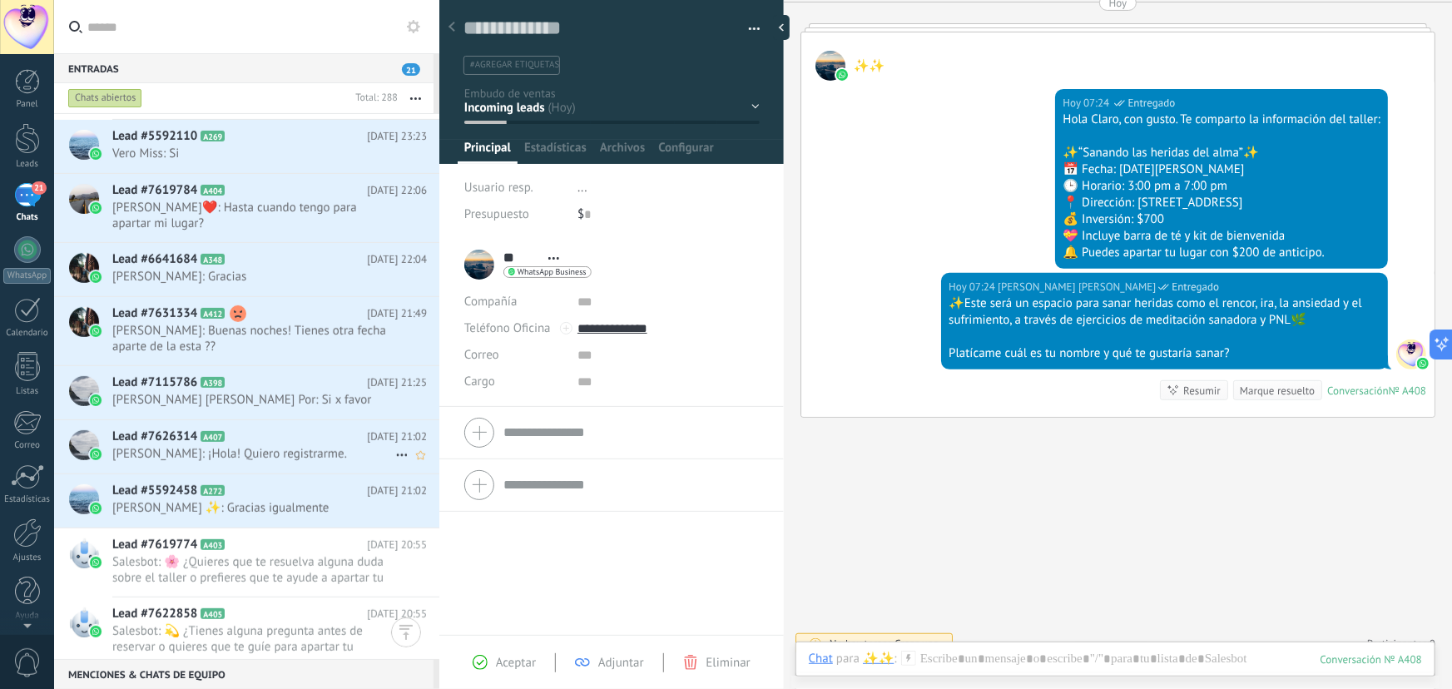
click at [305, 446] on span "[PERSON_NAME]: ¡Hola! Quiero registrarme." at bounding box center [253, 454] width 283 height 16
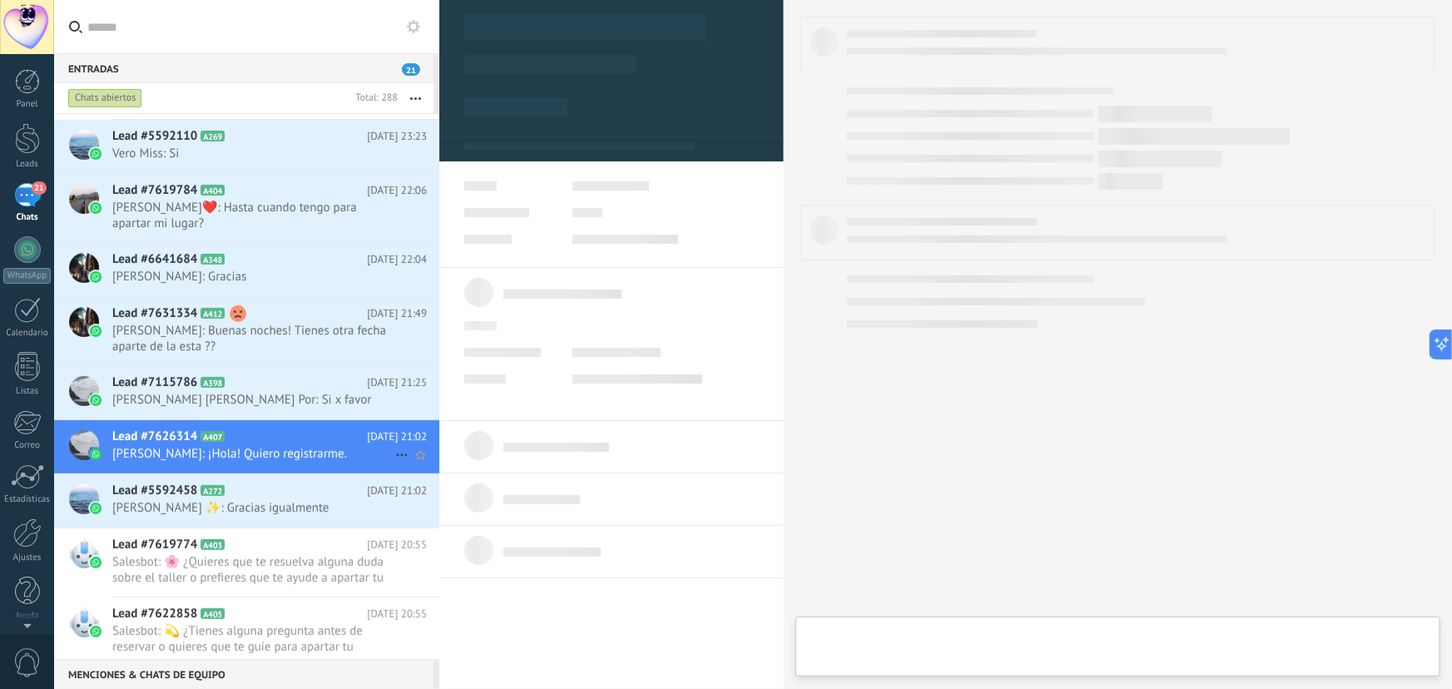
type textarea "**********"
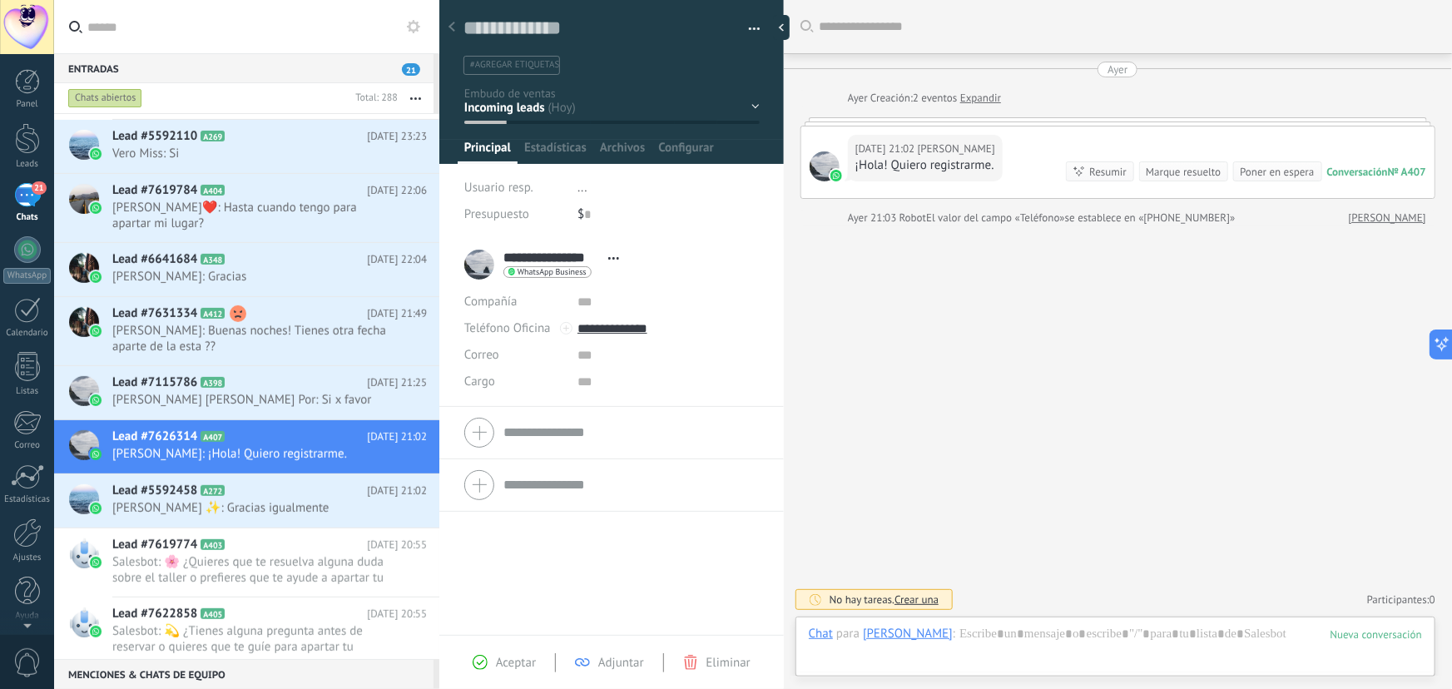
scroll to position [25, 0]
click at [1030, 635] on div at bounding box center [1115, 651] width 613 height 50
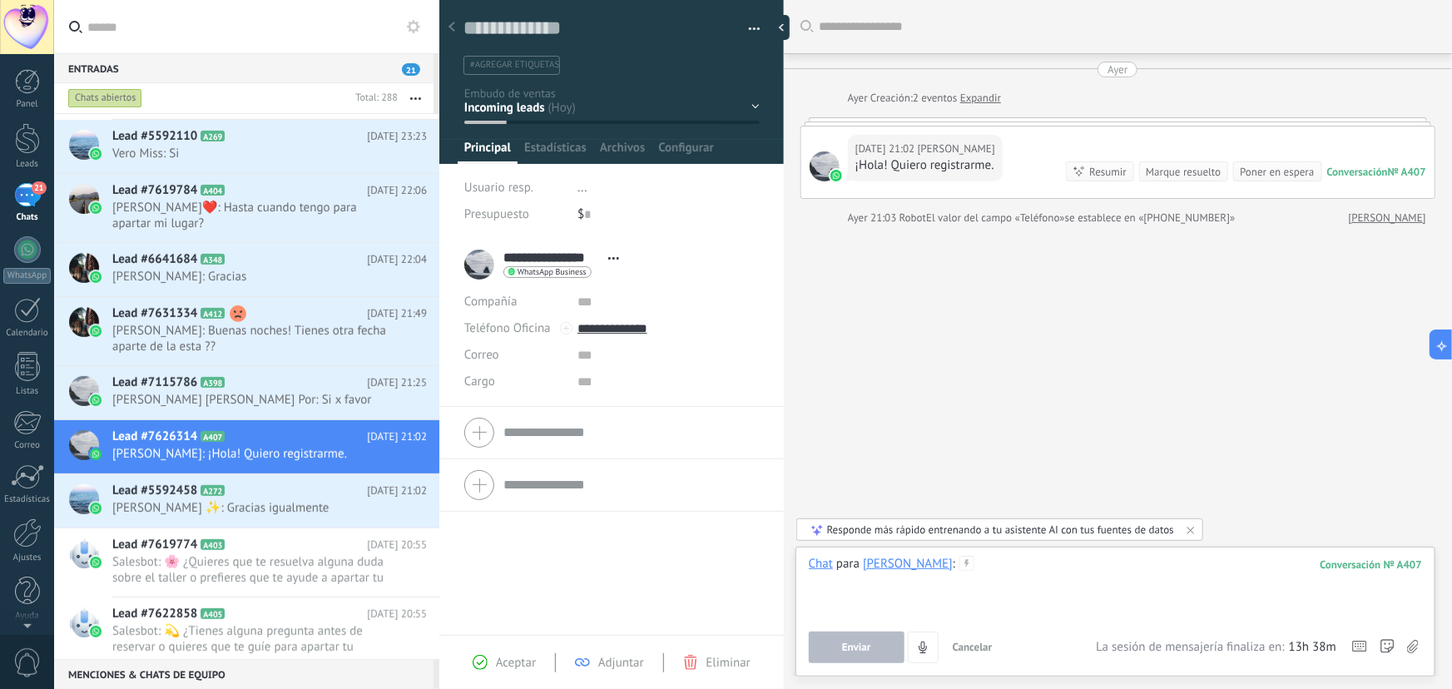
paste div
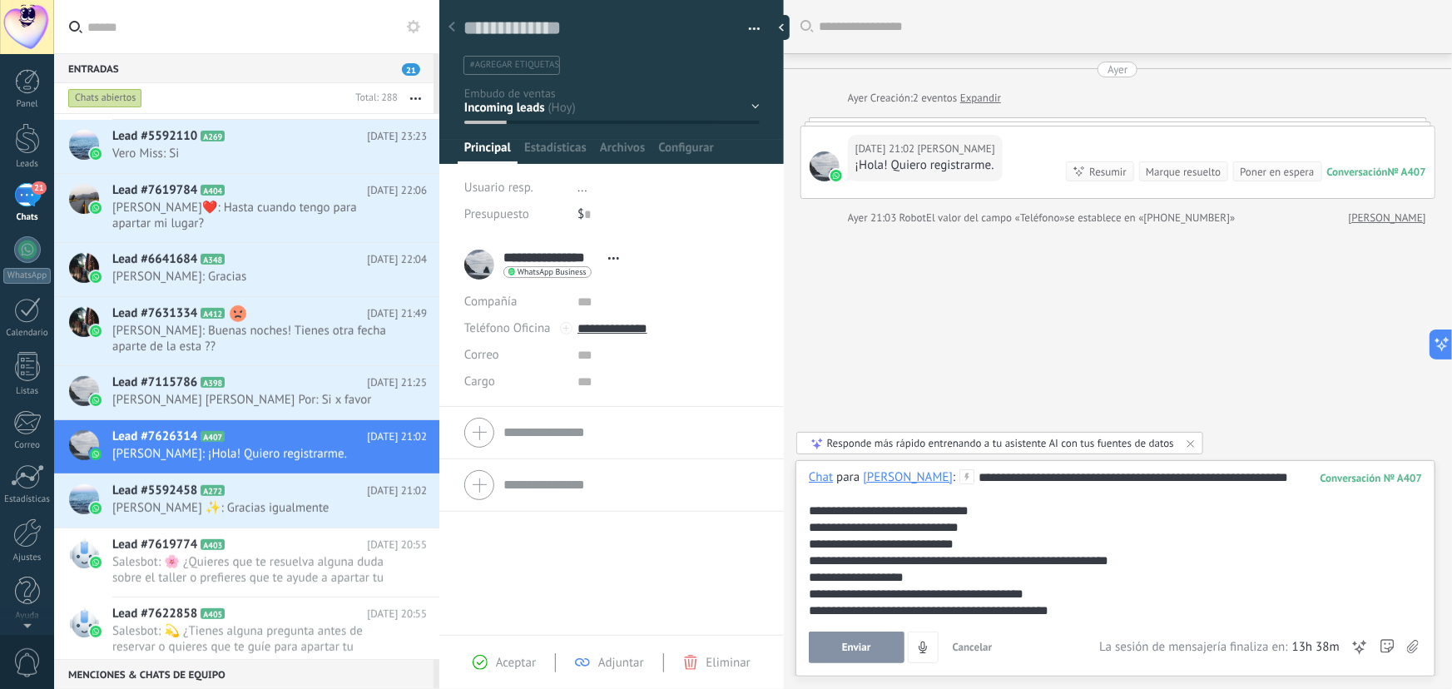
click at [870, 651] on span "Enviar" at bounding box center [856, 648] width 29 height 12
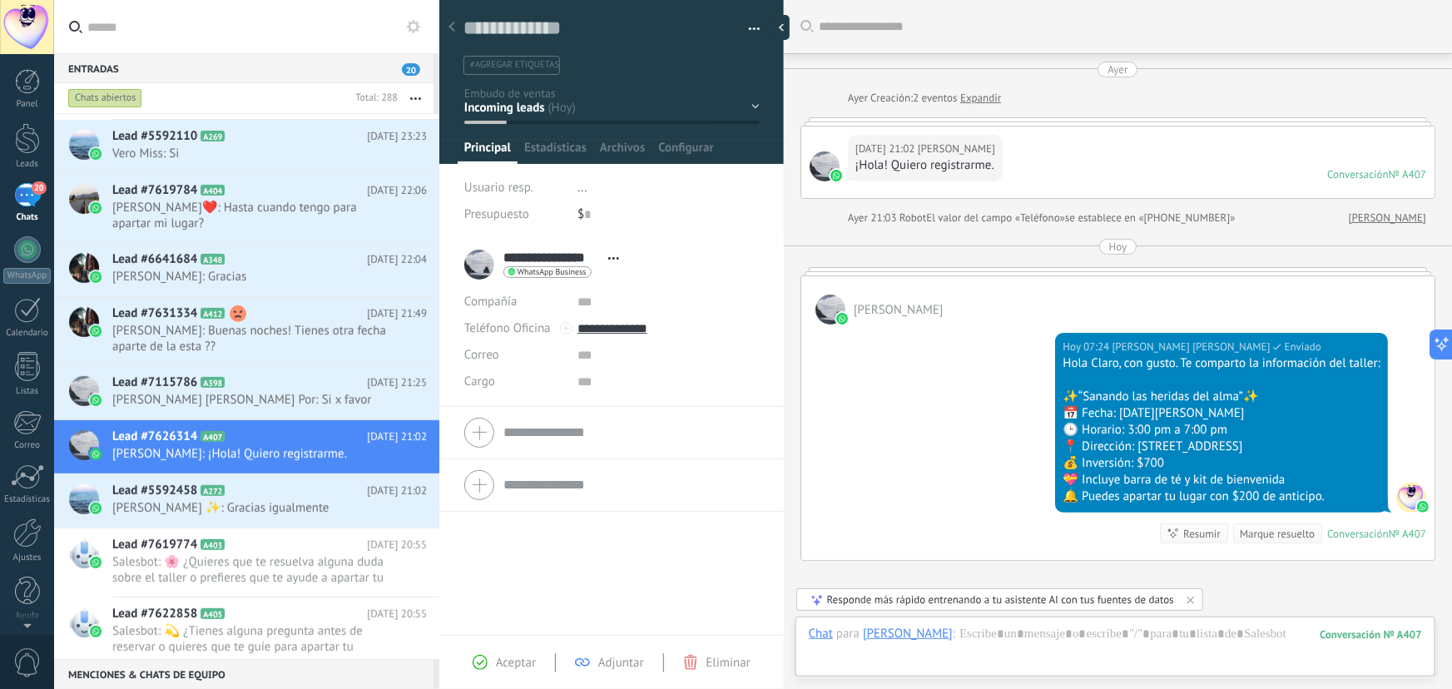
scroll to position [161, 0]
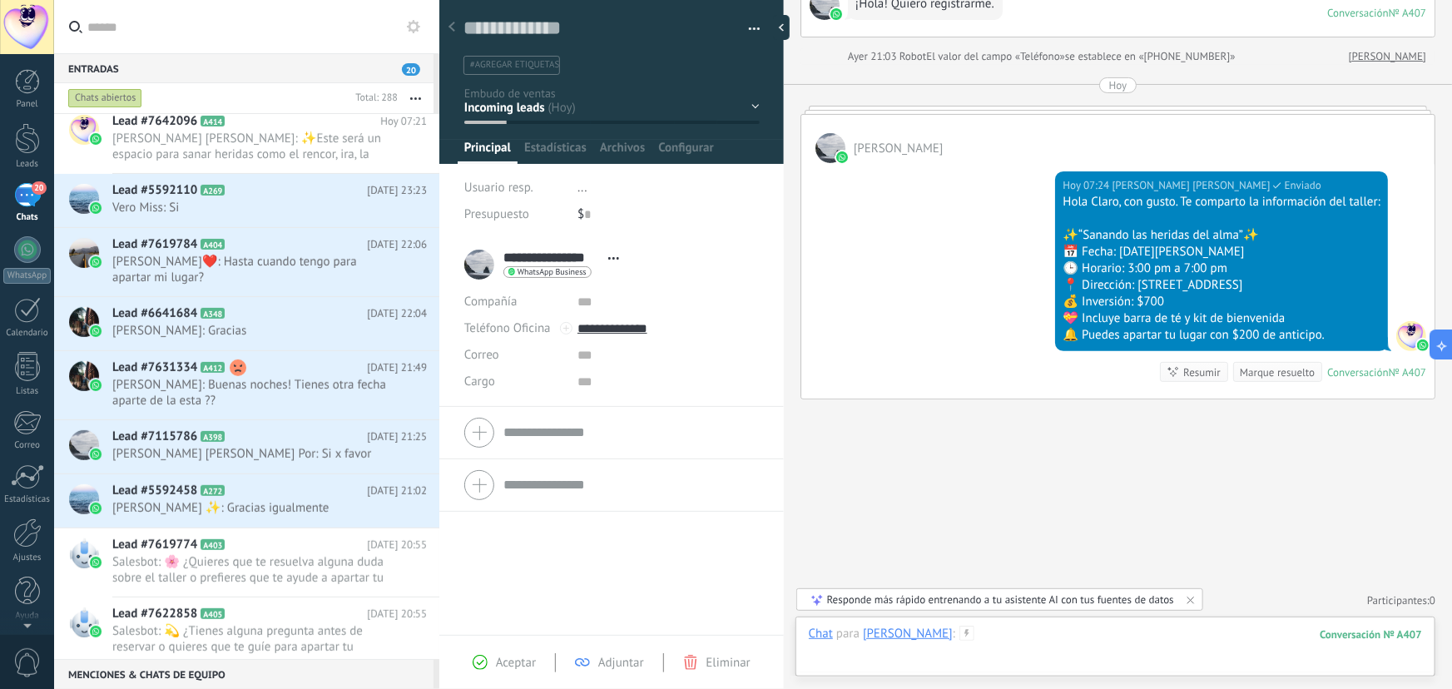
click at [1035, 641] on div at bounding box center [1115, 651] width 613 height 50
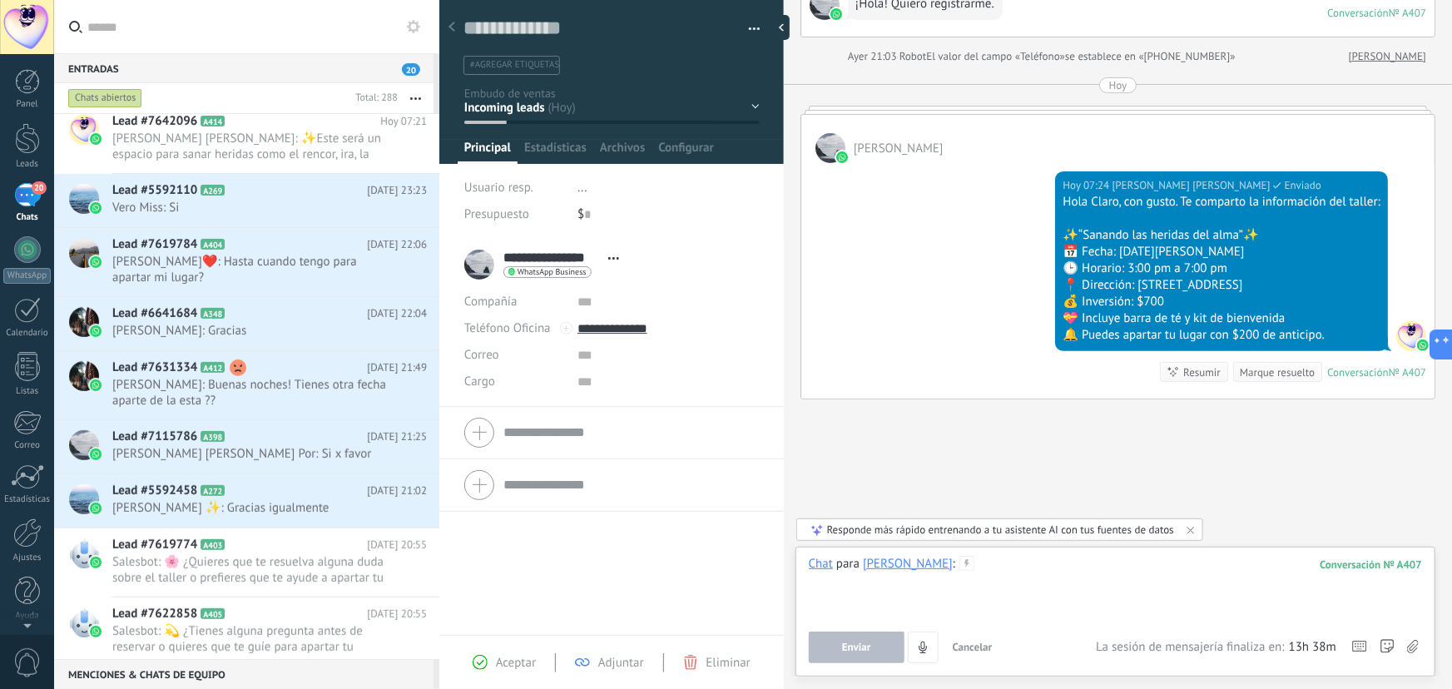
paste div
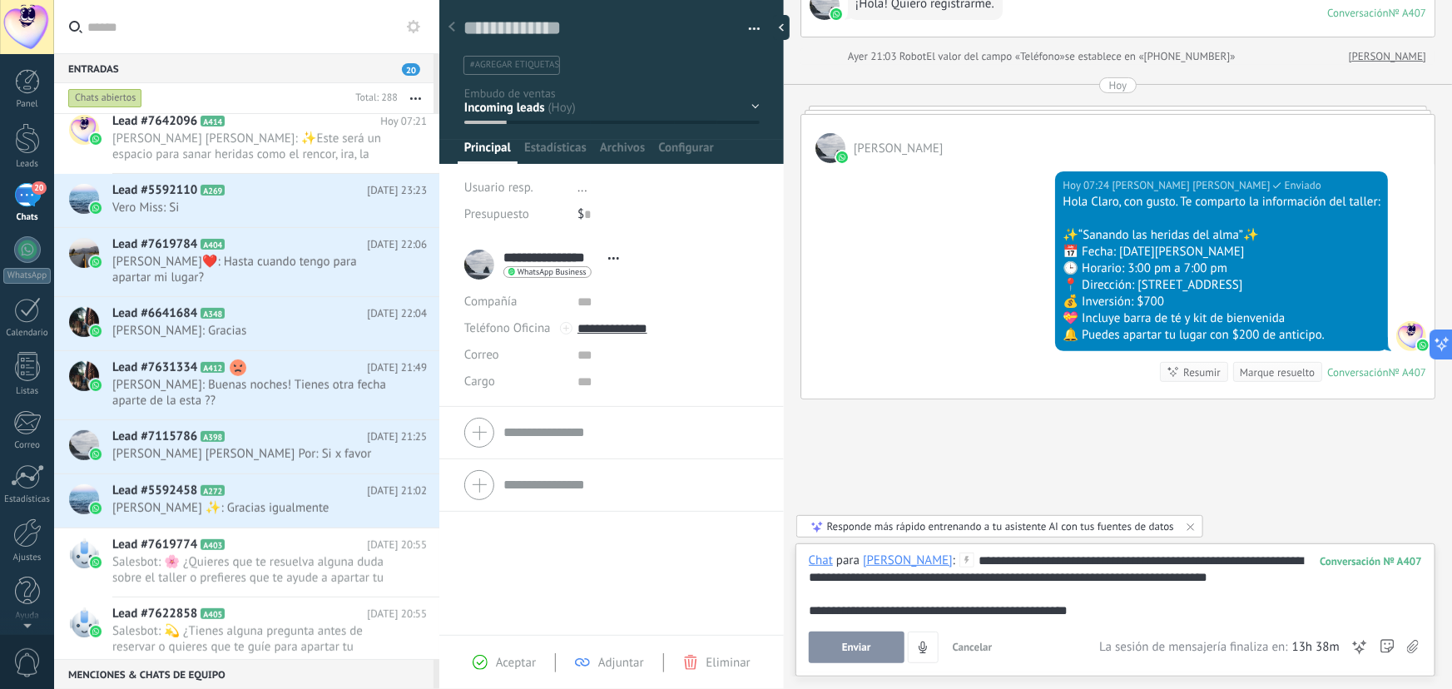
click at [879, 643] on button "Enviar" at bounding box center [857, 648] width 96 height 32
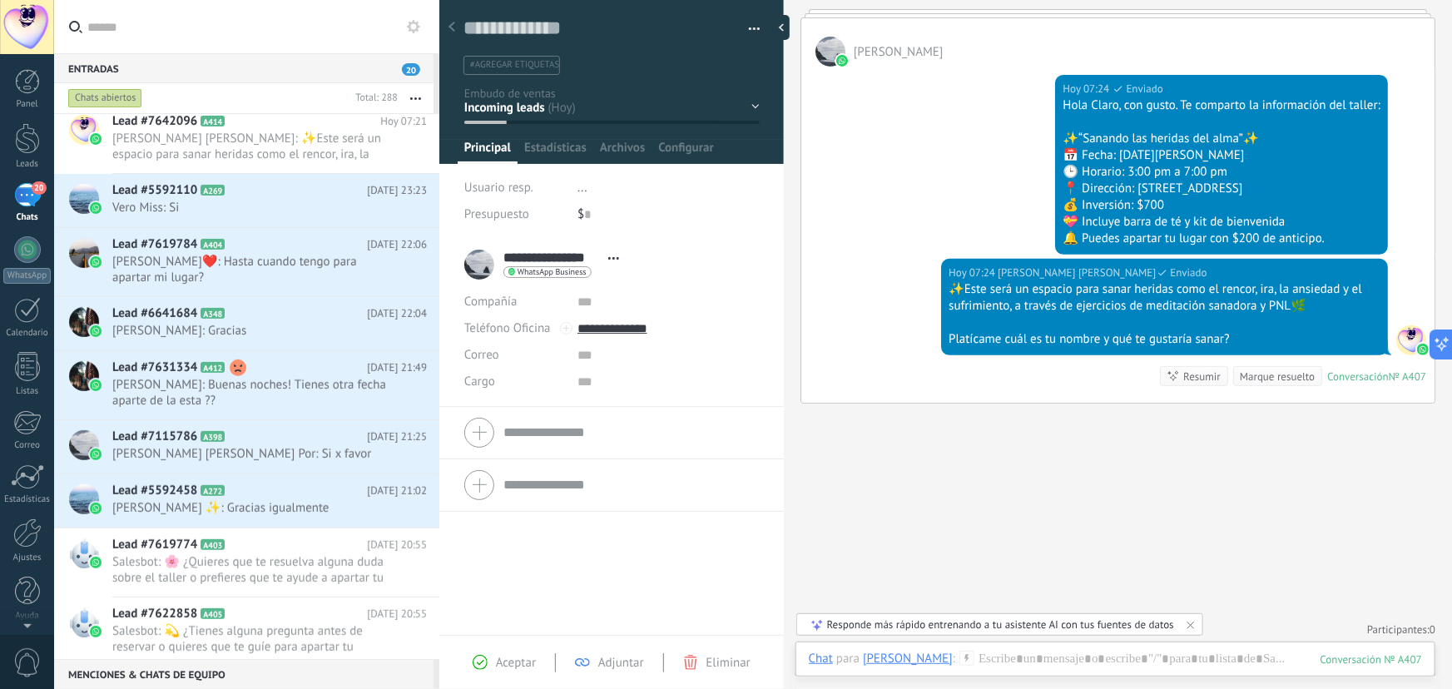
scroll to position [262, 0]
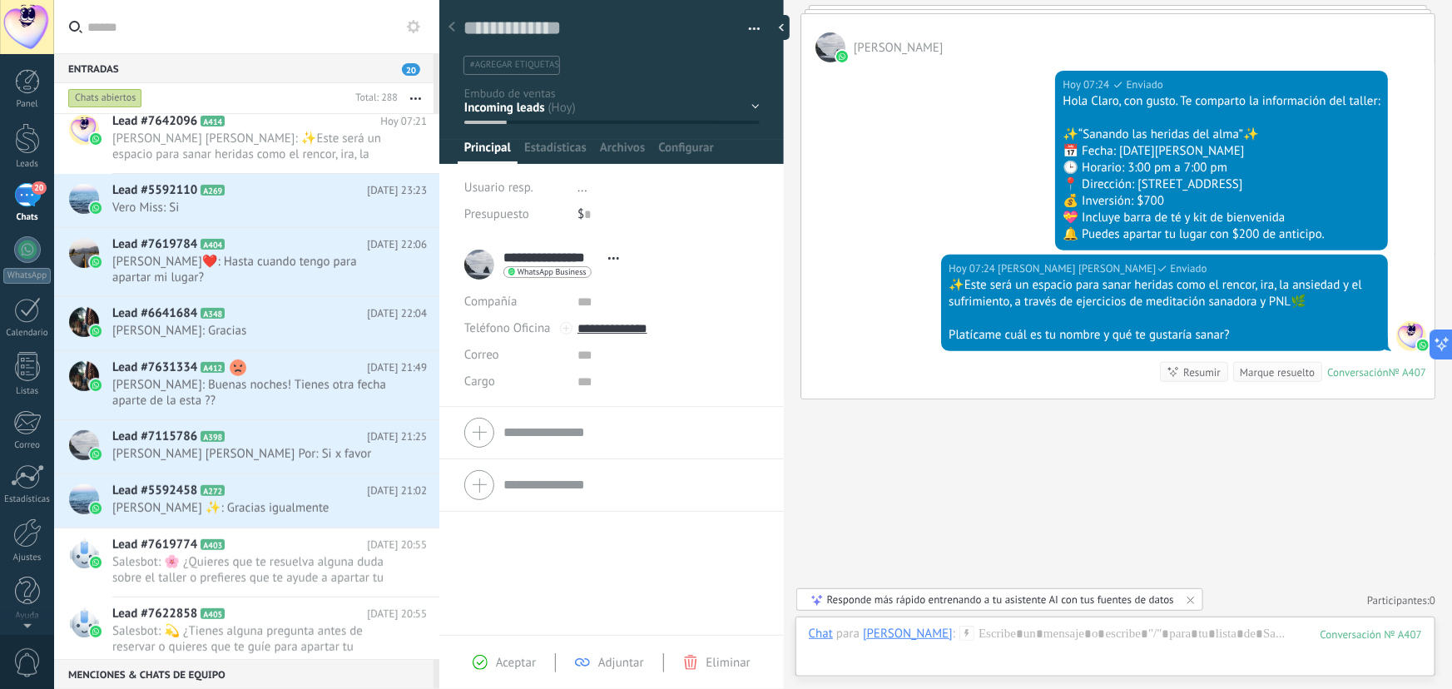
click at [865, 599] on div "Responde más rápido entrenando a tu asistente AI con tus fuentes de datos" at bounding box center [1000, 600] width 347 height 14
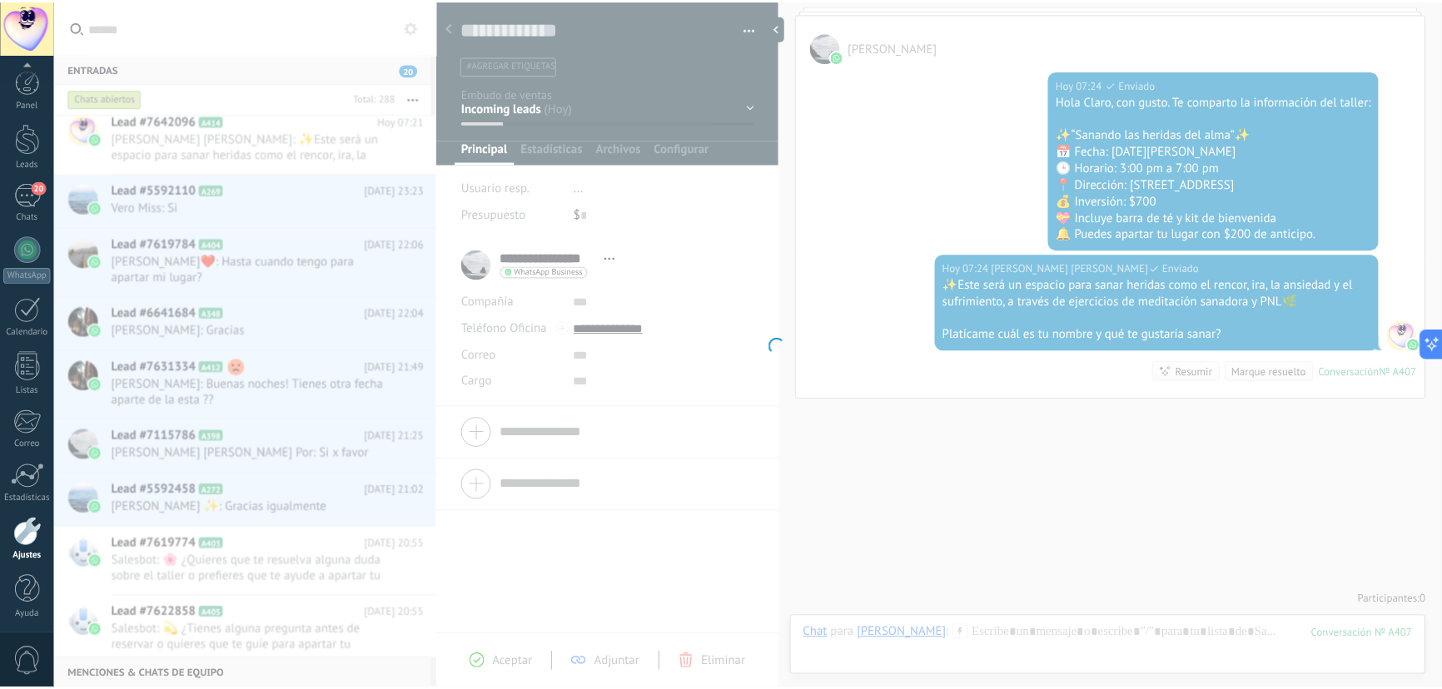
scroll to position [2, 0]
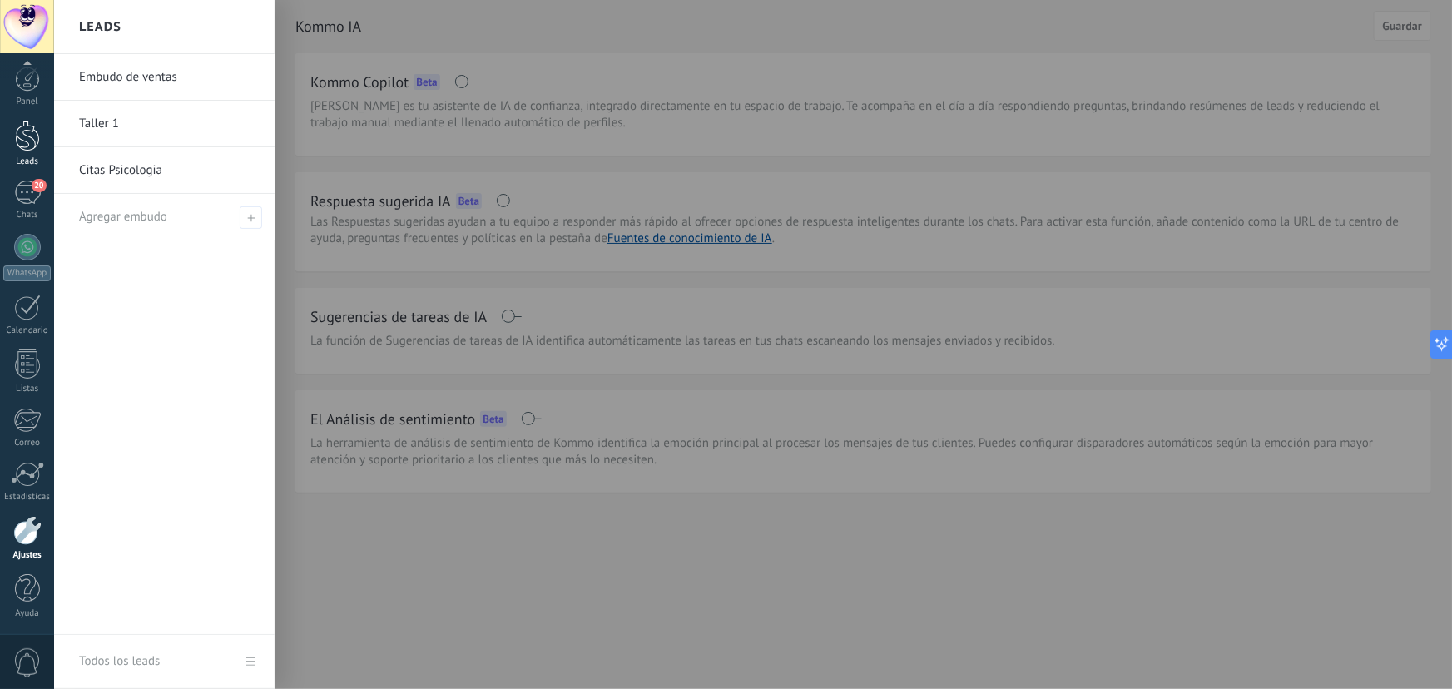
click at [24, 139] on div at bounding box center [27, 136] width 25 height 31
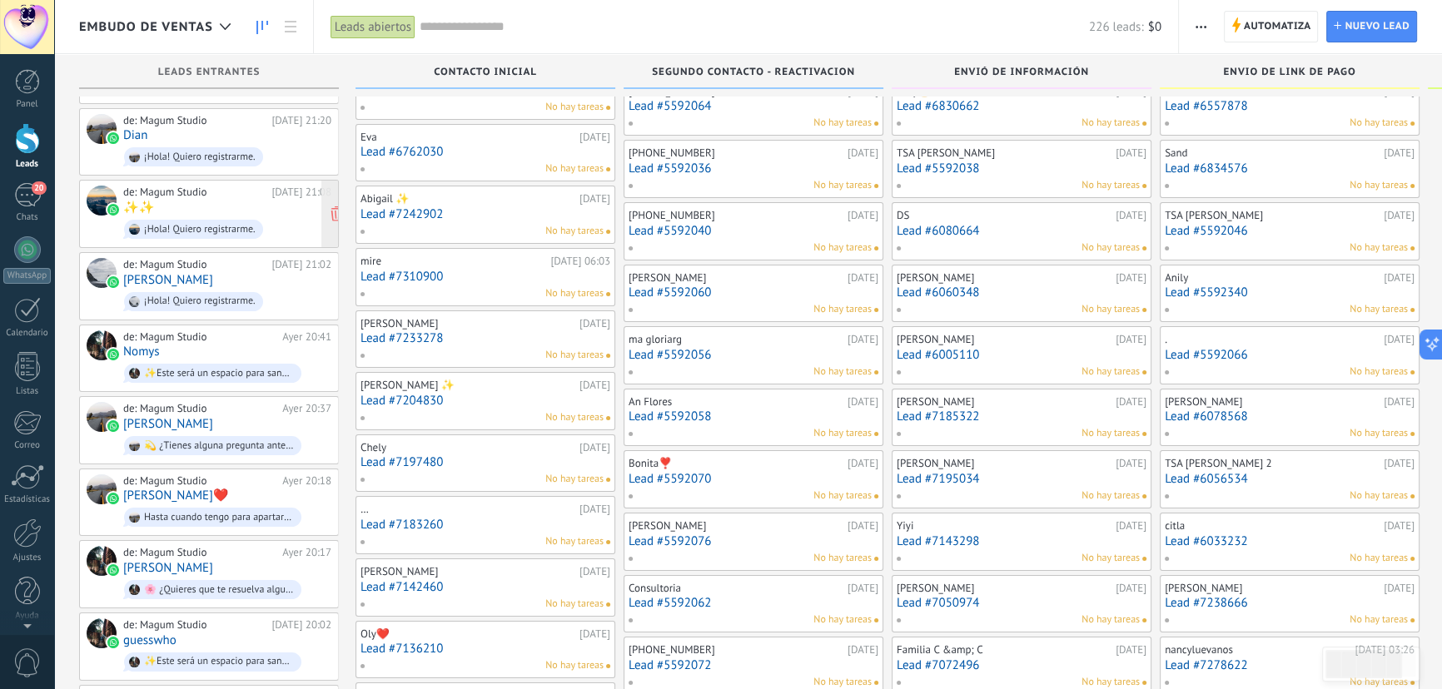
scroll to position [302, 0]
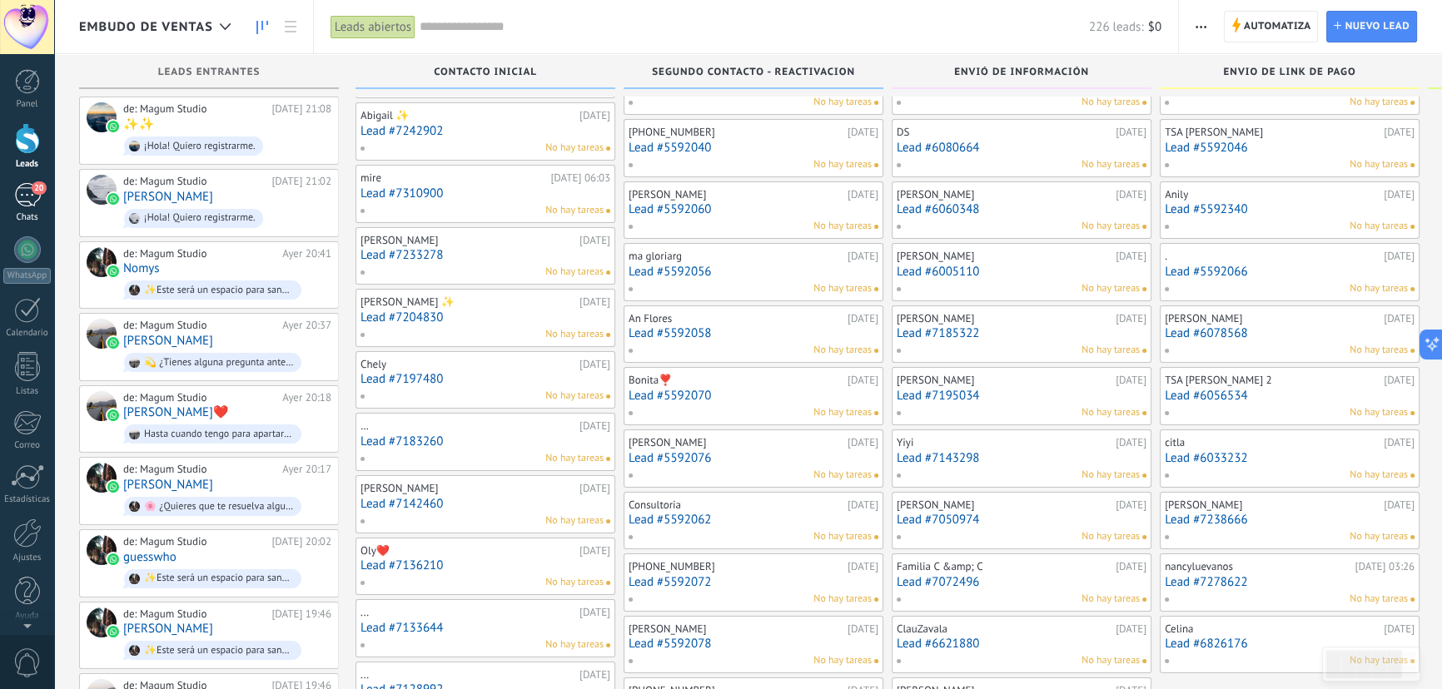
click at [34, 196] on div "20" at bounding box center [27, 195] width 27 height 24
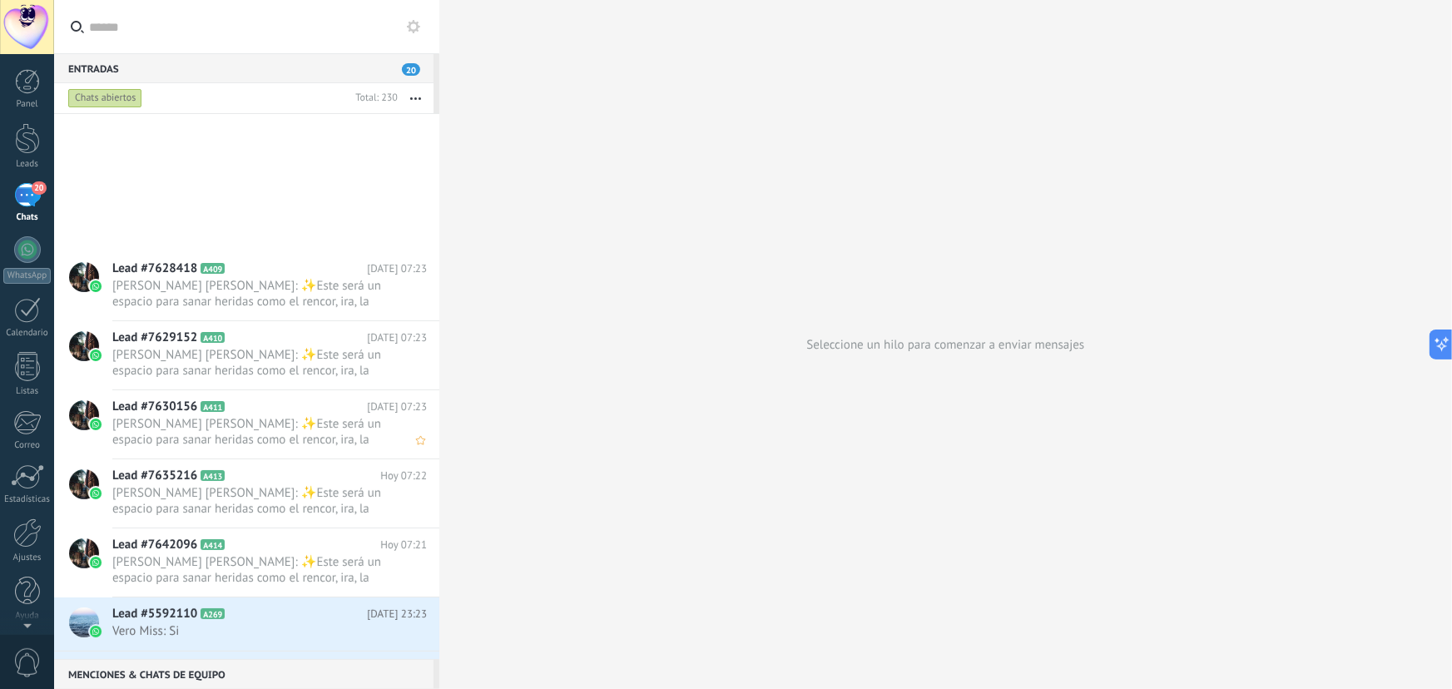
scroll to position [379, 0]
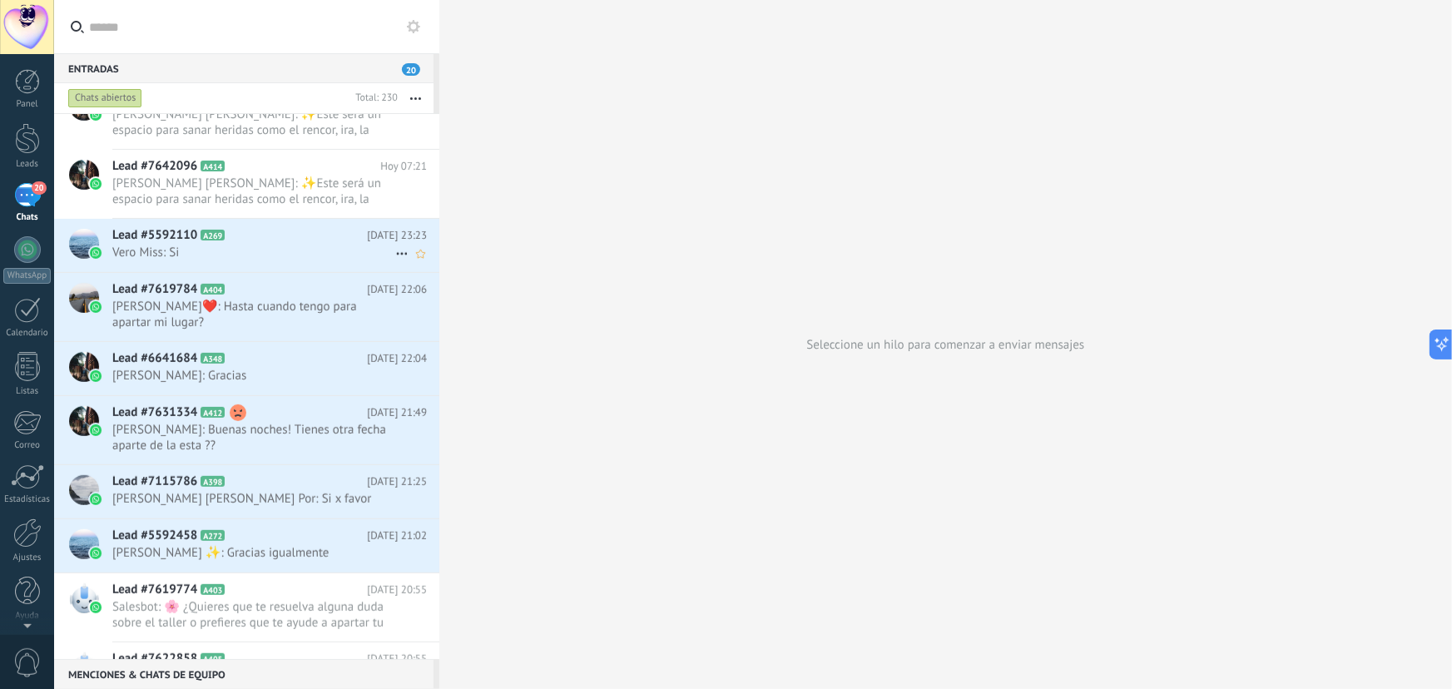
click at [238, 237] on icon at bounding box center [238, 235] width 17 height 17
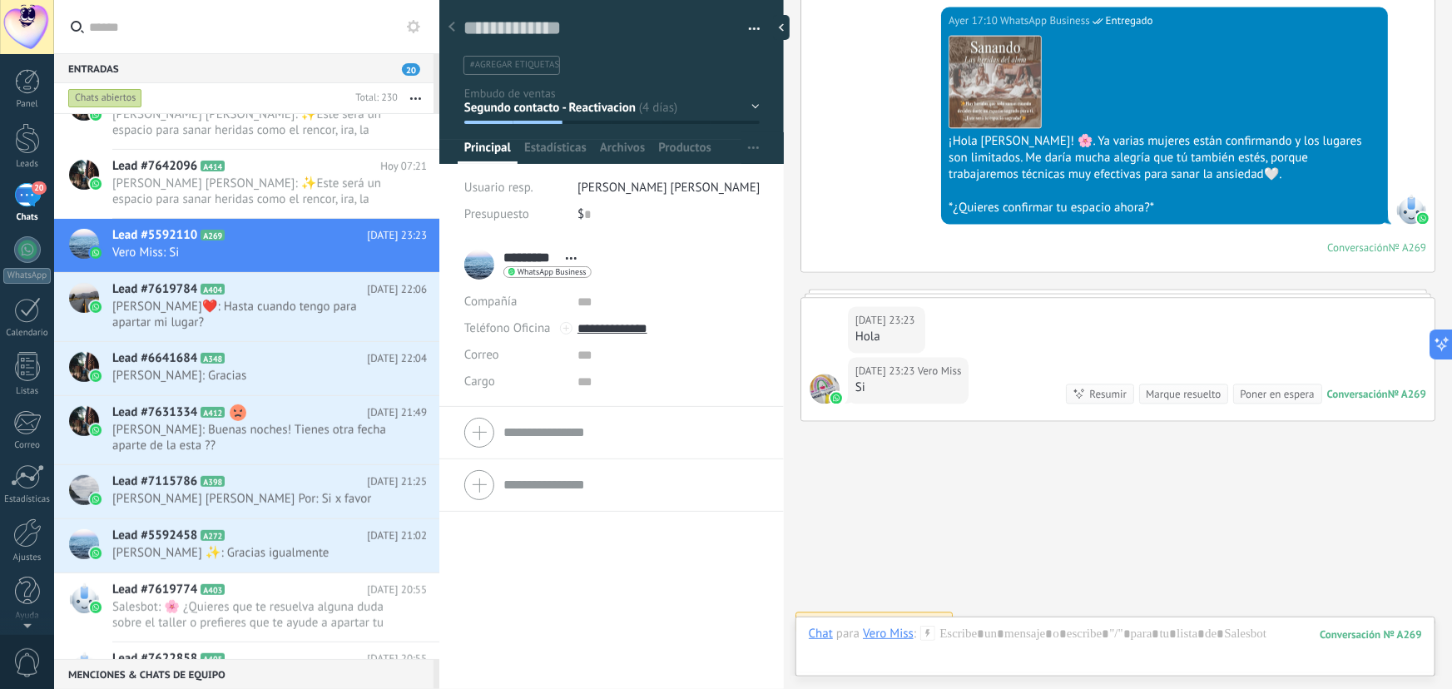
scroll to position [1637, 0]
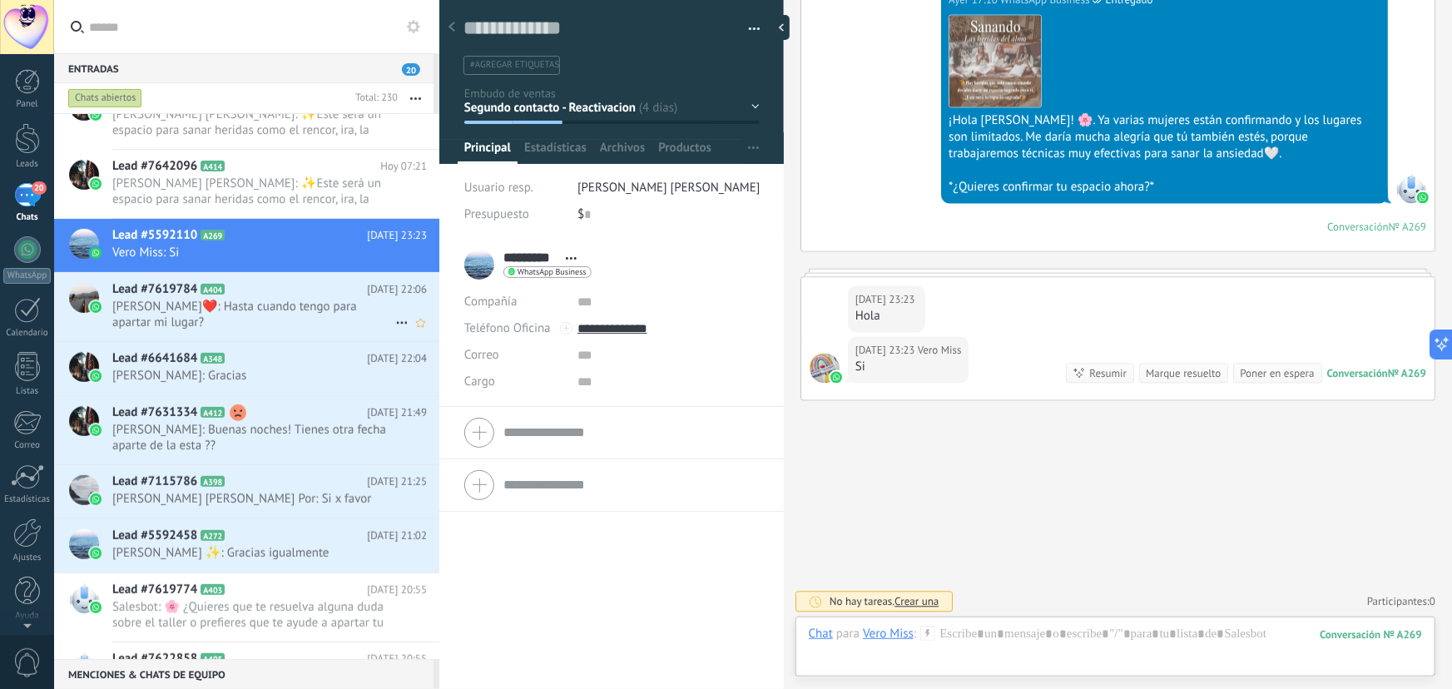
click at [275, 310] on span "[PERSON_NAME]❤️: Hasta cuando tengo para apartar mi lugar?" at bounding box center [253, 315] width 283 height 32
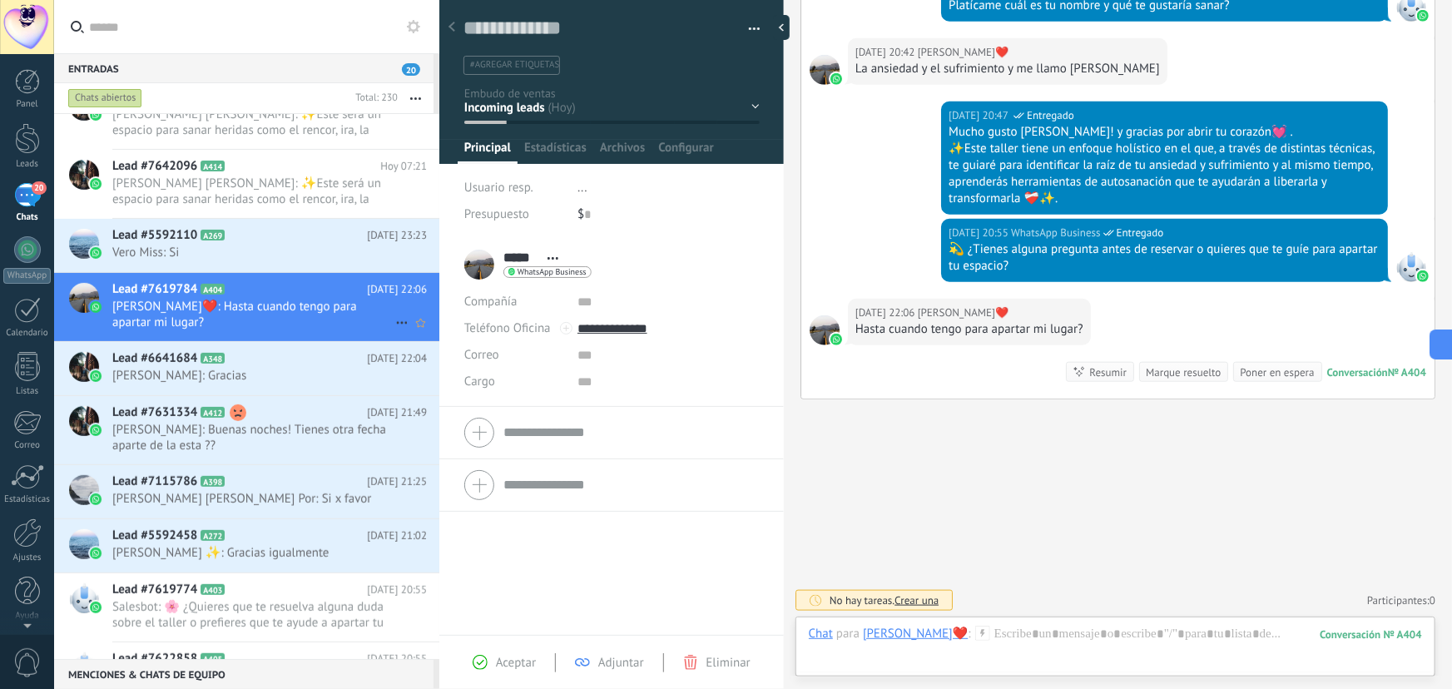
scroll to position [25, 0]
click at [236, 350] on icon at bounding box center [238, 358] width 17 height 17
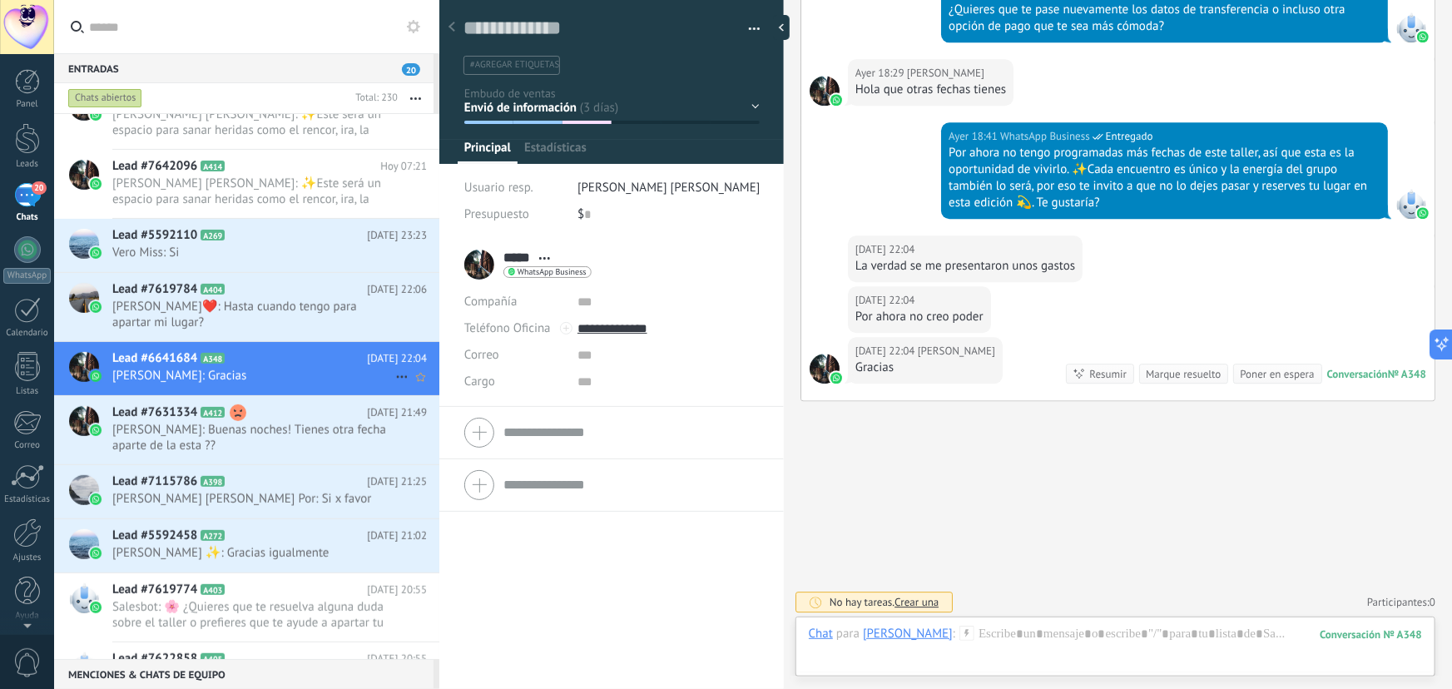
scroll to position [25, 0]
click at [220, 422] on span "[PERSON_NAME]: Buenas noches! Tienes otra fecha aparte de la esta ??" at bounding box center [253, 438] width 283 height 32
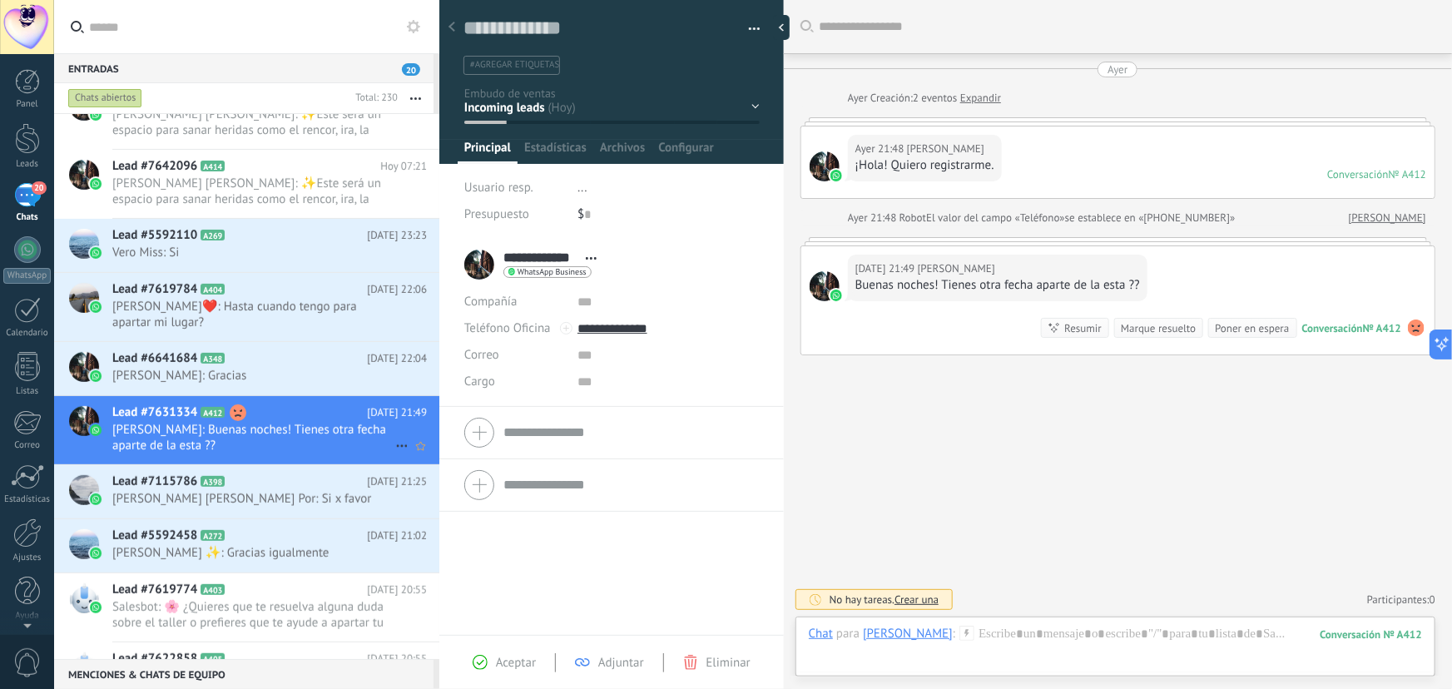
scroll to position [25, 0]
click at [186, 491] on span "[PERSON_NAME] [PERSON_NAME] Por: Si x favor" at bounding box center [253, 499] width 283 height 16
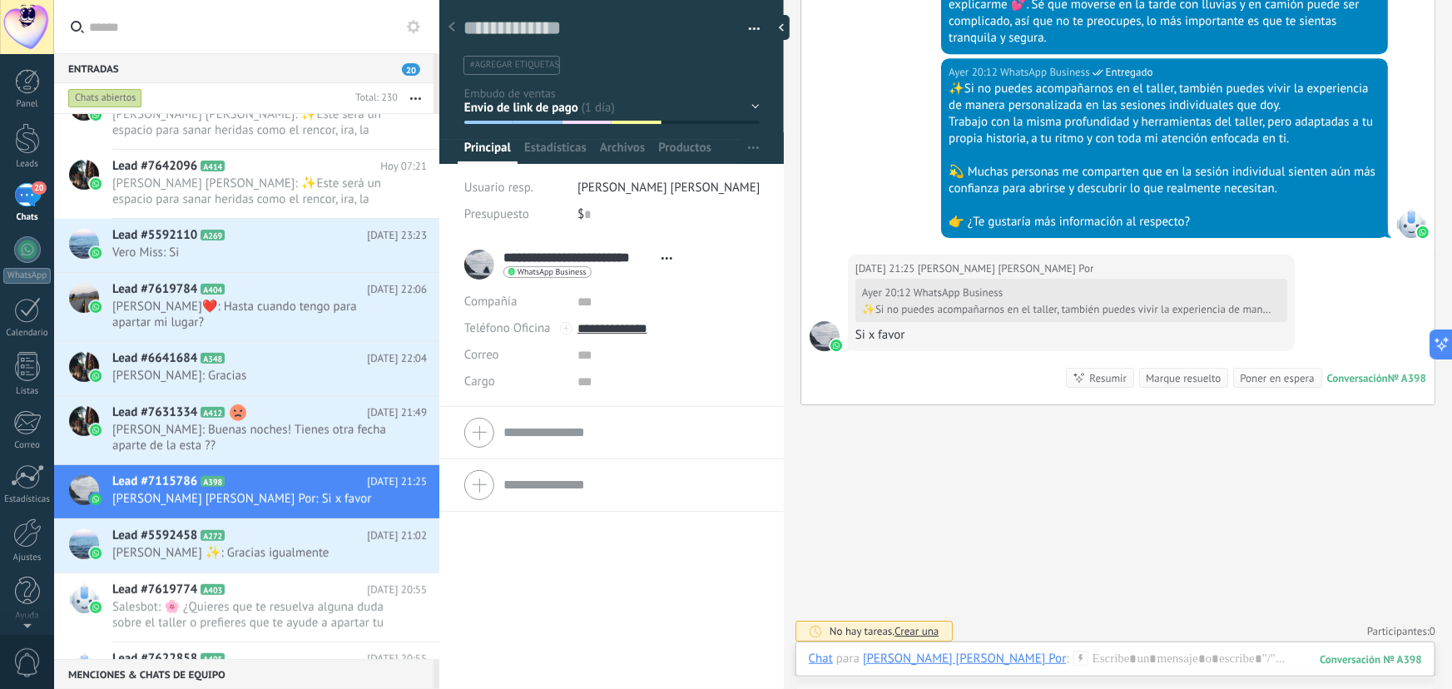
scroll to position [2616, 0]
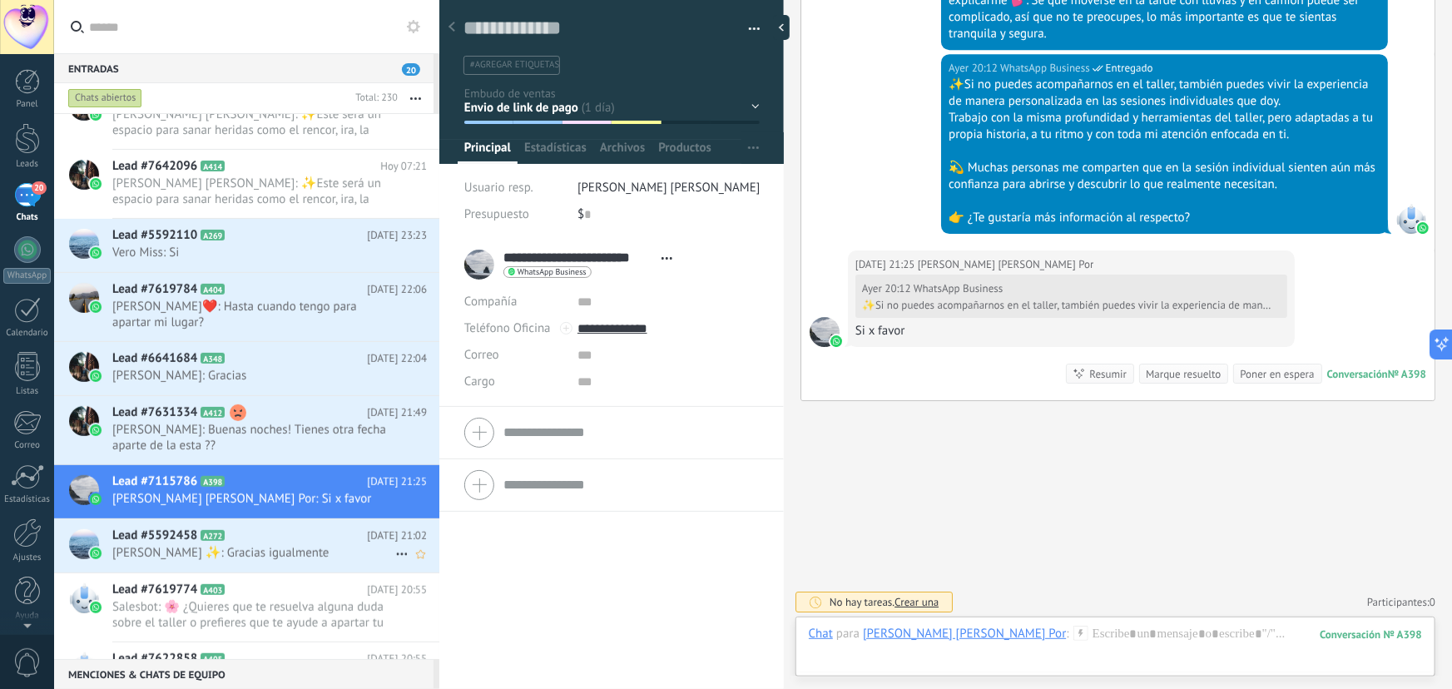
click at [280, 545] on span "[PERSON_NAME] ✨: Gracias igualmente" at bounding box center [253, 553] width 283 height 16
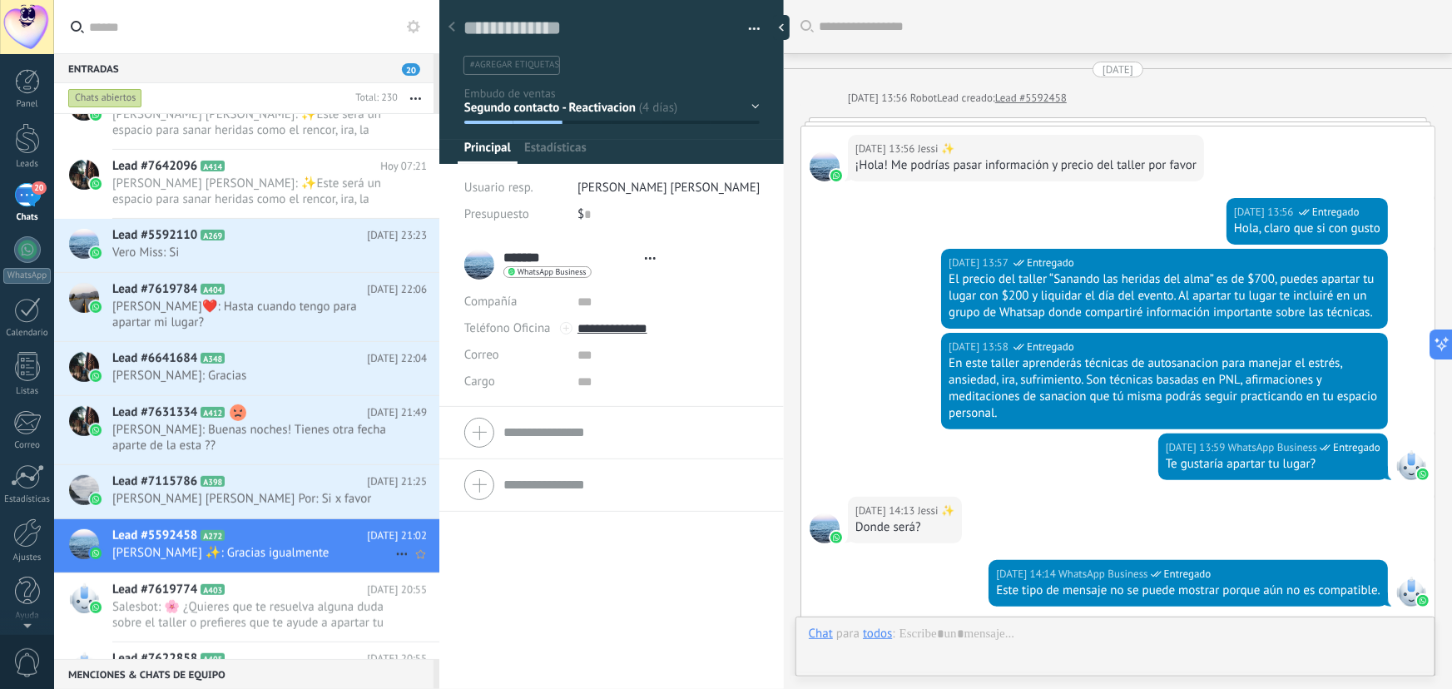
type textarea "**********"
